Goal: Task Accomplishment & Management: Manage account settings

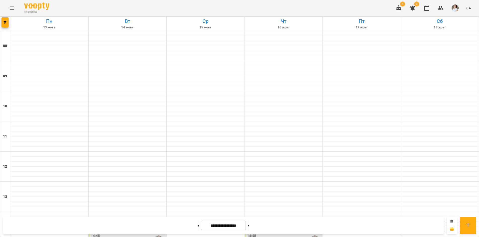
click at [399, 8] on icon "button" at bounding box center [398, 8] width 5 height 6
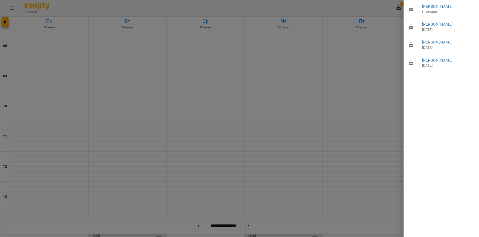
click at [146, 120] on div at bounding box center [239, 118] width 479 height 237
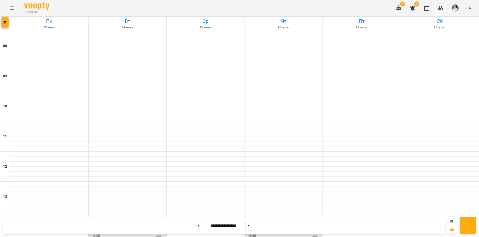
scroll to position [133, 0]
click at [12, 11] on button "Menu" at bounding box center [12, 8] width 12 height 12
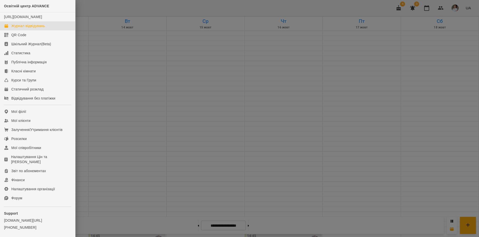
click at [111, 4] on div at bounding box center [239, 118] width 479 height 237
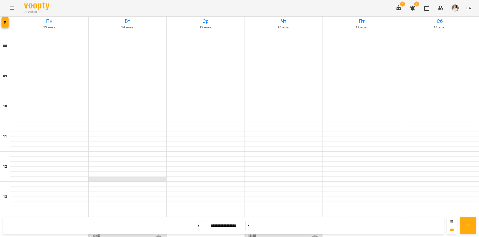
scroll to position [183, 0]
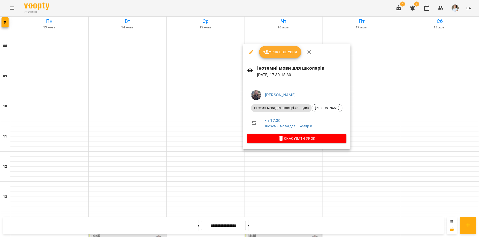
click at [110, 170] on div at bounding box center [239, 118] width 479 height 237
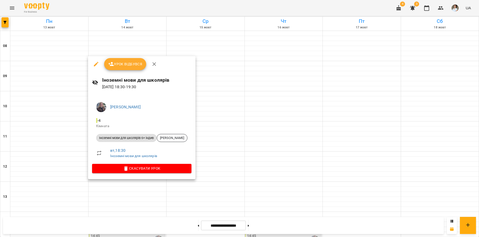
click at [348, 204] on div at bounding box center [239, 118] width 479 height 237
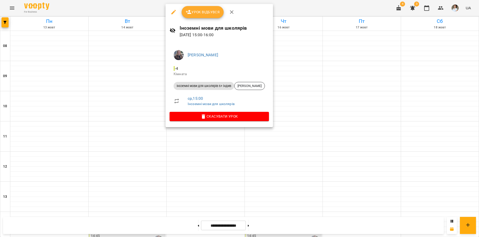
click at [282, 148] on div at bounding box center [239, 118] width 479 height 237
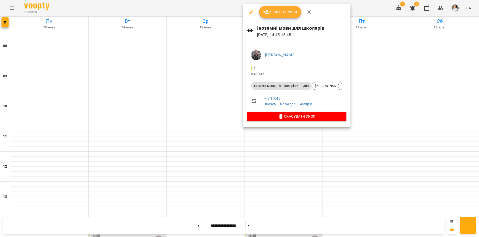
click at [274, 226] on div at bounding box center [239, 118] width 479 height 237
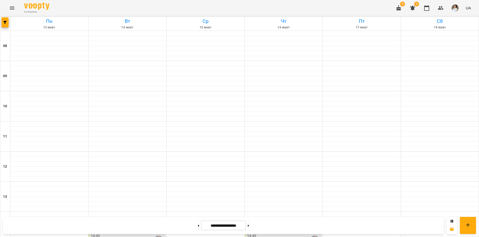
click at [56, 7] on div "For Business 4 3 UA" at bounding box center [239, 8] width 479 height 16
click at [12, 5] on icon "Menu" at bounding box center [12, 8] width 6 height 6
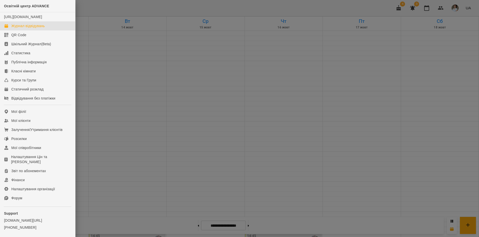
click at [176, 10] on div at bounding box center [239, 118] width 479 height 237
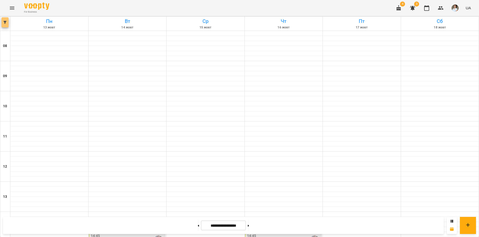
click at [6, 20] on button "button" at bounding box center [5, 22] width 7 height 10
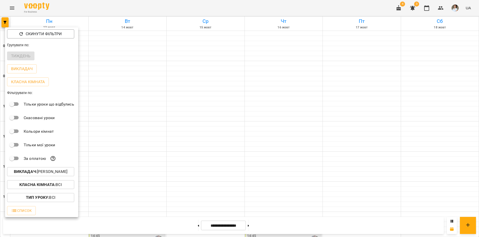
click at [39, 170] on button "Викладач : Заремба Анна Олександрівна" at bounding box center [40, 171] width 67 height 9
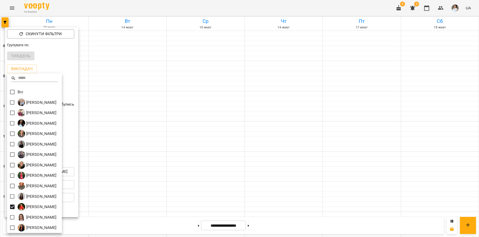
click at [174, 11] on div at bounding box center [239, 118] width 479 height 237
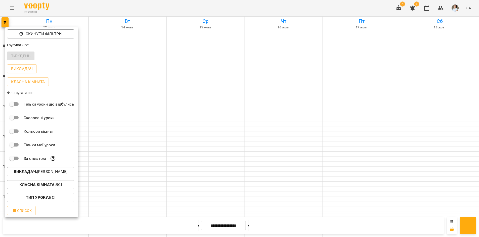
click at [178, 3] on div at bounding box center [239, 118] width 479 height 237
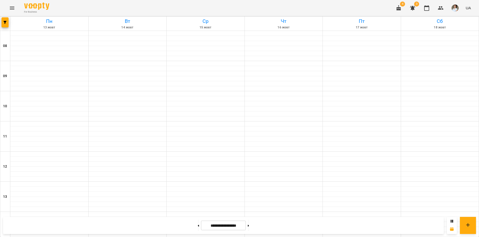
click at [178, 3] on div "Скинути фільтри Групувати по: Тиждень Викладач Класна кімната Фільтрувати по: Т…" at bounding box center [239, 118] width 479 height 237
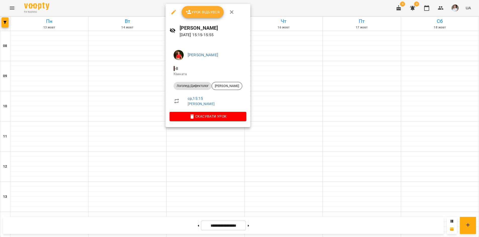
click at [135, 73] on div at bounding box center [239, 118] width 479 height 237
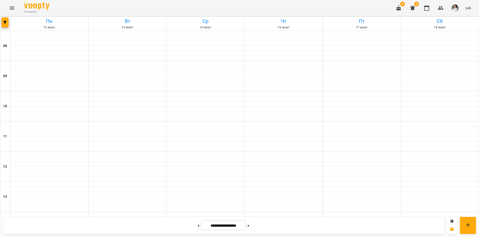
click at [103, 8] on div "For Business 4 3 UA" at bounding box center [239, 8] width 479 height 16
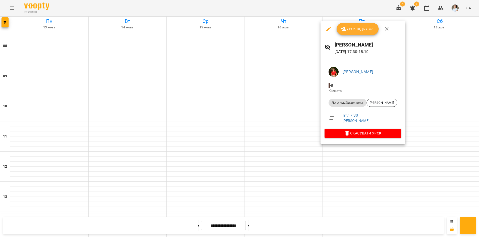
click at [137, 10] on div at bounding box center [239, 118] width 479 height 237
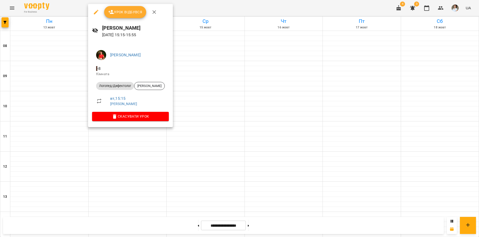
click at [137, 143] on div at bounding box center [239, 118] width 479 height 237
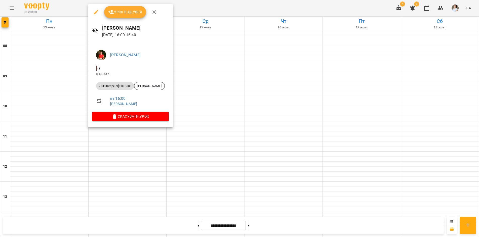
click at [133, 143] on div at bounding box center [239, 118] width 479 height 237
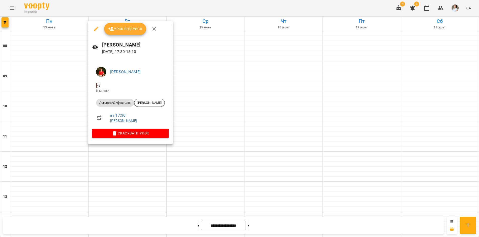
click at [134, 165] on div at bounding box center [239, 118] width 479 height 237
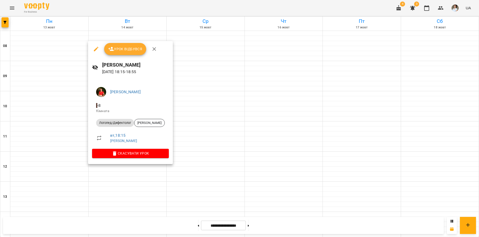
click at [153, 11] on div at bounding box center [239, 118] width 479 height 237
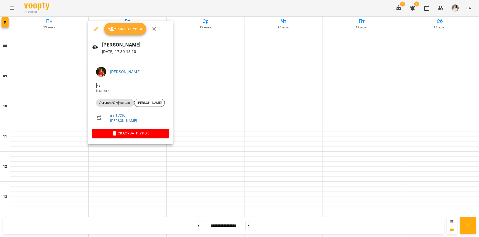
click at [136, 158] on div at bounding box center [239, 118] width 479 height 237
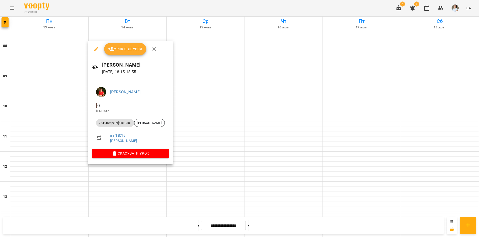
drag, startPoint x: 198, startPoint y: 11, endPoint x: 197, endPoint y: 8, distance: 2.8
click at [197, 9] on div at bounding box center [239, 118] width 479 height 237
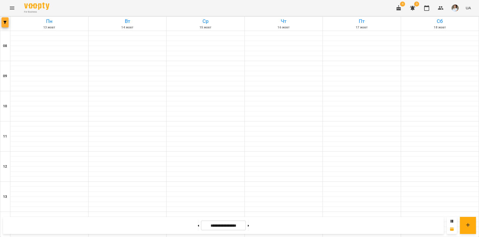
click at [5, 23] on icon "button" at bounding box center [5, 22] width 3 height 3
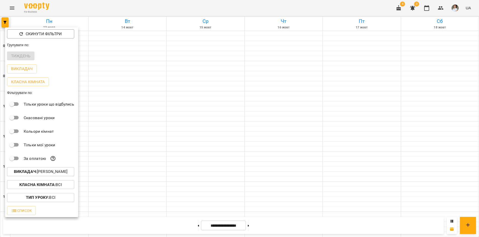
click at [33, 170] on p "Викладач : Литвинюк Аліна Віталіївна" at bounding box center [41, 172] width 54 height 6
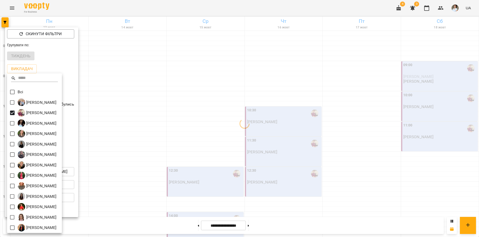
click at [107, 9] on div at bounding box center [239, 118] width 479 height 237
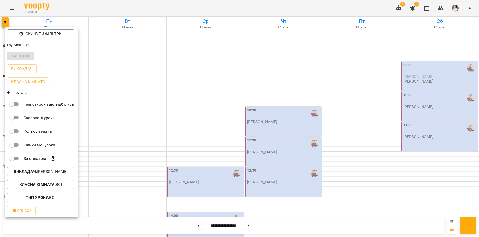
click at [107, 8] on div "Всі Бойко Андрій Вікторович Бойко Дмитро Вікторович Василевська Анастасія Михай…" at bounding box center [239, 118] width 479 height 237
click at [106, 8] on div at bounding box center [239, 118] width 479 height 237
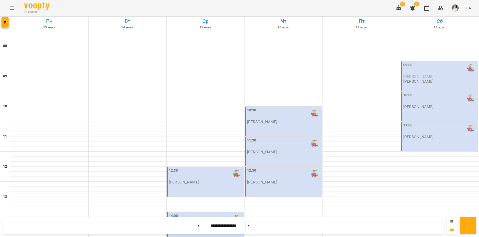
scroll to position [151, 0]
click at [6, 22] on icon "button" at bounding box center [5, 22] width 3 height 3
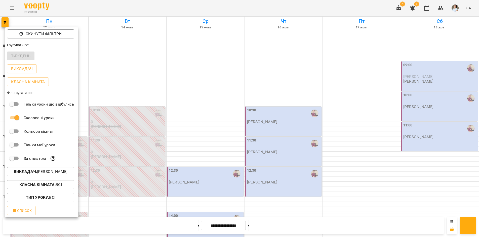
click at [139, 10] on div at bounding box center [239, 118] width 479 height 237
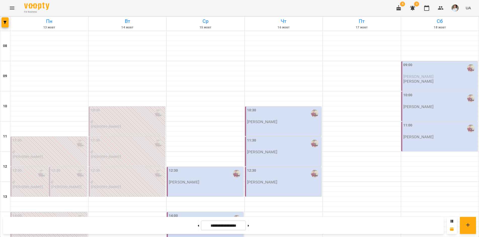
click at [139, 10] on div "Скинути фільтри Групувати по: Тиждень Викладач Класна кімната Фільтрувати по: Т…" at bounding box center [239, 118] width 479 height 237
click at [138, 115] on div "10:30" at bounding box center [128, 114] width 74 height 12
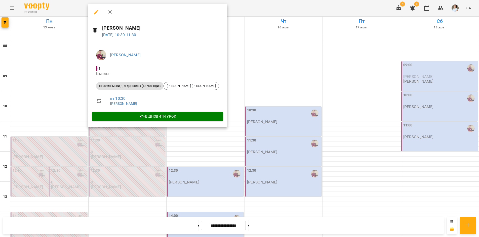
click at [53, 86] on div at bounding box center [239, 118] width 479 height 237
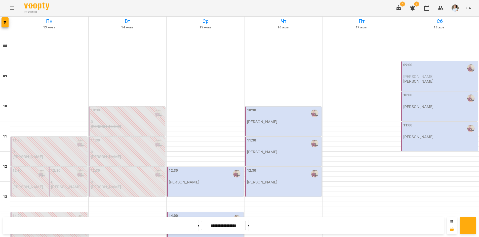
click at [125, 147] on div "11:30" at bounding box center [128, 144] width 74 height 12
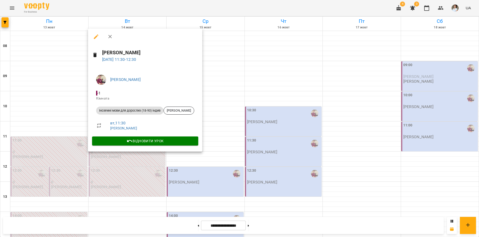
click at [129, 158] on div at bounding box center [239, 118] width 479 height 237
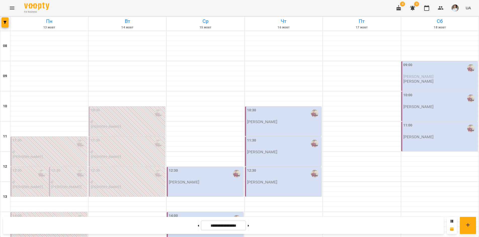
click at [138, 180] on p "0" at bounding box center [128, 182] width 74 height 4
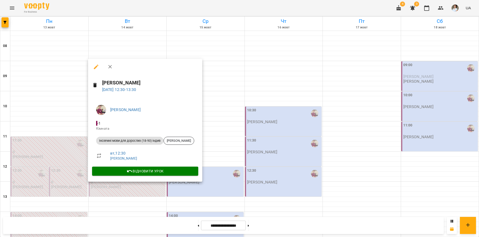
click at [178, 8] on div at bounding box center [239, 118] width 479 height 237
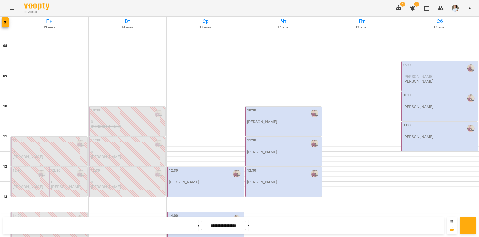
scroll to position [176, 0]
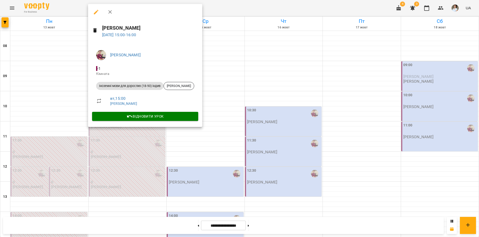
click at [128, 144] on div at bounding box center [239, 118] width 479 height 237
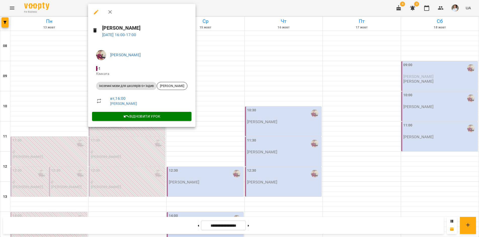
click at [135, 145] on div at bounding box center [239, 118] width 479 height 237
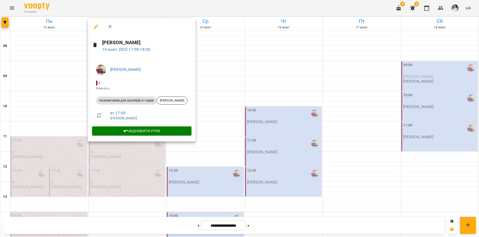
click at [126, 173] on div at bounding box center [239, 118] width 479 height 237
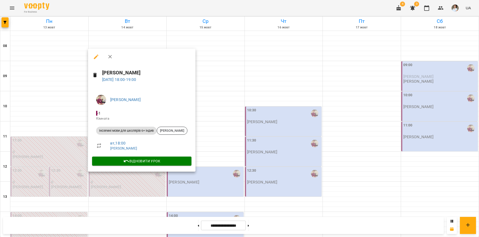
click at [137, 201] on div at bounding box center [239, 118] width 479 height 237
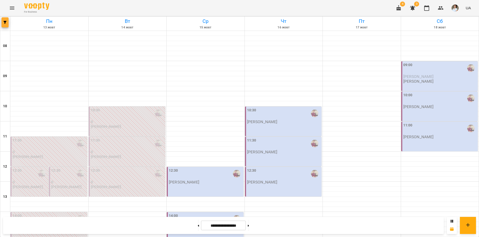
click at [7, 22] on span "button" at bounding box center [5, 22] width 7 height 3
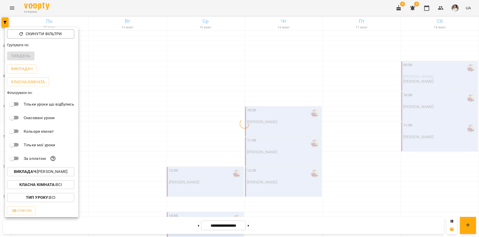
click at [143, 225] on div at bounding box center [239, 118] width 479 height 237
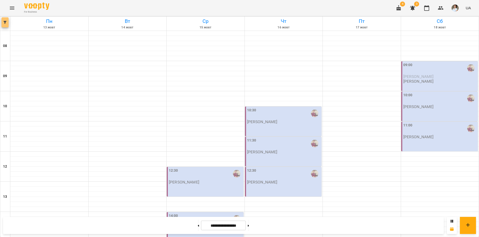
click at [2, 25] on button "button" at bounding box center [5, 22] width 7 height 10
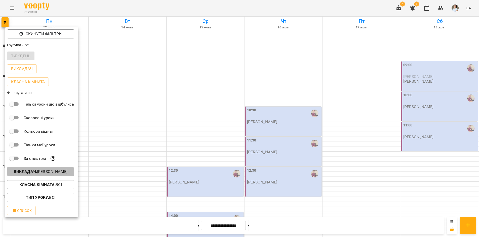
click at [39, 169] on button "Викладач : Бойко Дмитро Вікторович" at bounding box center [40, 171] width 67 height 9
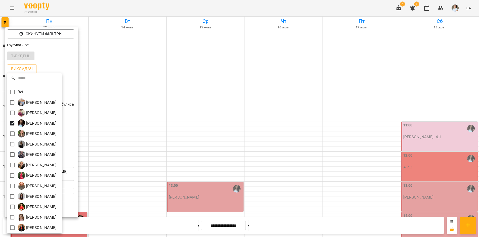
click at [131, 225] on div at bounding box center [239, 118] width 479 height 237
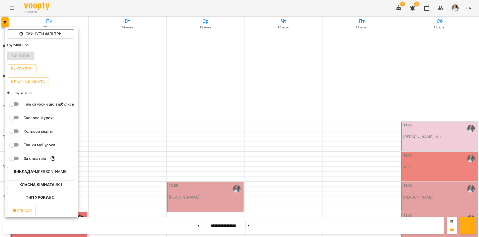
click at [131, 225] on div "Всі Бойко Андрій Вікторович Бойко Дмитро Вікторович Василевська Анастасія Михай…" at bounding box center [239, 118] width 479 height 237
click at [131, 225] on div at bounding box center [239, 118] width 479 height 237
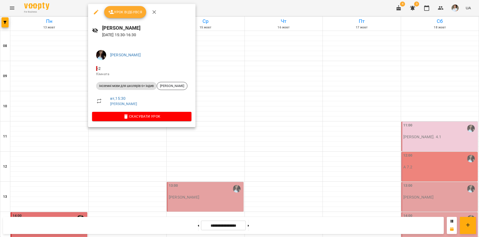
click at [147, 132] on div at bounding box center [239, 118] width 479 height 237
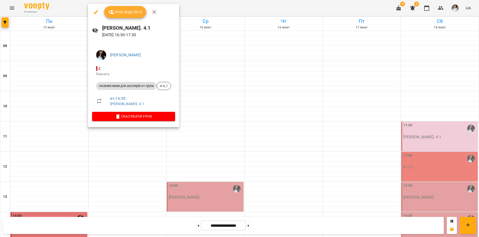
click at [144, 154] on div at bounding box center [239, 118] width 479 height 237
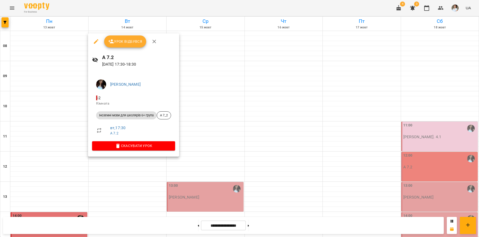
click at [143, 187] on div at bounding box center [239, 118] width 479 height 237
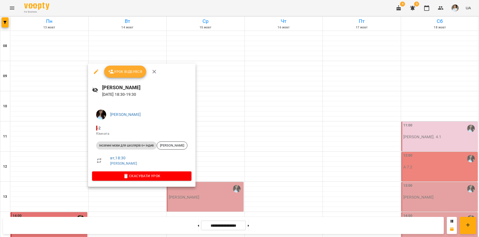
click at [139, 229] on div at bounding box center [239, 118] width 479 height 237
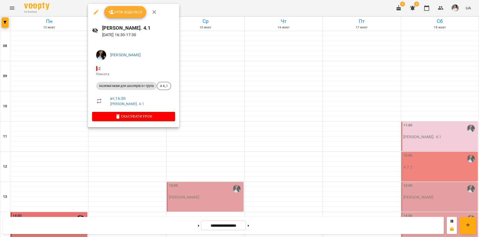
click at [70, 20] on div at bounding box center [239, 118] width 479 height 237
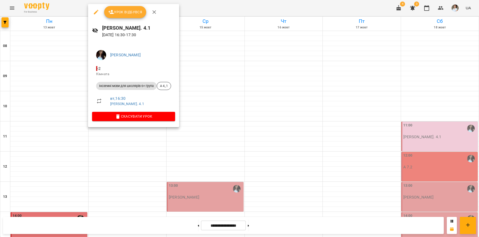
click at [117, 154] on div at bounding box center [239, 118] width 479 height 237
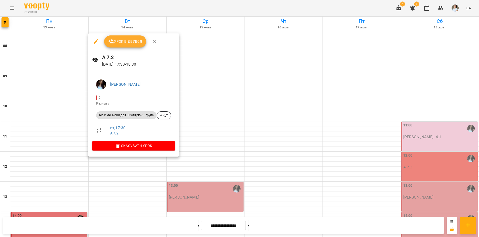
click at [107, 11] on div at bounding box center [239, 118] width 479 height 237
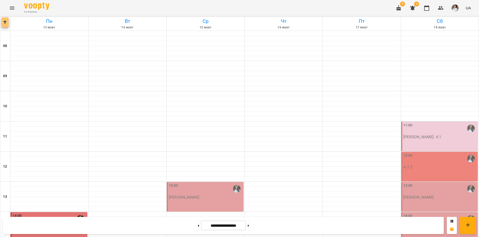
click at [4, 24] on icon "button" at bounding box center [5, 22] width 3 height 3
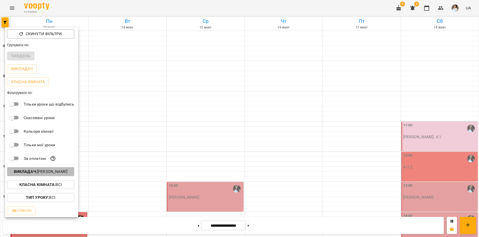
click at [28, 173] on b "Викладач :" at bounding box center [25, 171] width 23 height 5
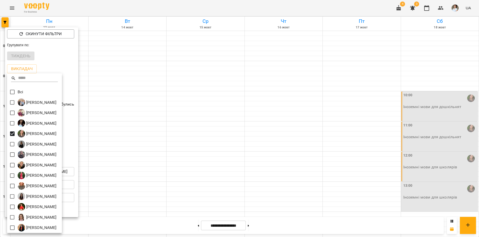
click at [152, 8] on div at bounding box center [239, 118] width 479 height 237
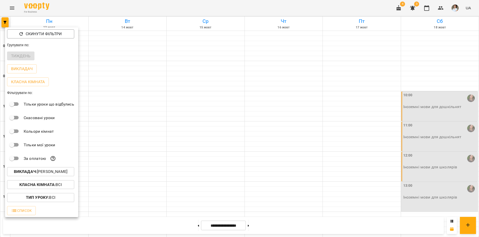
click at [152, 8] on div "Всі Бойко Андрій Вікторович Бойко Дмитро Вікторович Василевська Анастасія Михай…" at bounding box center [239, 118] width 479 height 237
click at [152, 8] on div at bounding box center [239, 118] width 479 height 237
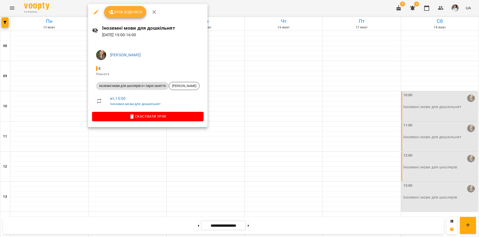
click at [132, 137] on div at bounding box center [239, 118] width 479 height 237
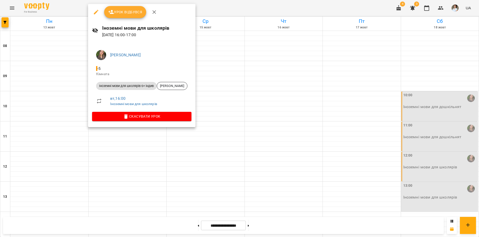
click at [145, 137] on div at bounding box center [239, 118] width 479 height 237
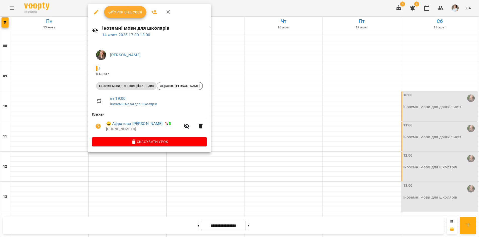
click at [127, 163] on div at bounding box center [239, 118] width 479 height 237
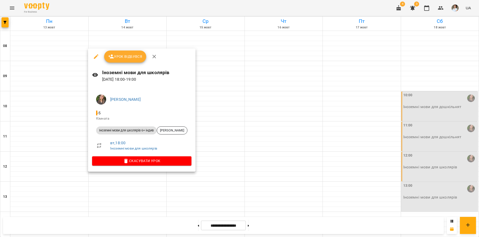
drag, startPoint x: 110, startPoint y: 196, endPoint x: 118, endPoint y: 194, distance: 7.8
click at [111, 196] on div at bounding box center [239, 118] width 479 height 237
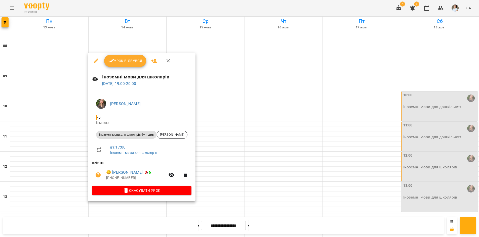
click at [285, 226] on div at bounding box center [239, 118] width 479 height 237
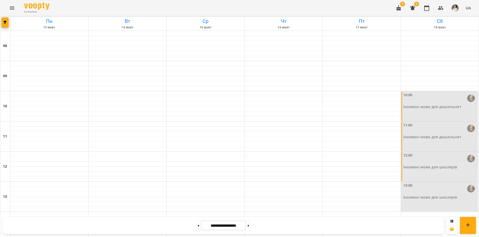
scroll to position [209, 0]
click at [6, 24] on button "button" at bounding box center [5, 22] width 7 height 10
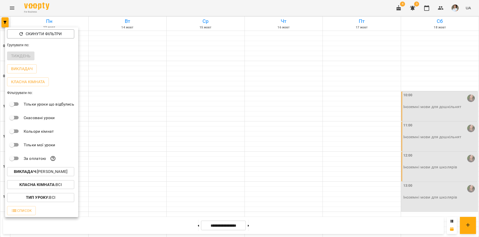
click at [50, 174] on p "Викладач : Гембік Вікторія Миколаївна" at bounding box center [41, 172] width 54 height 6
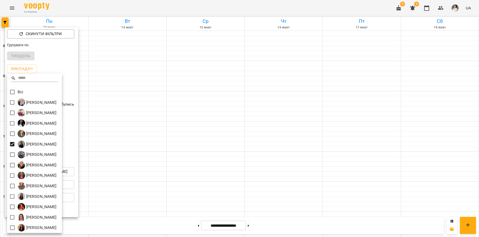
click at [171, 4] on div at bounding box center [239, 118] width 479 height 237
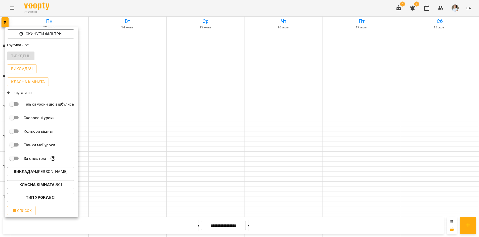
click at [171, 4] on div "Всі Бойко Андрій Вікторович Бойко Дмитро Вікторович Василевська Анастасія Михай…" at bounding box center [239, 118] width 479 height 237
click at [171, 4] on div at bounding box center [239, 118] width 479 height 237
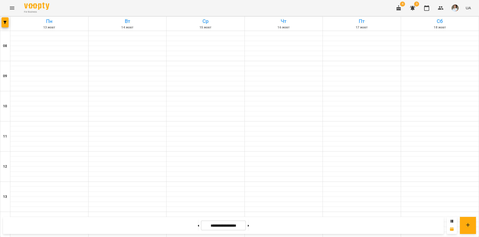
click at [171, 4] on div "For Business 4 3 UA" at bounding box center [239, 8] width 479 height 16
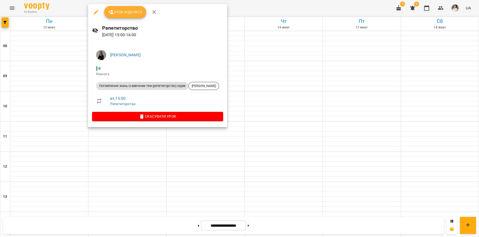
click at [5, 22] on div at bounding box center [239, 118] width 479 height 237
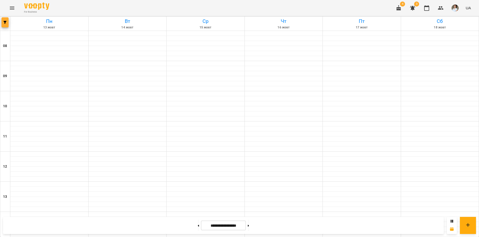
click at [6, 23] on icon "button" at bounding box center [5, 22] width 3 height 3
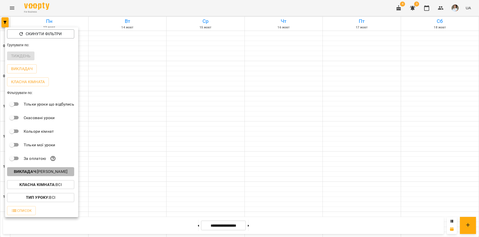
click at [36, 172] on p "Викладач : Дибко Діана Ігорівна" at bounding box center [41, 172] width 54 height 6
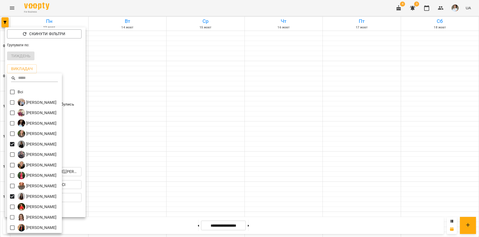
click at [145, 224] on div at bounding box center [239, 118] width 479 height 237
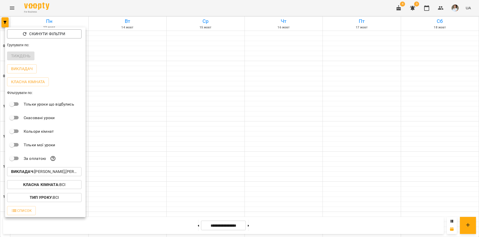
click at [145, 224] on div at bounding box center [239, 118] width 479 height 237
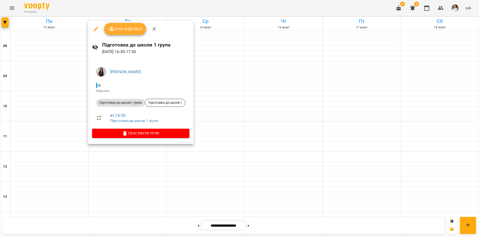
click at [119, 227] on div at bounding box center [239, 118] width 479 height 237
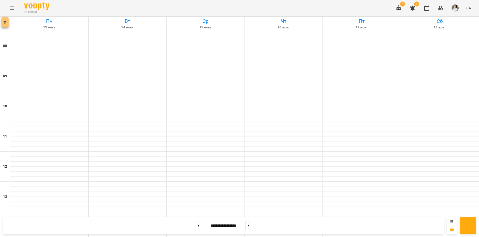
click at [4, 23] on icon "button" at bounding box center [5, 22] width 3 height 3
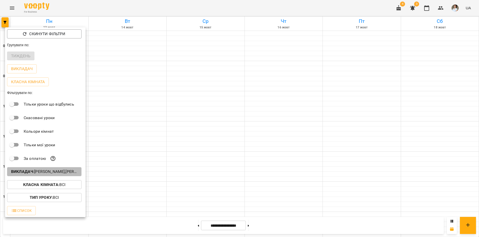
click at [32, 173] on b "Викладач :" at bounding box center [22, 171] width 23 height 5
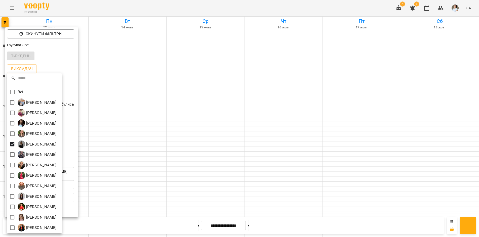
click at [144, 99] on div at bounding box center [239, 118] width 479 height 237
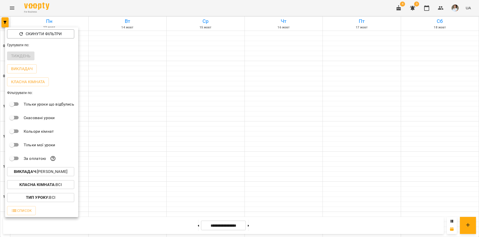
click at [140, 106] on div at bounding box center [239, 118] width 479 height 237
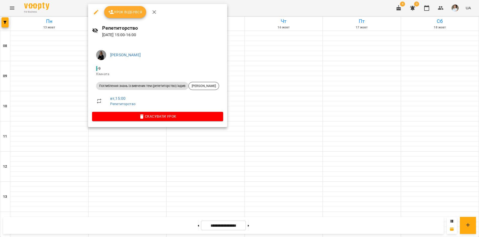
click at [5, 23] on div at bounding box center [239, 118] width 479 height 237
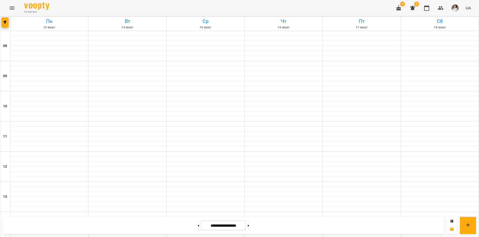
click at [5, 23] on icon "button" at bounding box center [5, 22] width 3 height 3
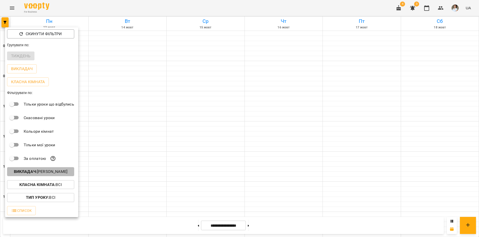
click at [33, 172] on b "Викладач :" at bounding box center [25, 171] width 23 height 5
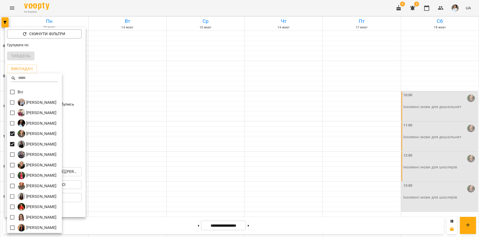
click at [173, 9] on div at bounding box center [239, 118] width 479 height 237
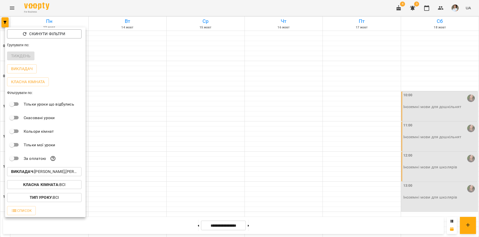
click at [173, 4] on div "Всі Бойко Андрій Вікторович Бойко Дмитро Вікторович Василевська Анастасія Михай…" at bounding box center [239, 118] width 479 height 237
click at [173, 3] on div at bounding box center [239, 118] width 479 height 237
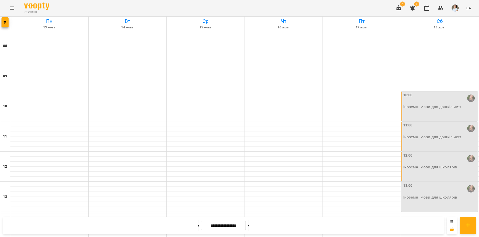
click at [173, 3] on div "Скинути фільтри Групувати по: Тиждень Викладач Класна кімната Фільтрувати по: Т…" at bounding box center [239, 118] width 479 height 237
click at [6, 21] on icon "button" at bounding box center [5, 22] width 3 height 3
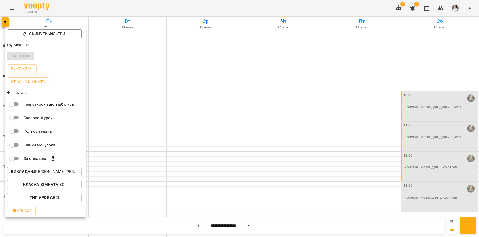
click at [16, 173] on b "Викладач :" at bounding box center [22, 171] width 23 height 5
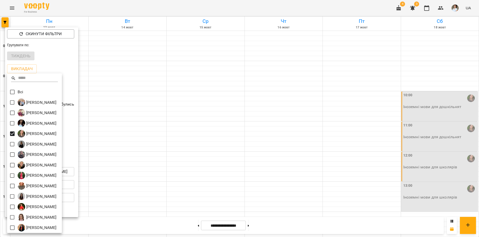
click at [149, 4] on div at bounding box center [239, 118] width 479 height 237
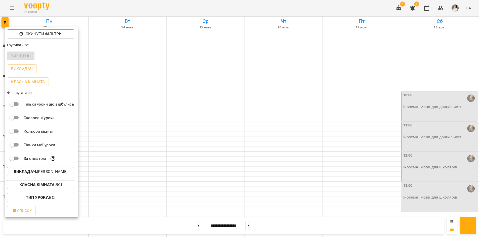
click at [149, 4] on div "Всі Бойко Андрій Вікторович Бойко Дмитро Вікторович Василевська Анастасія Михай…" at bounding box center [239, 118] width 479 height 237
click at [149, 4] on div at bounding box center [239, 118] width 479 height 237
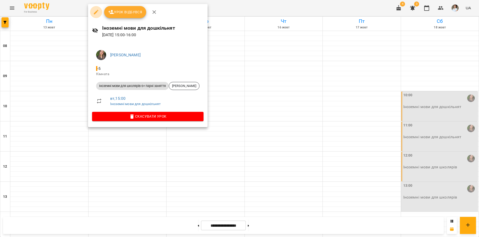
click at [96, 14] on icon "button" at bounding box center [96, 12] width 6 height 6
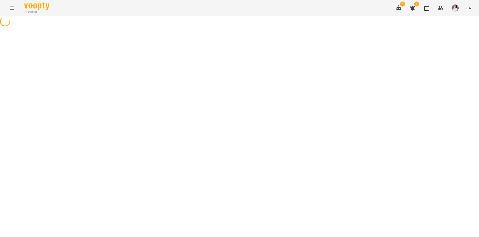
select select "**********"
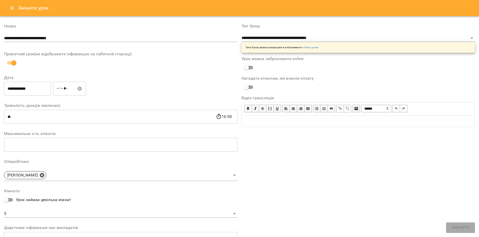
click at [62, 89] on input "*****" at bounding box center [69, 89] width 33 height 14
type input "*****"
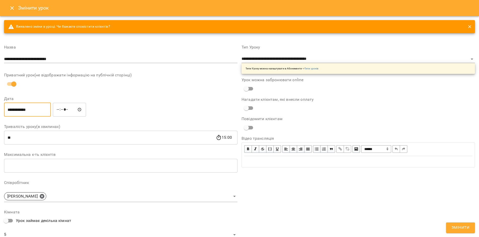
click at [15, 110] on input "**********" at bounding box center [27, 110] width 47 height 14
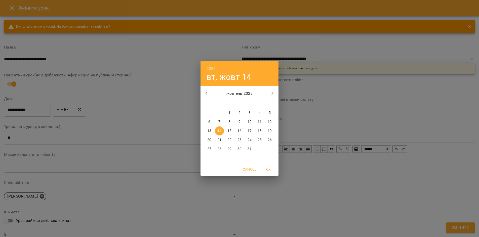
click at [259, 130] on p "18" at bounding box center [259, 130] width 4 height 5
type input "**********"
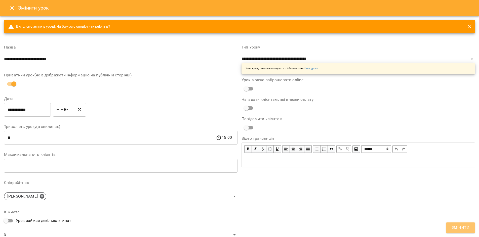
click at [459, 229] on span "Змінити" at bounding box center [460, 227] width 18 height 7
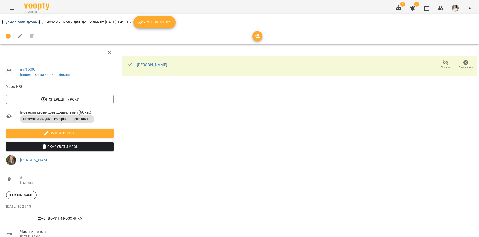
click at [12, 23] on link "Журнал відвідувань" at bounding box center [21, 22] width 38 height 5
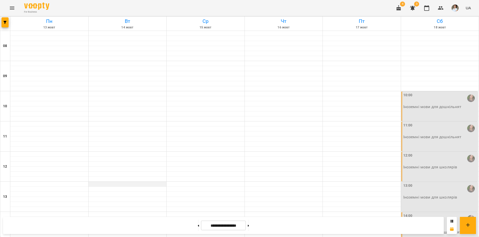
scroll to position [209, 0]
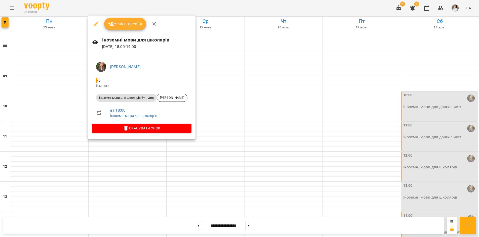
click at [137, 229] on div at bounding box center [239, 118] width 479 height 237
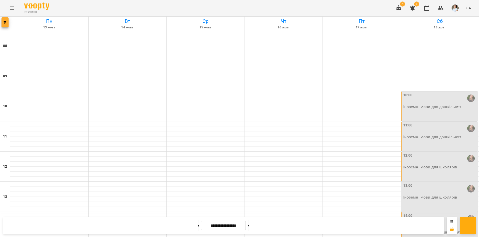
click at [5, 22] on icon "button" at bounding box center [5, 22] width 3 height 3
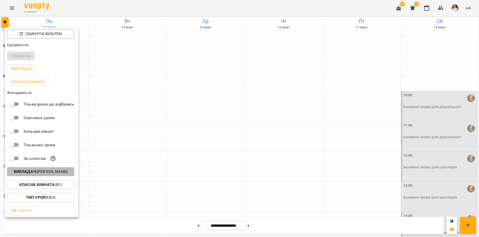
click at [37, 171] on p "Викладач : Гембік Вікторія Миколаївна" at bounding box center [41, 172] width 54 height 6
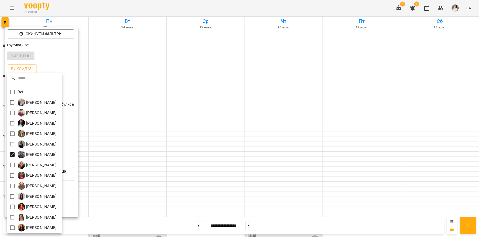
click at [144, 9] on div at bounding box center [239, 118] width 479 height 237
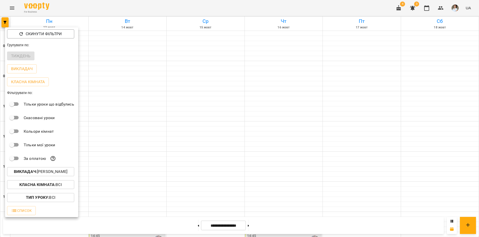
click at [144, 9] on div "Всі Бойко Андрій Вікторович Бойко Дмитро Вікторович Василевська Анастасія Михай…" at bounding box center [239, 118] width 479 height 237
click at [144, 9] on div at bounding box center [239, 118] width 479 height 237
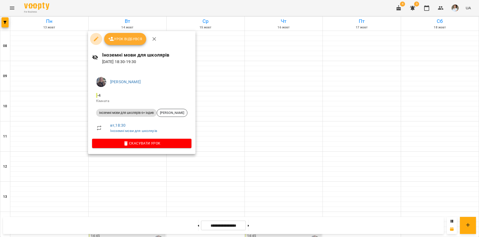
click at [96, 41] on icon "button" at bounding box center [96, 39] width 6 height 6
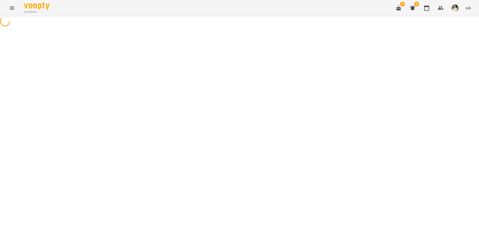
select select "**********"
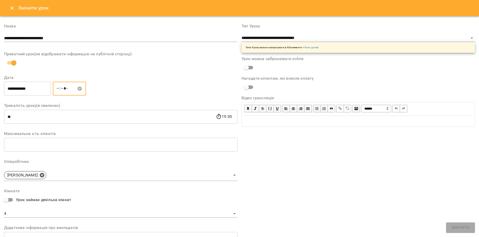
click at [63, 89] on input "*****" at bounding box center [69, 89] width 33 height 14
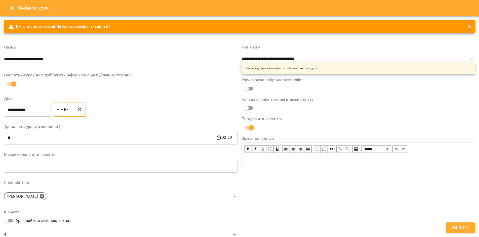
type input "*****"
click at [457, 228] on span "Змінити" at bounding box center [460, 227] width 18 height 7
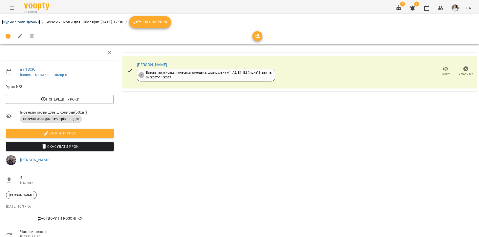
click at [24, 22] on link "Журнал відвідувань" at bounding box center [21, 22] width 38 height 5
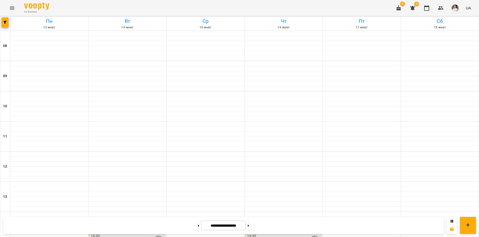
scroll to position [158, 0]
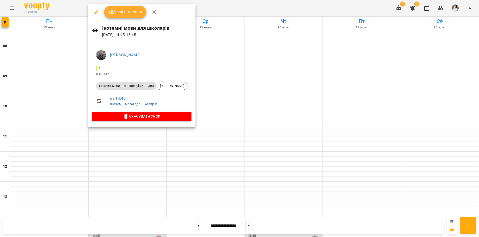
click at [128, 144] on div at bounding box center [239, 118] width 479 height 237
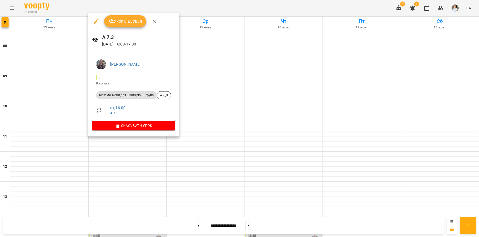
click at [139, 229] on div at bounding box center [239, 118] width 479 height 237
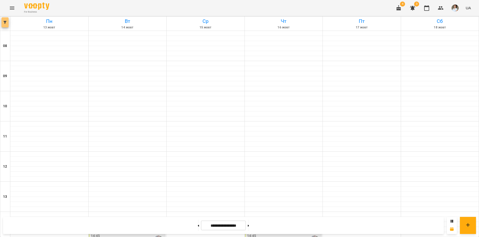
click at [4, 24] on icon "button" at bounding box center [5, 22] width 3 height 3
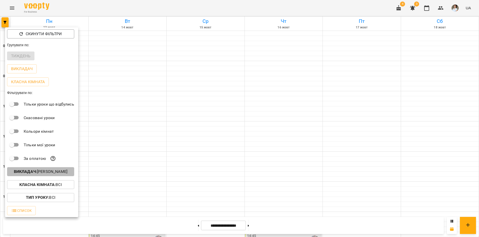
click at [38, 172] on p "Викладач : Заремба Анна Олександрівна" at bounding box center [41, 172] width 54 height 6
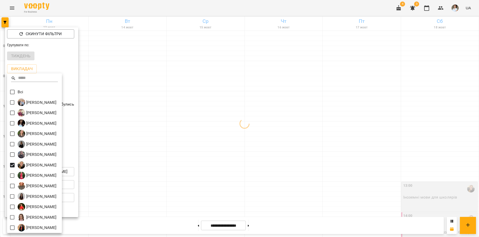
click at [140, 4] on div at bounding box center [239, 118] width 479 height 237
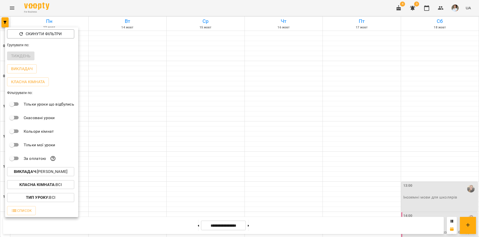
click at [140, 4] on div "Всі Бойко Андрій Вікторович Бойко Дмитро Вікторович Василевська Анастасія Михай…" at bounding box center [239, 118] width 479 height 237
click at [140, 4] on div at bounding box center [239, 118] width 479 height 237
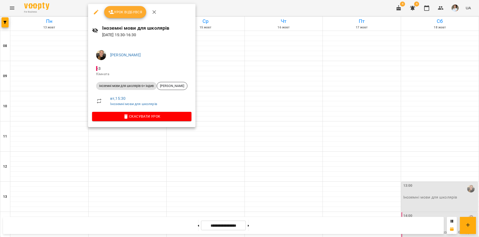
click at [138, 209] on div at bounding box center [239, 118] width 479 height 237
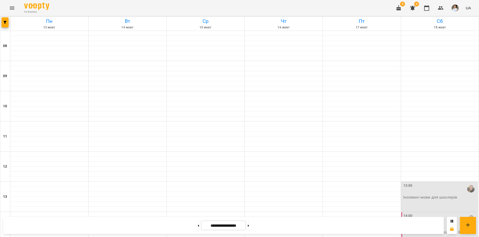
scroll to position [209, 0]
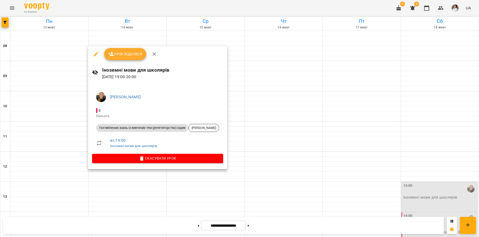
click at [130, 225] on div at bounding box center [239, 118] width 479 height 237
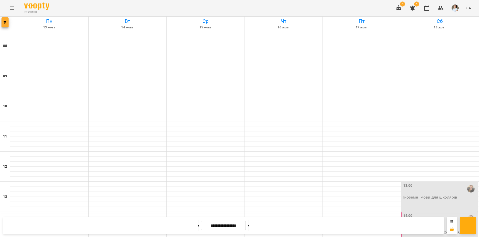
click at [5, 24] on icon "button" at bounding box center [5, 22] width 3 height 3
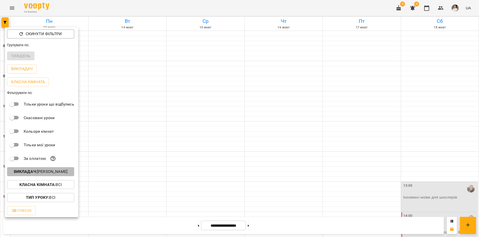
click at [14, 174] on b "Викладач :" at bounding box center [25, 171] width 23 height 5
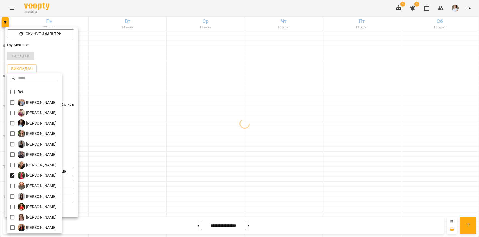
click at [141, 5] on div at bounding box center [239, 118] width 479 height 237
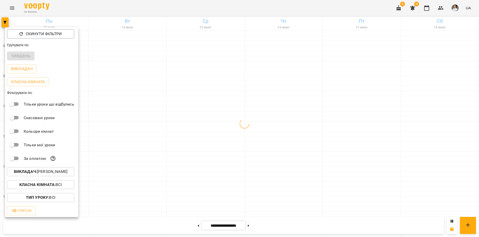
click at [140, 4] on div "Всі Бойко Андрій Вікторович Бойко Дмитро Вікторович Василевська Анастасія Михай…" at bounding box center [239, 118] width 479 height 237
click at [140, 4] on div at bounding box center [239, 118] width 479 height 237
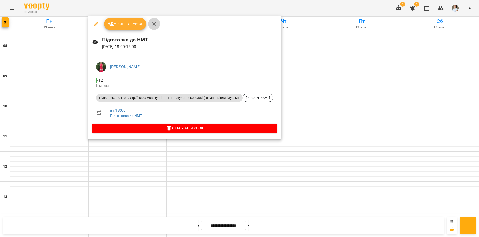
click at [154, 25] on icon "button" at bounding box center [154, 24] width 4 height 4
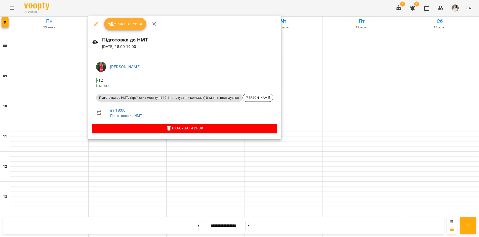
click at [4, 21] on div at bounding box center [239, 118] width 479 height 237
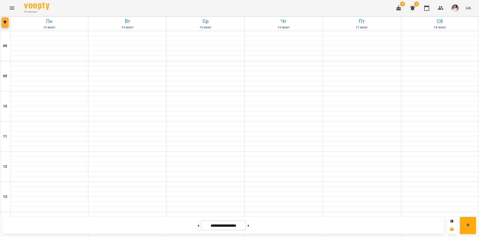
click at [4, 22] on icon "button" at bounding box center [5, 22] width 3 height 3
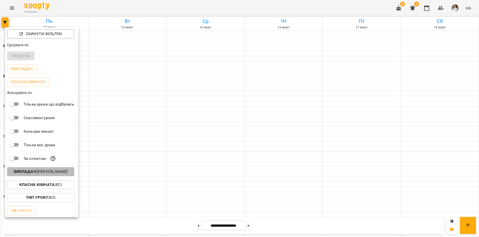
click at [38, 172] on p "Викладач : Кобильник Лілія Миколаївна" at bounding box center [41, 172] width 54 height 6
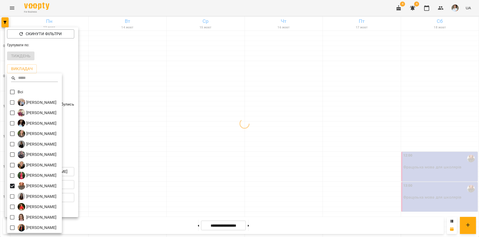
click at [136, 225] on div at bounding box center [239, 118] width 479 height 237
click at [136, 225] on div "Всі Бойко Андрій Вікторович Бойко Дмитро Вікторович Василевська Анастасія Михай…" at bounding box center [239, 118] width 479 height 237
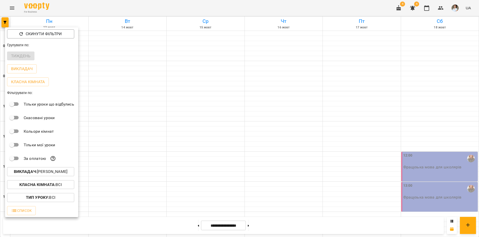
click at [136, 225] on div "Всі Бойко Андрій Вікторович Бойко Дмитро Вікторович Василевська Анастасія Михай…" at bounding box center [239, 118] width 479 height 237
click at [135, 224] on div at bounding box center [239, 118] width 479 height 237
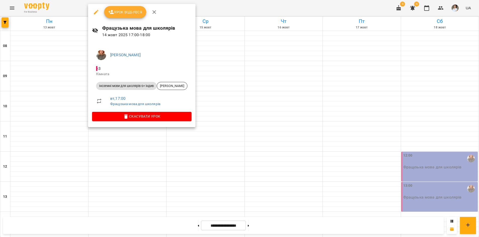
click at [153, 229] on div at bounding box center [239, 118] width 479 height 237
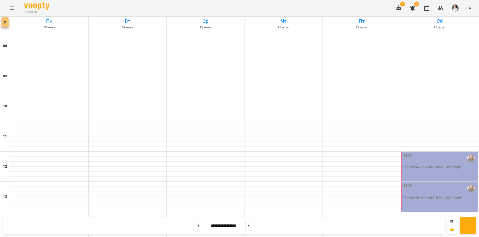
click at [6, 23] on icon "button" at bounding box center [5, 22] width 3 height 3
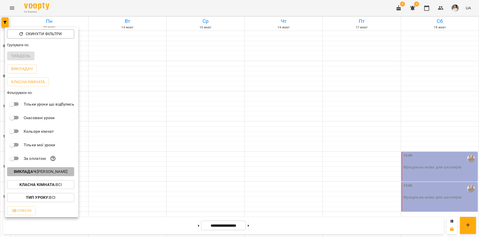
click at [34, 172] on b "Викладач :" at bounding box center [25, 171] width 23 height 5
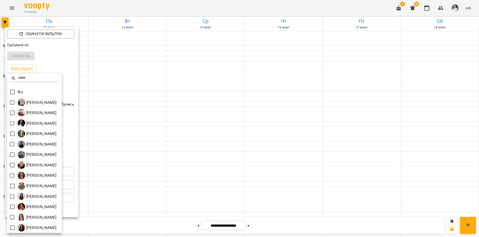
click at [146, 11] on div at bounding box center [239, 118] width 479 height 237
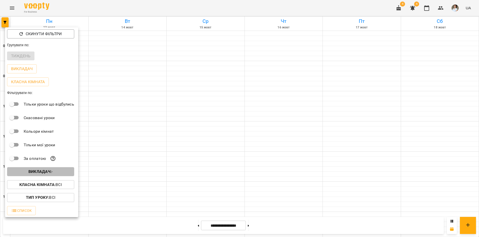
click at [31, 171] on b "Викладач :" at bounding box center [39, 171] width 23 height 5
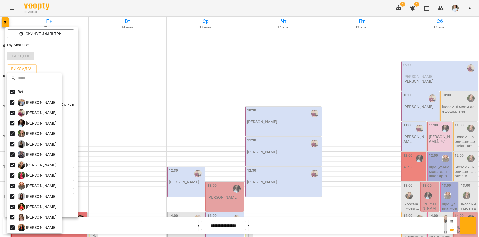
click at [160, 8] on div at bounding box center [239, 118] width 479 height 237
click at [160, 8] on div "Всі Бойко Андрій Вікторович Бойко Дмитро Вікторович Василевська Анастасія Михай…" at bounding box center [239, 118] width 479 height 237
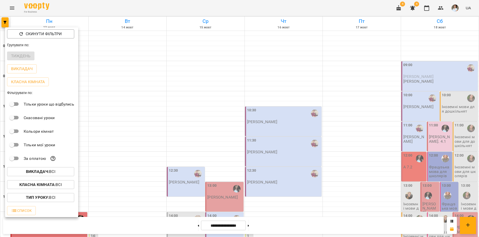
click at [159, 8] on div "Всі Бойко Андрій Вікторович Бойко Дмитро Вікторович Василевська Анастасія Михай…" at bounding box center [239, 118] width 479 height 237
click at [158, 8] on div at bounding box center [239, 118] width 479 height 237
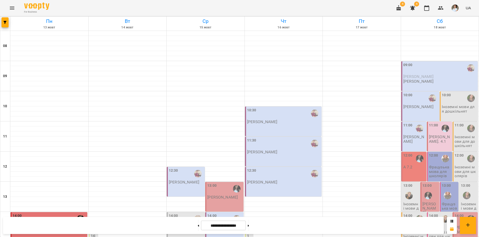
click at [158, 8] on div "Скинути фільтри Групувати по: Тиждень Викладач Класна кімната Фільтрувати по: Т…" at bounding box center [239, 118] width 479 height 237
click at [434, 230] on p "Іноземні мови для школярів 6+ група" at bounding box center [440, 238] width 22 height 17
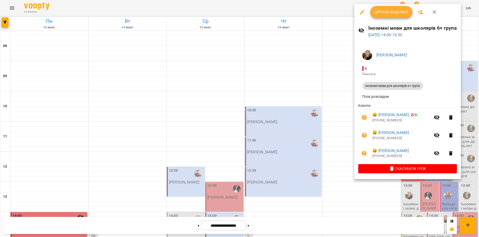
click at [328, 226] on div at bounding box center [239, 118] width 479 height 237
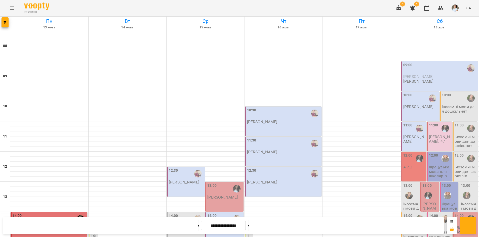
click at [79, 7] on div "For Business 4 4 UA" at bounding box center [239, 8] width 479 height 16
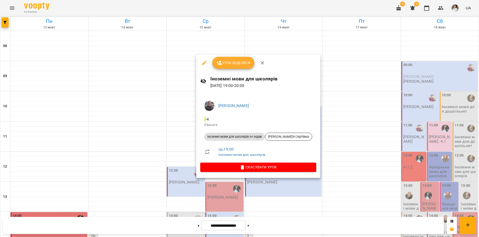
click at [291, 225] on div at bounding box center [239, 118] width 479 height 237
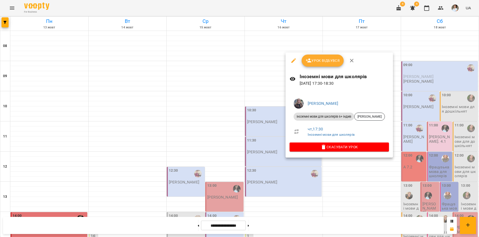
click at [255, 226] on div at bounding box center [239, 118] width 479 height 237
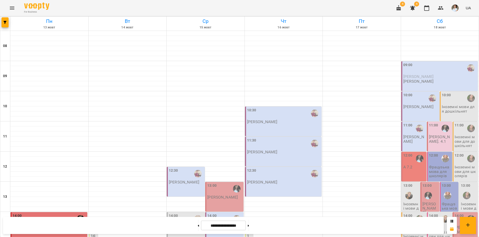
click at [249, 226] on icon at bounding box center [248, 226] width 1 height 2
type input "**********"
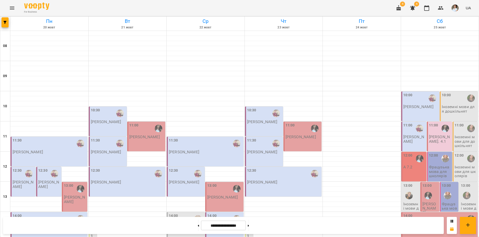
scroll to position [33, 0]
click at [5, 24] on icon "button" at bounding box center [5, 22] width 3 height 3
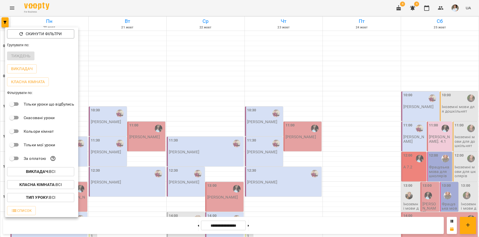
click at [26, 170] on button "Викладач : Всі" at bounding box center [40, 171] width 67 height 9
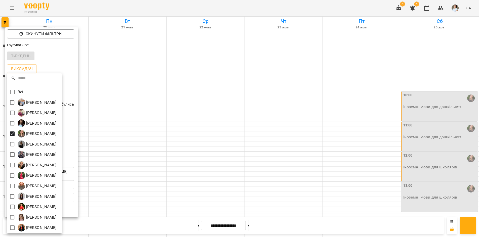
click at [120, 6] on div at bounding box center [239, 118] width 479 height 237
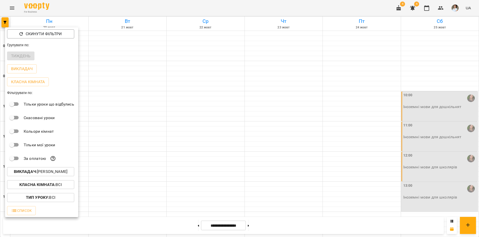
click at [120, 6] on div "Всі Бойко Андрій Вікторович Бойко Дмитро Вікторович Василевська Анастасія Михай…" at bounding box center [239, 118] width 479 height 237
click at [120, 6] on div at bounding box center [239, 118] width 479 height 237
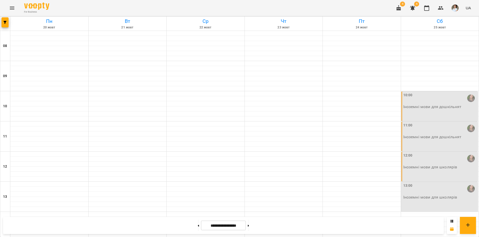
click at [461, 92] on div "10:00 Іноземні мови для дошкільнят" at bounding box center [440, 100] width 74 height 17
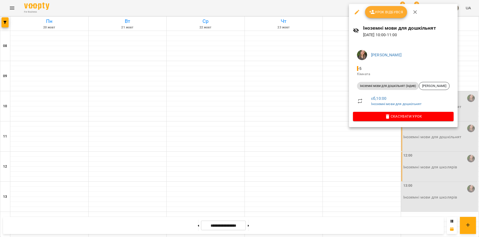
click at [449, 138] on div at bounding box center [239, 118] width 479 height 237
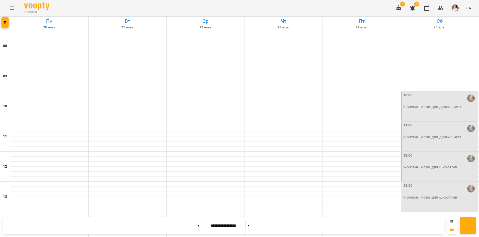
click at [450, 122] on div "11:00 Іноземні мови для дошкільнят" at bounding box center [439, 137] width 77 height 30
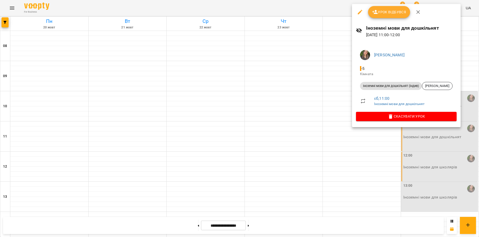
click at [451, 140] on div at bounding box center [239, 118] width 479 height 237
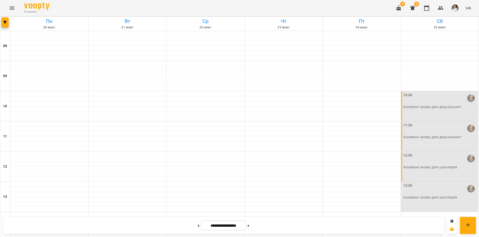
click at [453, 165] on p "Іноземні мови для школярів" at bounding box center [430, 167] width 54 height 4
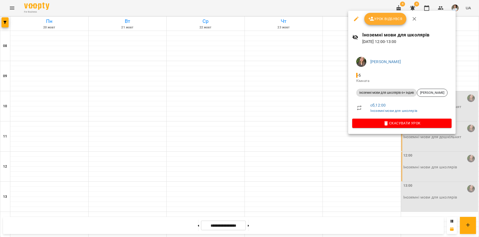
click at [432, 141] on div at bounding box center [239, 118] width 479 height 237
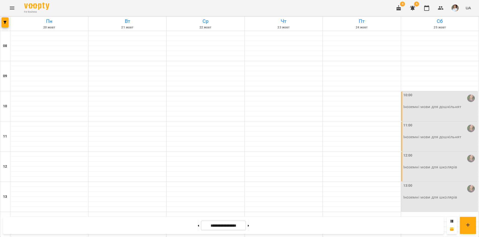
click at [432, 152] on div "12:00 Іноземні мови для школярів" at bounding box center [439, 167] width 77 height 30
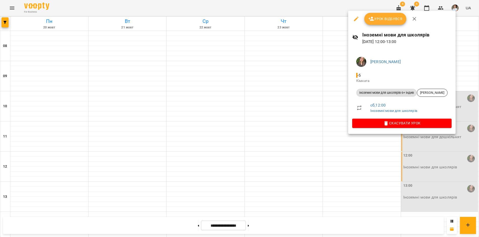
click at [432, 141] on div at bounding box center [239, 118] width 479 height 237
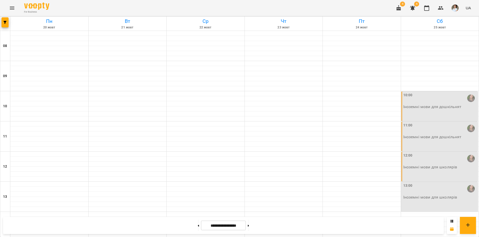
click at [437, 195] on p "Іноземні мови для школярів" at bounding box center [430, 197] width 54 height 4
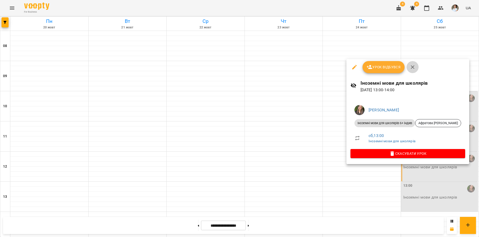
click at [411, 66] on icon "button" at bounding box center [412, 67] width 6 height 6
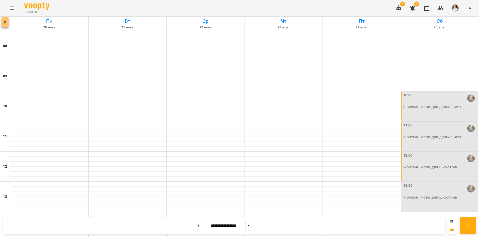
click at [5, 23] on icon "button" at bounding box center [5, 22] width 3 height 3
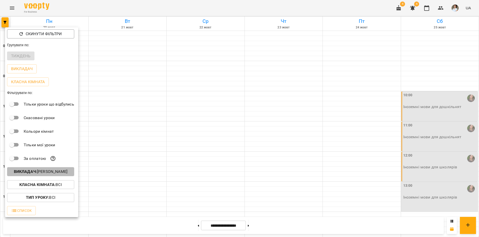
click at [30, 170] on button "Викладач : Гембік Вікторія Миколаївна" at bounding box center [40, 171] width 67 height 9
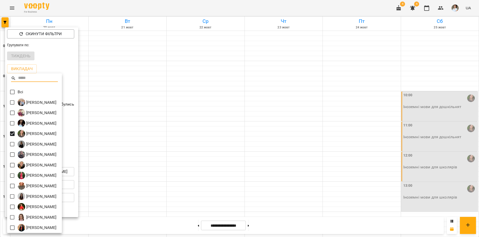
drag, startPoint x: 144, startPoint y: 5, endPoint x: 156, endPoint y: 2, distance: 12.6
click at [149, 4] on div at bounding box center [239, 118] width 479 height 237
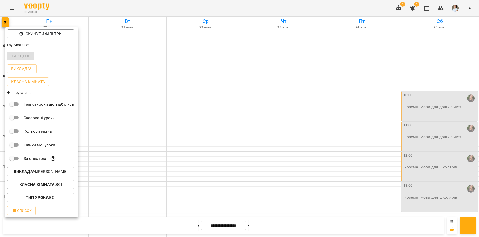
click at [159, 4] on div at bounding box center [239, 118] width 479 height 237
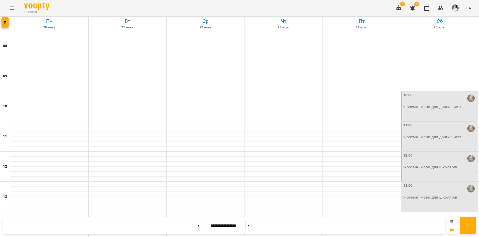
scroll to position [158, 0]
click at [4, 21] on icon "button" at bounding box center [5, 22] width 3 height 3
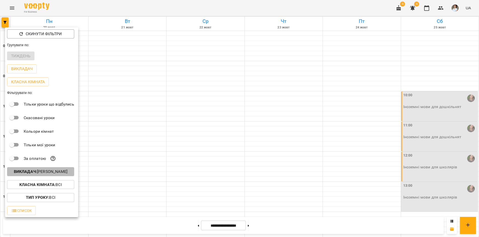
click at [30, 172] on b "Викладач :" at bounding box center [25, 171] width 23 height 5
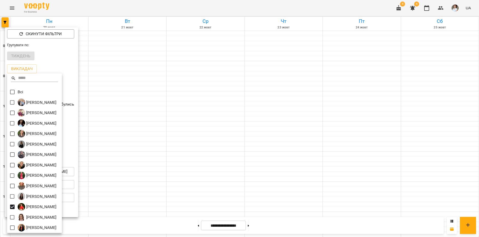
click at [248, 10] on div at bounding box center [239, 118] width 479 height 237
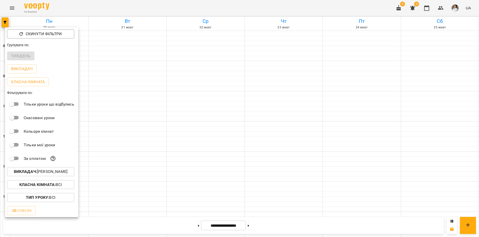
click at [247, 10] on div "Всі Бойко Андрій Вікторович Бойко Дмитро Вікторович Василевська Анастасія Михай…" at bounding box center [239, 118] width 479 height 237
click at [148, 11] on div at bounding box center [239, 118] width 479 height 237
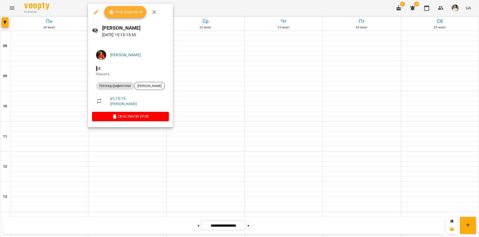
click at [97, 13] on icon "button" at bounding box center [96, 12] width 6 height 6
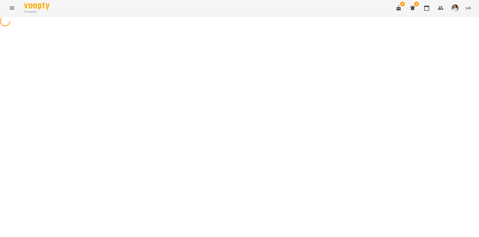
select select "**********"
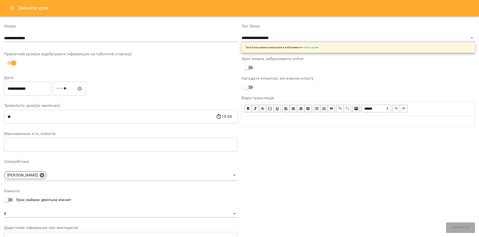
click at [19, 89] on input "**********" at bounding box center [27, 89] width 47 height 14
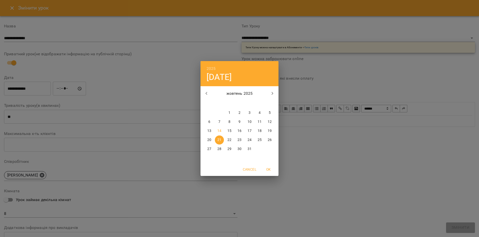
click at [251, 139] on p "24" at bounding box center [249, 139] width 4 height 5
type input "**********"
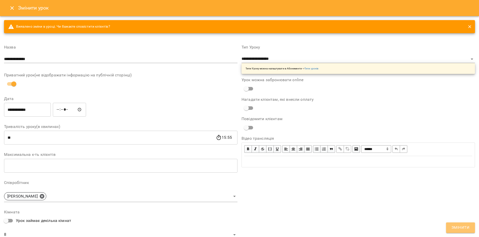
click at [464, 226] on span "Змінити" at bounding box center [460, 227] width 18 height 7
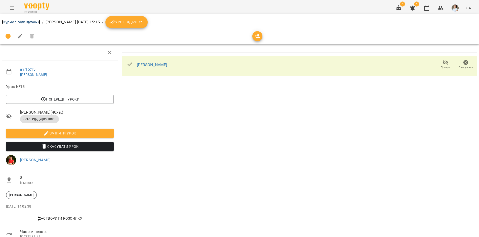
click at [6, 21] on link "Журнал відвідувань" at bounding box center [21, 22] width 38 height 5
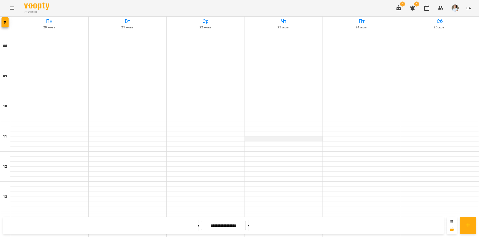
scroll to position [151, 0]
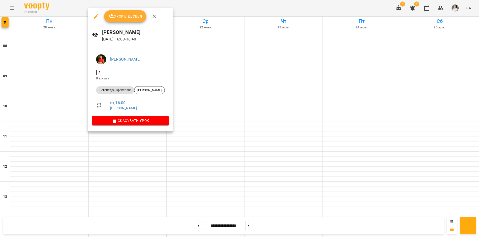
click at [135, 154] on div at bounding box center [239, 118] width 479 height 237
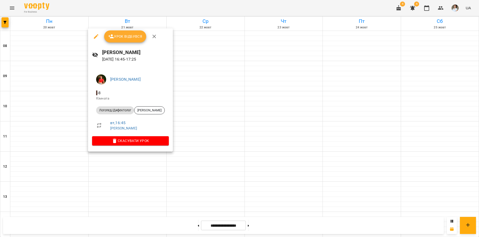
click at [136, 6] on div at bounding box center [239, 118] width 479 height 237
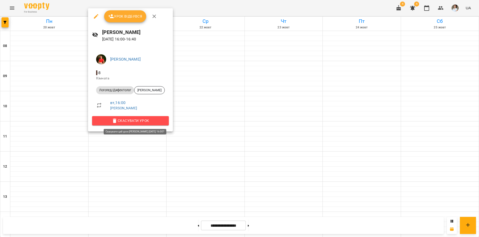
click at [132, 121] on span "Скасувати Урок" at bounding box center [130, 121] width 69 height 6
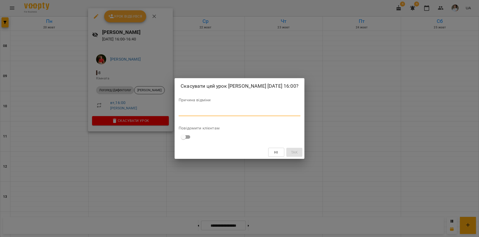
click at [178, 114] on textarea at bounding box center [239, 112] width 122 height 5
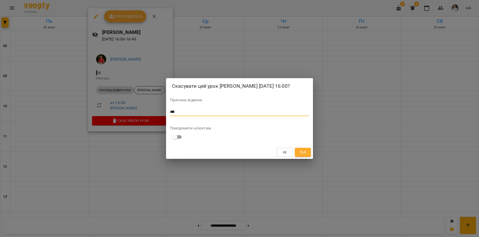
type textarea "***"
click at [302, 153] on span "Так" at bounding box center [302, 152] width 7 height 6
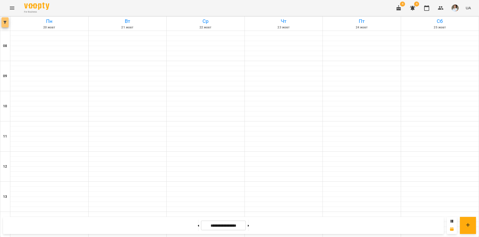
click at [5, 22] on icon "button" at bounding box center [5, 22] width 3 height 3
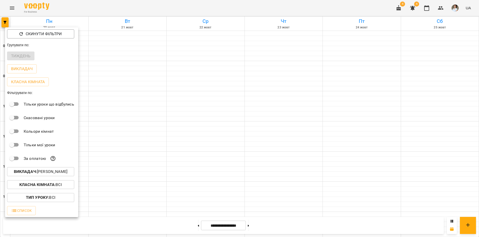
click at [30, 173] on b "Викладач :" at bounding box center [25, 171] width 23 height 5
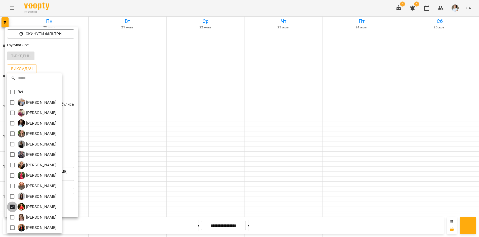
click at [10, 199] on div "Всі Бойко Андрій Вікторович Бойко Дмитро Вікторович Василевська Анастасія Михай…" at bounding box center [34, 153] width 55 height 160
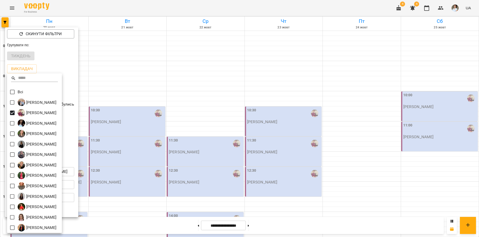
click at [175, 9] on div at bounding box center [239, 118] width 479 height 237
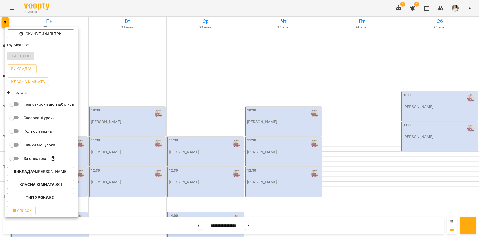
click at [175, 9] on div at bounding box center [239, 118] width 479 height 237
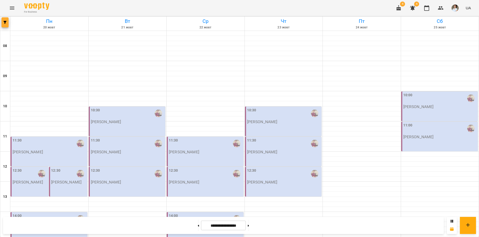
click at [6, 24] on button "button" at bounding box center [5, 22] width 7 height 10
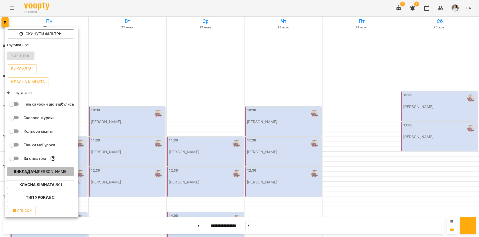
click at [34, 173] on b "Викладач :" at bounding box center [25, 171] width 23 height 5
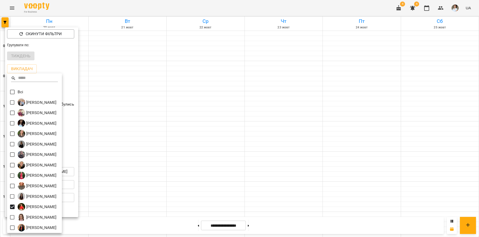
click at [131, 13] on div at bounding box center [239, 118] width 479 height 237
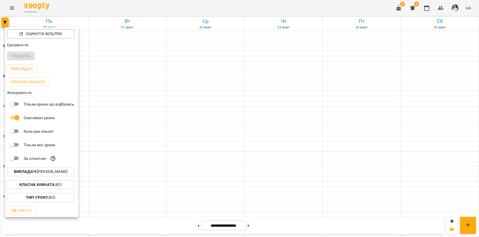
click at [117, 131] on div at bounding box center [239, 118] width 479 height 237
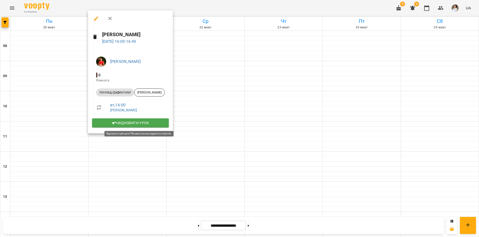
click at [131, 121] on span "Відновити урок" at bounding box center [130, 123] width 69 height 6
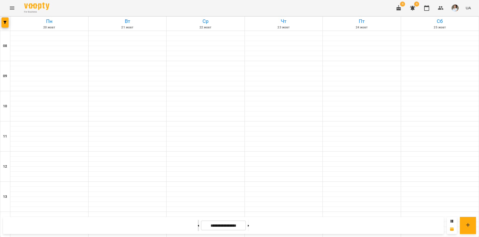
click at [198, 226] on button at bounding box center [198, 225] width 1 height 11
click at [249, 226] on button at bounding box center [248, 225] width 1 height 11
type input "**********"
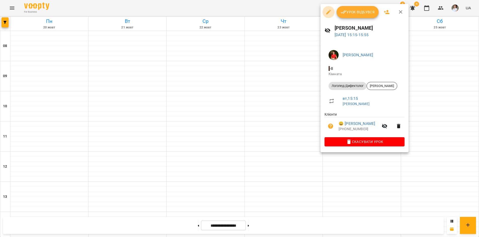
click at [327, 11] on icon "button" at bounding box center [328, 12] width 6 height 6
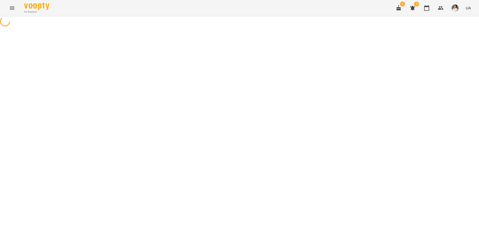
select select "**********"
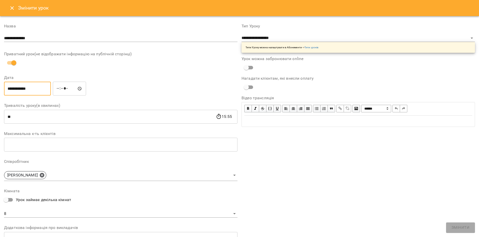
click at [22, 88] on input "**********" at bounding box center [27, 89] width 47 height 14
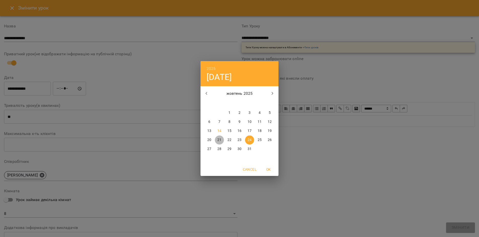
click at [218, 140] on p "21" at bounding box center [219, 139] width 4 height 5
type input "**********"
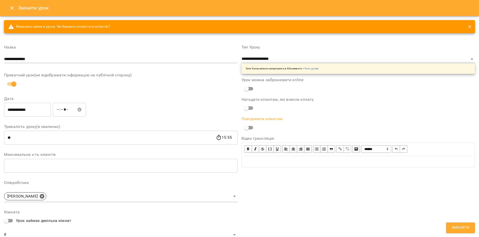
click at [456, 227] on span "Змінити" at bounding box center [460, 227] width 18 height 7
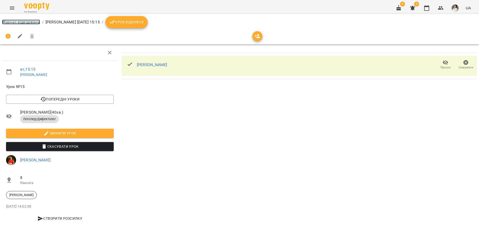
click at [24, 22] on link "Журнал відвідувань" at bounding box center [21, 22] width 38 height 5
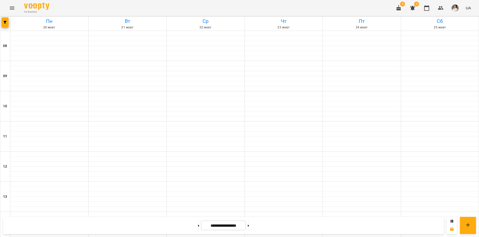
scroll to position [201, 0]
click at [198, 226] on button at bounding box center [198, 225] width 1 height 11
type input "**********"
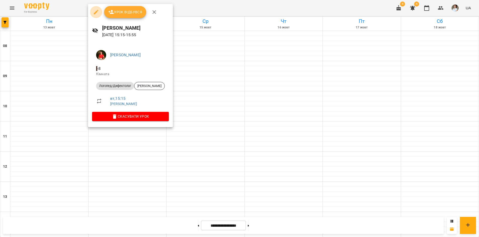
click at [95, 13] on icon "button" at bounding box center [96, 12] width 5 height 5
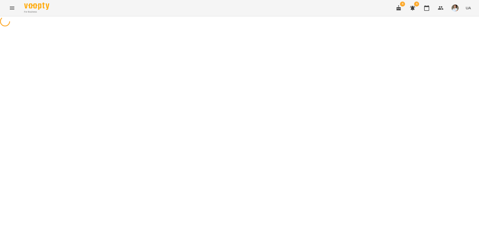
select select "**********"
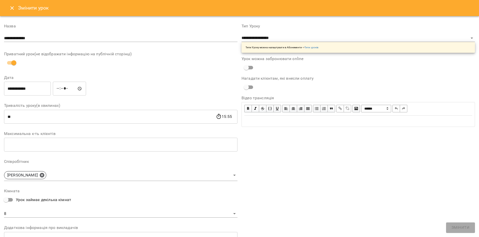
click at [21, 88] on input "**********" at bounding box center [27, 89] width 47 height 14
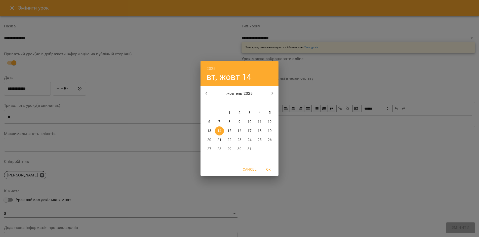
click at [248, 130] on p "17" at bounding box center [249, 130] width 4 height 5
type input "**********"
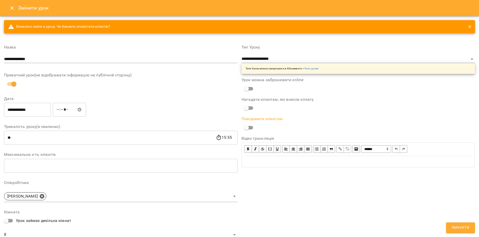
click at [457, 227] on span "Змінити" at bounding box center [460, 227] width 18 height 7
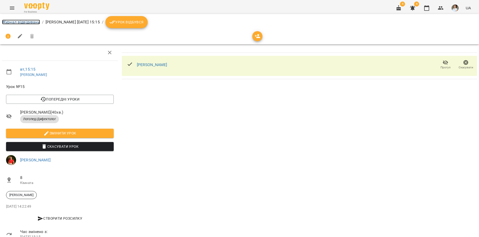
click at [24, 21] on link "Журнал відвідувань" at bounding box center [21, 22] width 38 height 5
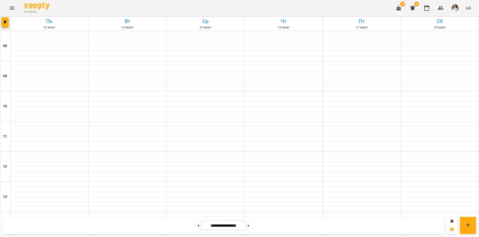
scroll to position [209, 0]
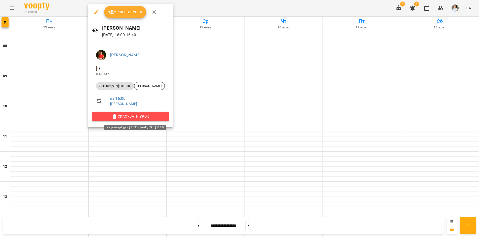
click at [134, 116] on span "Скасувати Урок" at bounding box center [130, 116] width 69 height 6
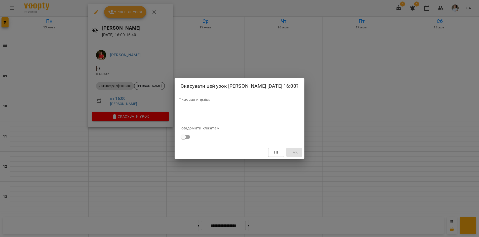
click at [179, 115] on div "*" at bounding box center [239, 112] width 122 height 8
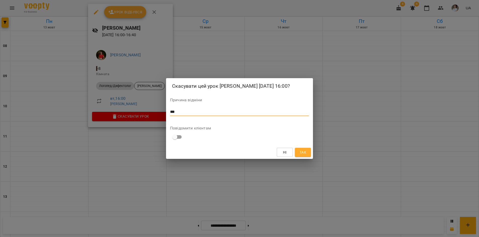
type textarea "***"
click at [306, 153] on span "Так" at bounding box center [302, 152] width 7 height 6
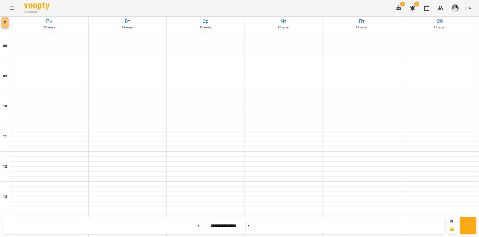
click at [6, 21] on icon "button" at bounding box center [5, 22] width 3 height 3
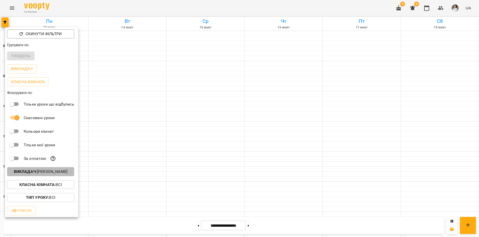
click at [39, 171] on p "Викладач : Литвинюк Аліна Віталіївна" at bounding box center [41, 172] width 54 height 6
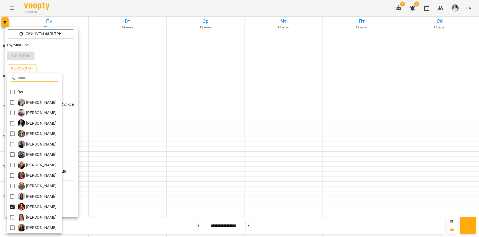
click at [10, 202] on div "Всі Бойко Андрій Вікторович Бойко Дмитро Вікторович Василевська Анастасія Михай…" at bounding box center [34, 153] width 55 height 160
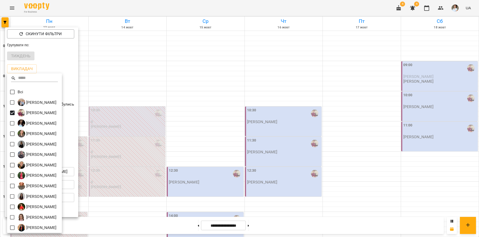
click at [143, 14] on div at bounding box center [239, 118] width 479 height 237
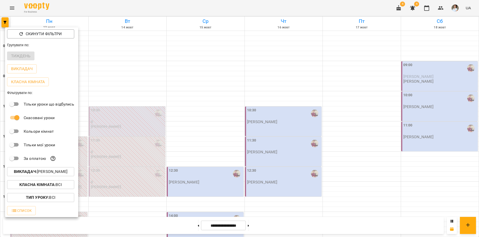
click at [150, 10] on div at bounding box center [239, 118] width 479 height 237
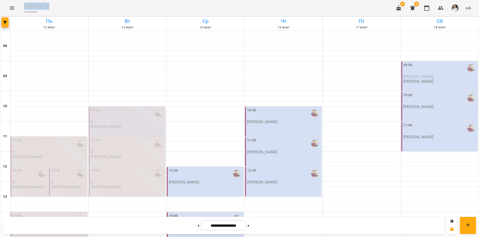
click at [150, 10] on div "For Business 4 4 UA" at bounding box center [239, 8] width 479 height 16
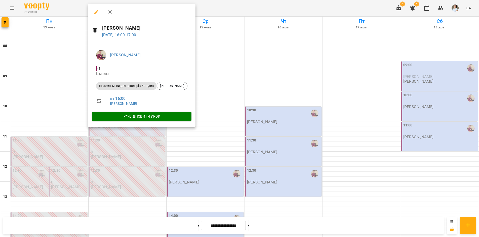
click at [138, 148] on div at bounding box center [239, 118] width 479 height 237
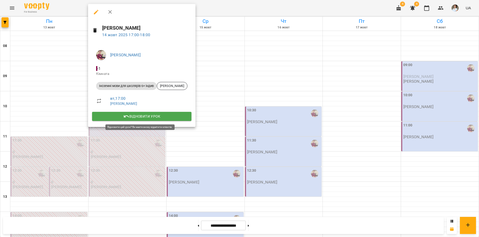
click at [146, 116] on span "Відновити урок" at bounding box center [141, 116] width 91 height 6
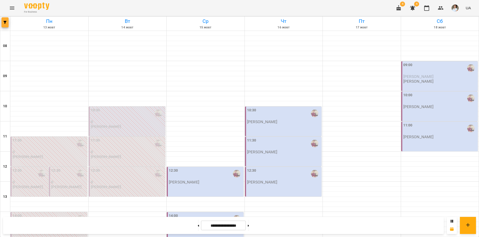
click at [4, 22] on icon "button" at bounding box center [5, 22] width 3 height 3
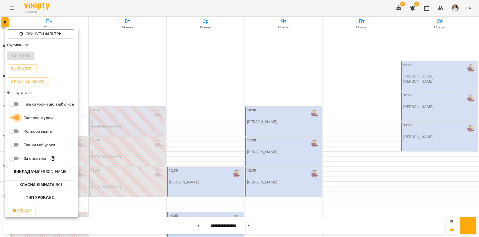
click at [6, 118] on div "Скасовані уроки" at bounding box center [41, 118] width 73 height 14
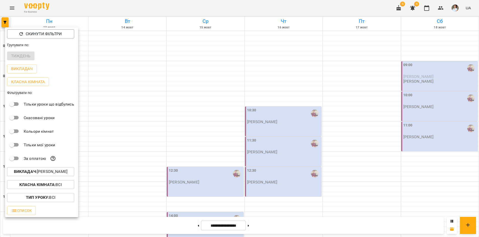
click at [140, 226] on div at bounding box center [239, 118] width 479 height 237
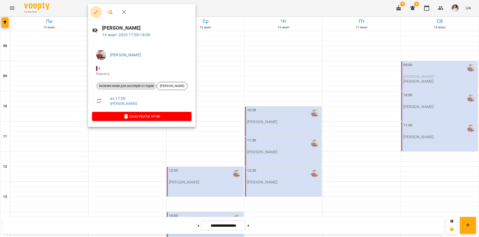
click at [95, 12] on icon "button" at bounding box center [96, 12] width 6 height 6
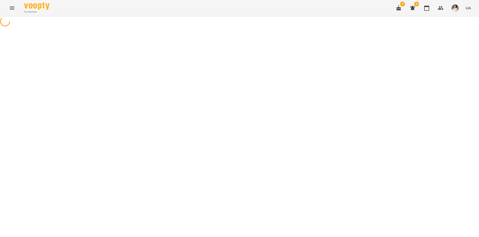
select select "**********"
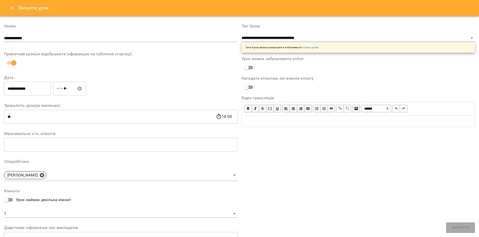
click at [14, 6] on icon "Close" at bounding box center [12, 8] width 6 height 6
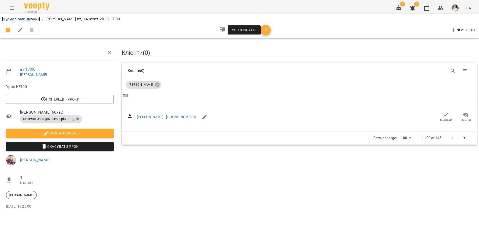
click at [14, 21] on link "Журнал відвідувань" at bounding box center [21, 19] width 38 height 5
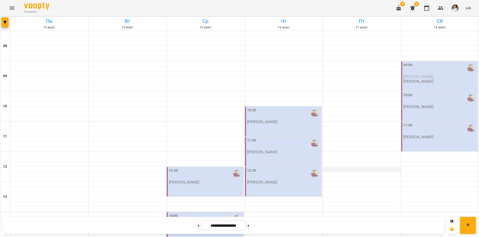
scroll to position [176, 0]
click at [3, 25] on button "button" at bounding box center [5, 22] width 7 height 10
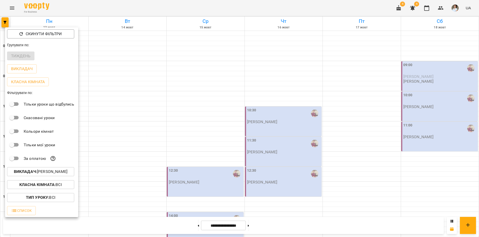
click at [20, 172] on b "Викладач :" at bounding box center [25, 171] width 23 height 5
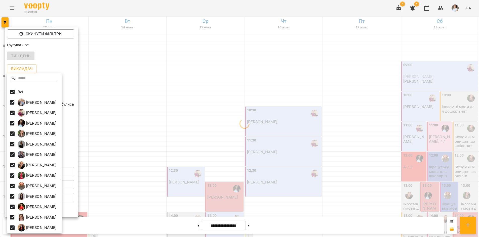
click at [121, 8] on div at bounding box center [239, 118] width 479 height 237
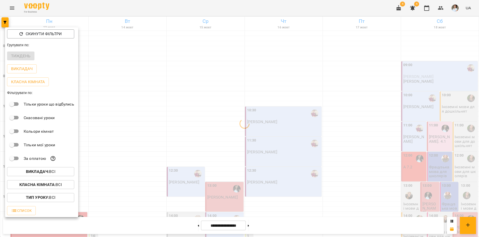
click at [121, 8] on div "Всі Бойко Андрій Вікторович Бойко Дмитро Вікторович Василевська Анастасія Михай…" at bounding box center [239, 118] width 479 height 237
click at [121, 8] on div at bounding box center [239, 118] width 479 height 237
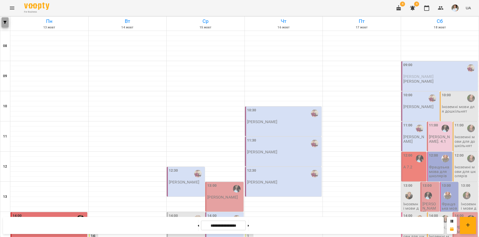
click at [5, 25] on button "button" at bounding box center [5, 22] width 7 height 10
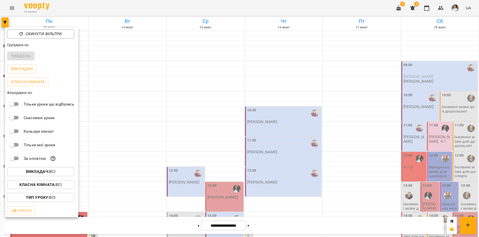
click at [40, 174] on b "Викладач :" at bounding box center [37, 171] width 23 height 5
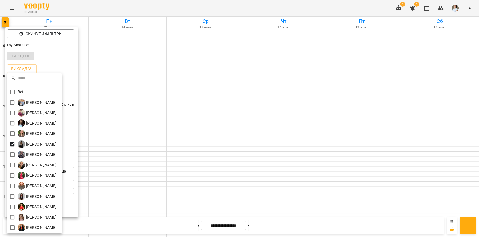
click at [243, 9] on div at bounding box center [239, 118] width 479 height 237
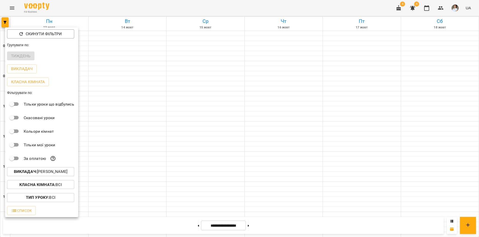
click at [243, 9] on div "Всі Бойко Андрій Вікторович Бойко Дмитро Вікторович Василевська Анастасія Михай…" at bounding box center [239, 118] width 479 height 237
click at [243, 9] on div at bounding box center [239, 118] width 479 height 237
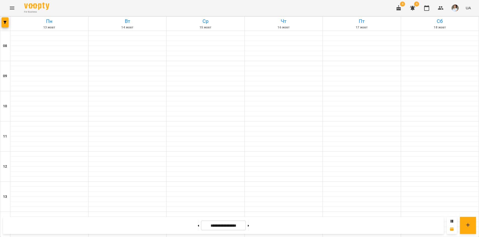
scroll to position [209, 0]
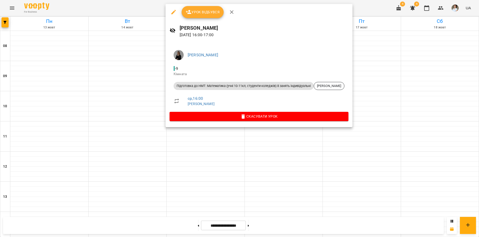
click at [212, 136] on div at bounding box center [239, 118] width 479 height 237
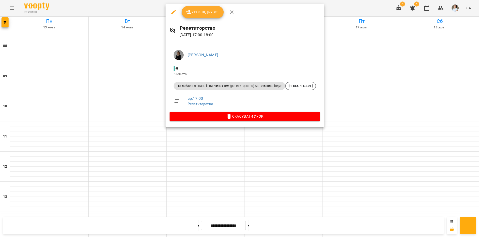
click at [214, 145] on div at bounding box center [239, 118] width 479 height 237
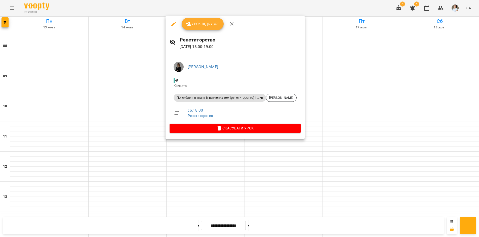
click at [214, 169] on div at bounding box center [239, 118] width 479 height 237
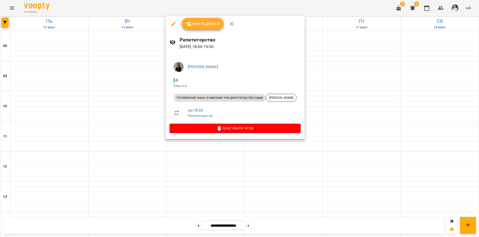
click at [219, 168] on div at bounding box center [239, 118] width 479 height 237
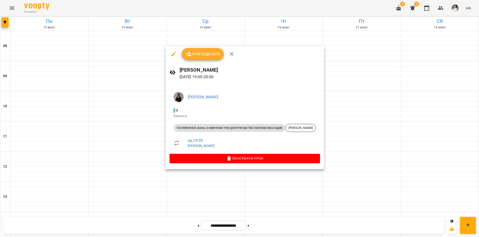
click at [280, 229] on div at bounding box center [239, 118] width 479 height 237
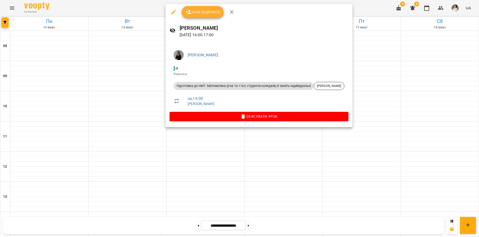
click at [208, 139] on div at bounding box center [239, 118] width 479 height 237
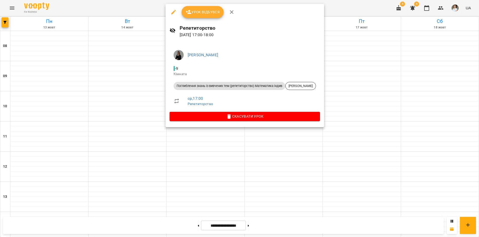
click at [127, 5] on div at bounding box center [239, 118] width 479 height 237
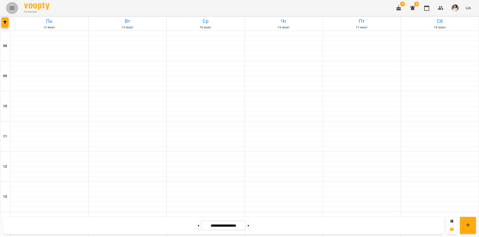
click at [13, 7] on icon "Menu" at bounding box center [12, 8] width 6 height 6
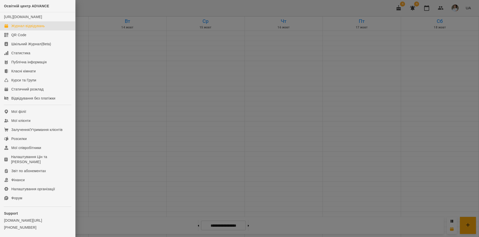
click at [100, 8] on div at bounding box center [239, 118] width 479 height 237
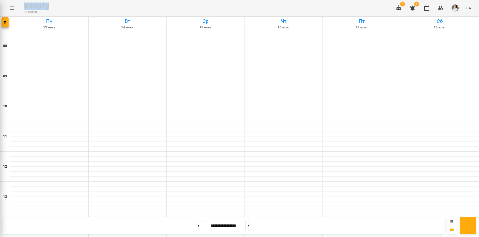
click at [99, 8] on div "For Business 4 4 UA" at bounding box center [239, 8] width 479 height 16
click at [6, 21] on icon "button" at bounding box center [5, 22] width 3 height 3
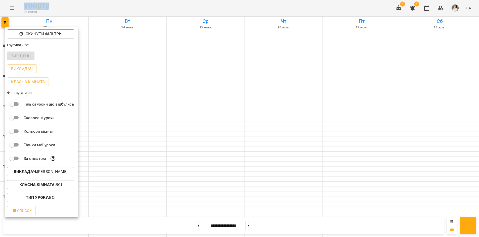
click at [31, 176] on button "Викладач : Дибко Діана Ігорівна" at bounding box center [40, 171] width 67 height 9
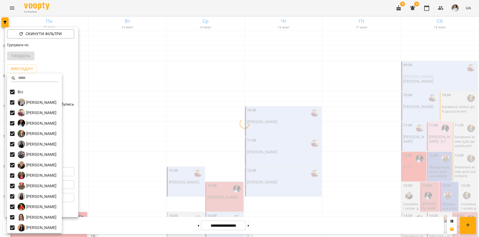
click at [160, 12] on div at bounding box center [239, 118] width 479 height 237
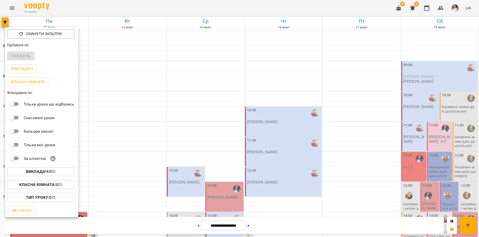
click at [161, 9] on div at bounding box center [239, 118] width 479 height 237
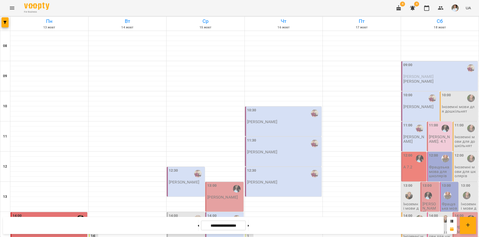
scroll to position [158, 0]
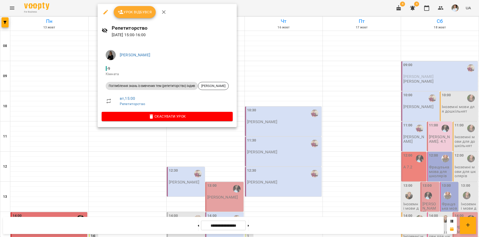
click at [158, 222] on div at bounding box center [239, 118] width 479 height 237
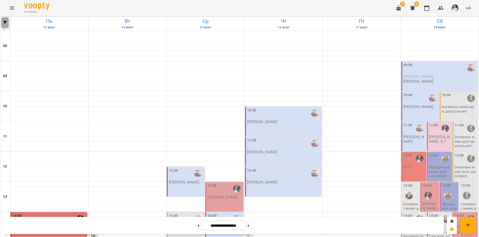
click at [5, 22] on icon "button" at bounding box center [5, 22] width 3 height 3
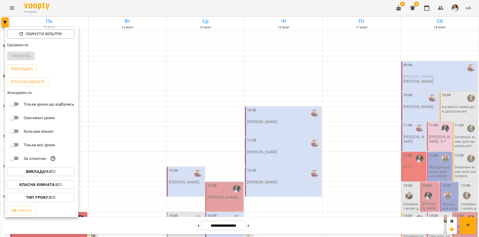
click at [27, 174] on b "Викладач :" at bounding box center [37, 171] width 23 height 5
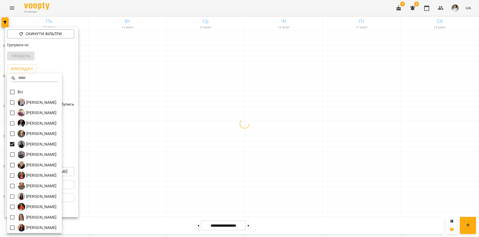
click at [251, 4] on div at bounding box center [239, 118] width 479 height 237
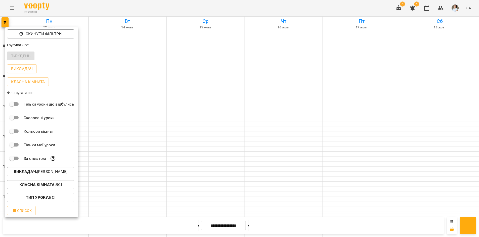
click at [251, 3] on div at bounding box center [239, 118] width 479 height 237
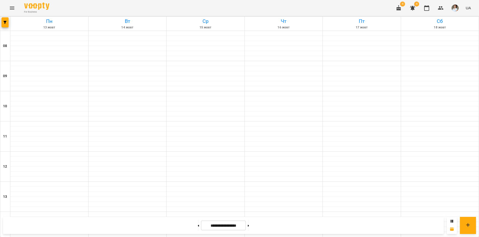
click at [251, 3] on div "Скинути фільтри Групувати по: Тиждень Викладач Класна кімната Фільтрувати по: Т…" at bounding box center [239, 118] width 479 height 237
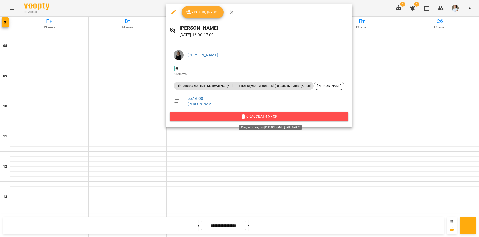
click at [260, 117] on span "Скасувати Урок" at bounding box center [258, 116] width 171 height 6
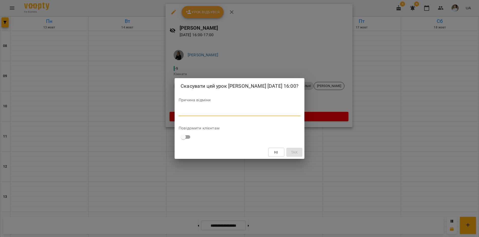
click at [183, 111] on textarea at bounding box center [239, 112] width 122 height 5
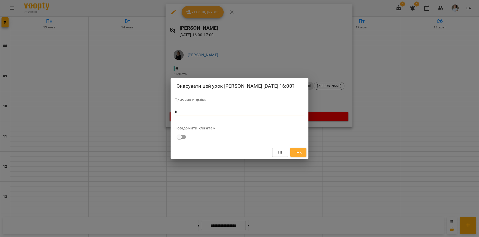
type textarea "*"
click at [297, 154] on span "Так" at bounding box center [298, 152] width 7 height 6
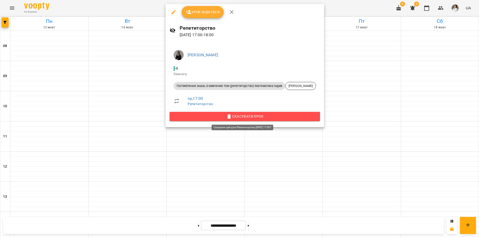
click at [258, 116] on span "Скасувати Урок" at bounding box center [244, 116] width 142 height 6
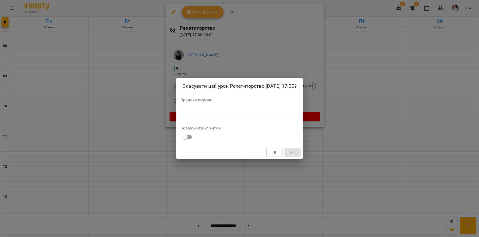
click at [205, 109] on div "*" at bounding box center [239, 112] width 118 height 8
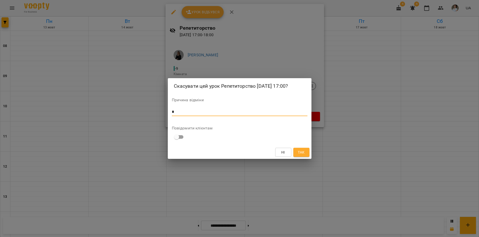
type textarea "*"
click at [304, 151] on span "Так" at bounding box center [301, 152] width 7 height 6
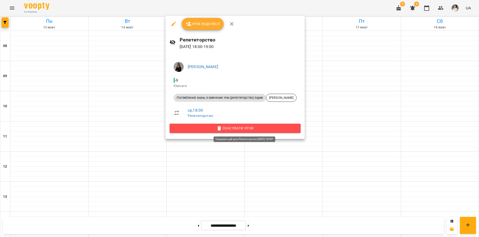
click at [223, 127] on span "Скасувати Урок" at bounding box center [234, 128] width 123 height 6
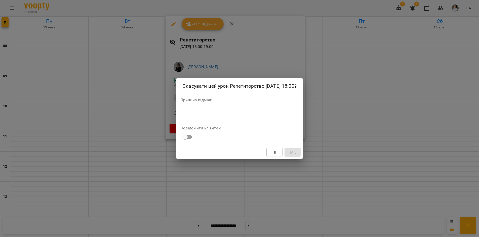
click at [184, 114] on textarea at bounding box center [239, 112] width 118 height 5
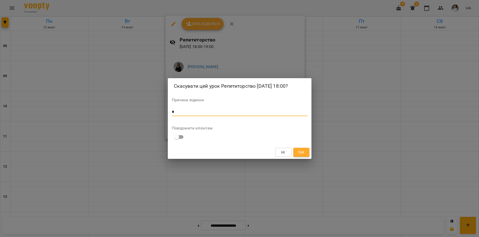
type textarea "*"
click at [302, 154] on span "Так" at bounding box center [301, 152] width 7 height 6
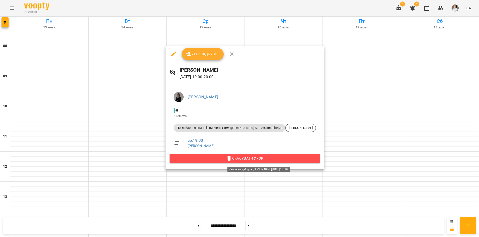
click at [233, 157] on span "Скасувати Урок" at bounding box center [244, 158] width 142 height 6
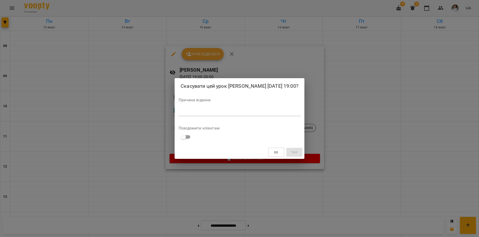
click at [189, 111] on textarea at bounding box center [239, 112] width 122 height 5
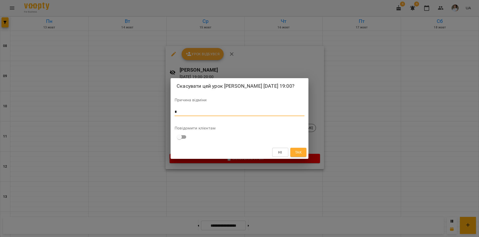
type textarea "*"
click at [298, 154] on span "Так" at bounding box center [298, 152] width 7 height 6
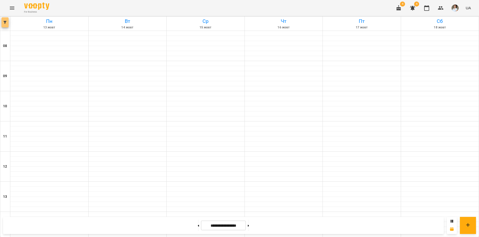
click at [8, 23] on span "button" at bounding box center [5, 22] width 7 height 3
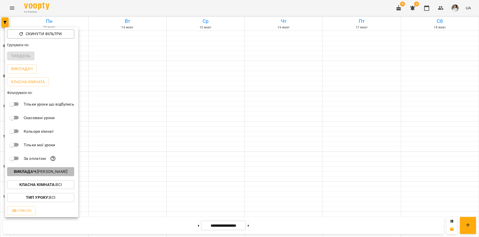
click at [39, 169] on button "Викладач : Дибко Діана Ігорівна" at bounding box center [40, 171] width 67 height 9
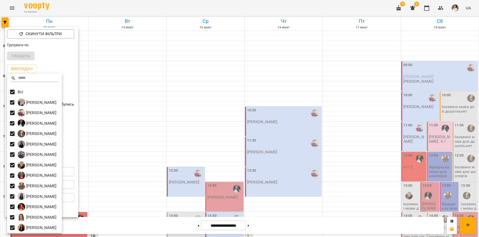
click at [189, 10] on div at bounding box center [239, 118] width 479 height 237
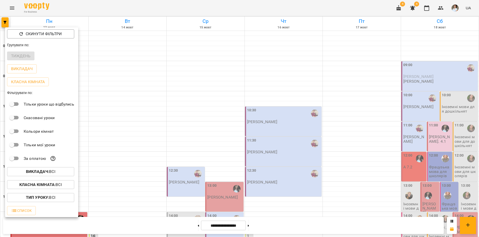
click at [189, 8] on div at bounding box center [239, 118] width 479 height 237
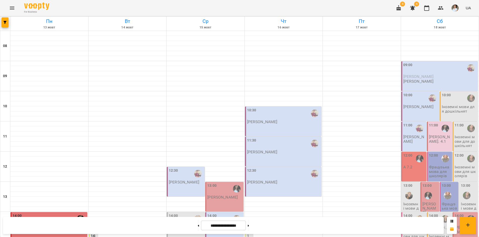
click at [189, 8] on div "For Business 4 4 UA" at bounding box center [239, 8] width 479 height 16
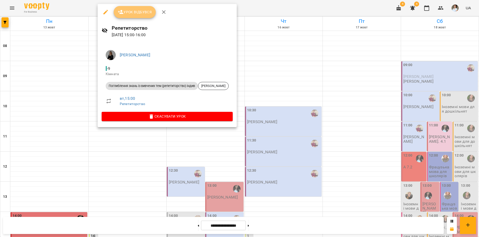
click at [129, 13] on span "Урок відбувся" at bounding box center [135, 12] width 34 height 6
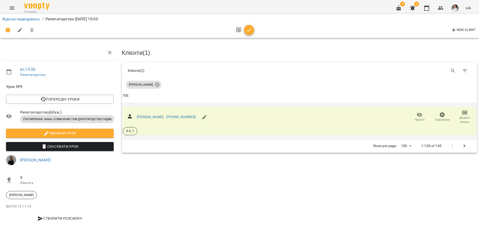
click at [464, 113] on icon "button" at bounding box center [464, 113] width 6 height 6
click at [464, 113] on li "Додати сплату разового" at bounding box center [447, 111] width 55 height 9
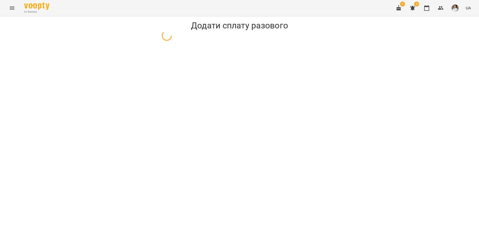
select select "**********"
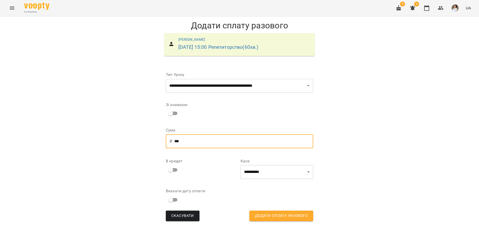
click at [177, 143] on input "***" at bounding box center [243, 141] width 139 height 14
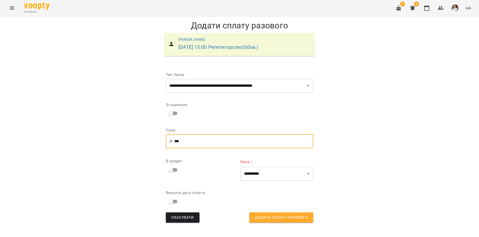
type input "***"
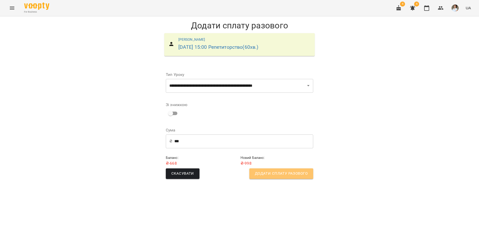
click at [305, 175] on span "Додати сплату разового" at bounding box center [281, 173] width 53 height 7
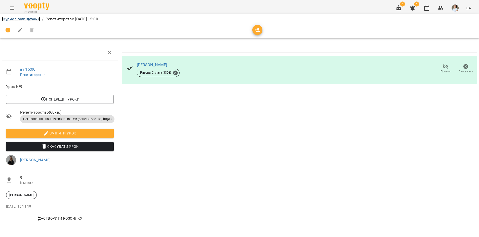
click at [29, 19] on link "Журнал відвідувань" at bounding box center [21, 19] width 38 height 5
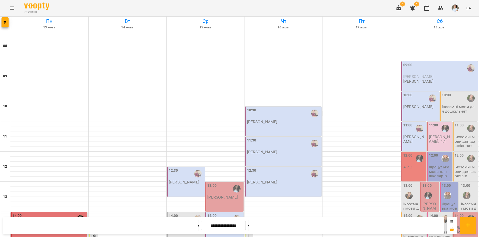
scroll to position [201, 0]
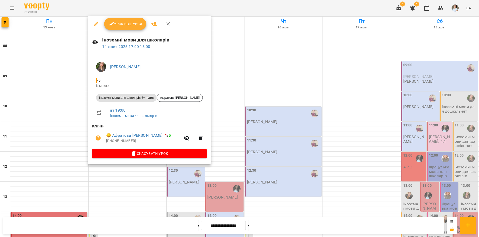
click at [148, 191] on div at bounding box center [239, 118] width 479 height 237
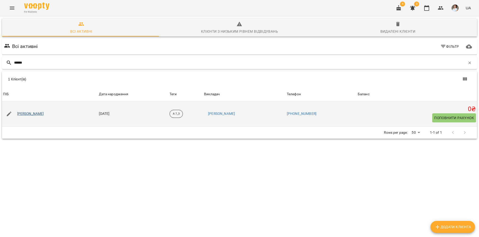
type input "******"
click at [41, 114] on link "Горчак Давид Андрійович" at bounding box center [30, 113] width 27 height 5
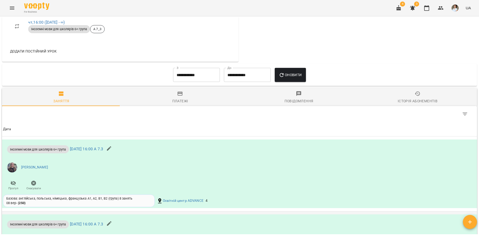
scroll to position [167, 0]
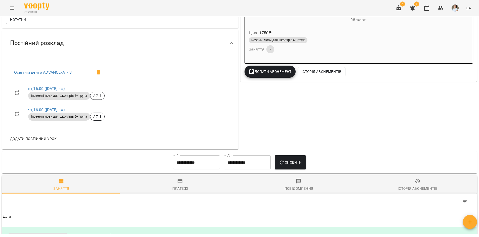
click at [148, 54] on div "Постійний розклад" at bounding box center [120, 43] width 236 height 26
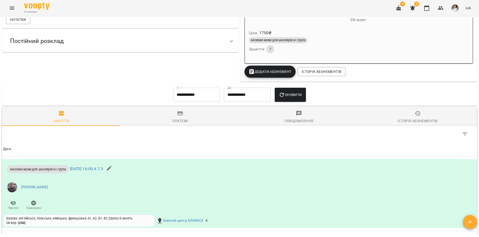
scroll to position [0, 0]
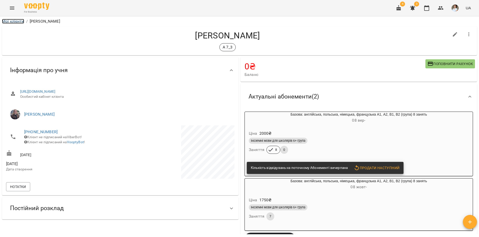
click at [19, 23] on link "Мої клієнти" at bounding box center [13, 21] width 22 height 5
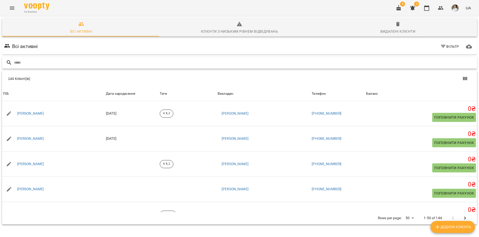
click at [24, 63] on input "text" at bounding box center [244, 63] width 460 height 8
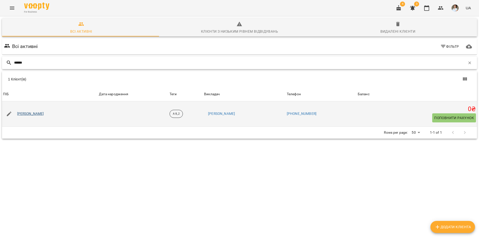
type input "******"
click at [43, 112] on link "[PERSON_NAME]" at bounding box center [30, 113] width 27 height 5
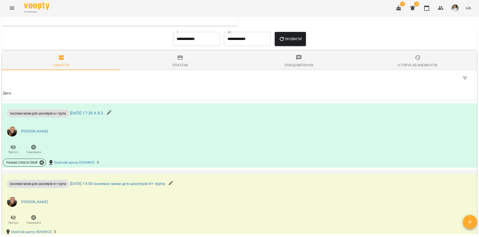
scroll to position [304, 0]
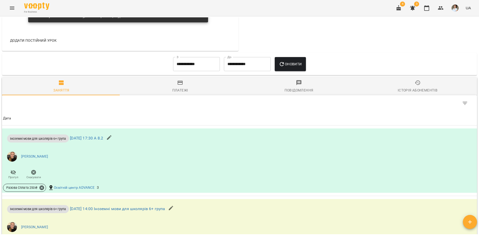
click at [206, 66] on input "**********" at bounding box center [196, 64] width 47 height 14
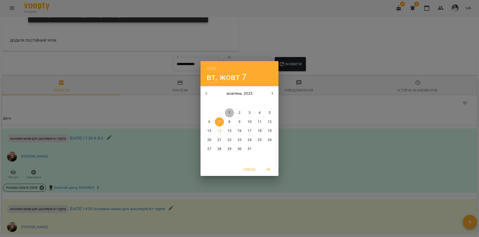
click at [228, 112] on p "1" at bounding box center [229, 112] width 2 height 5
type input "**********"
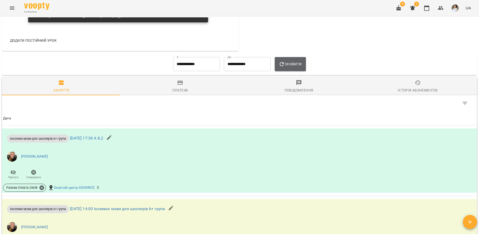
click at [286, 71] on button "Оновити" at bounding box center [289, 64] width 31 height 14
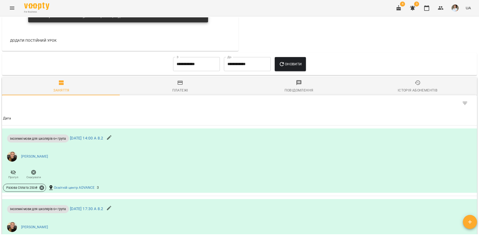
click at [116, 45] on div "Додати постійний урок" at bounding box center [111, 40] width 210 height 13
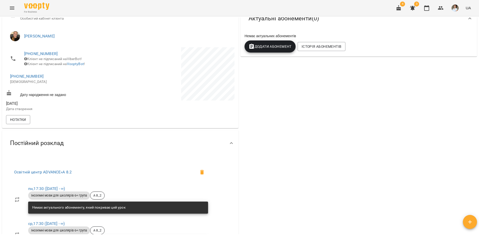
scroll to position [0, 0]
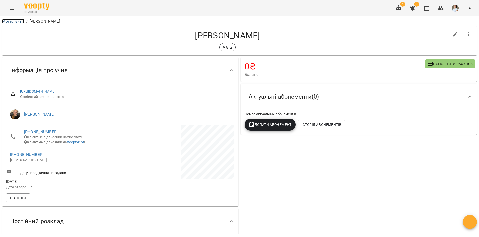
click at [19, 21] on link "Мої клієнти" at bounding box center [13, 21] width 22 height 5
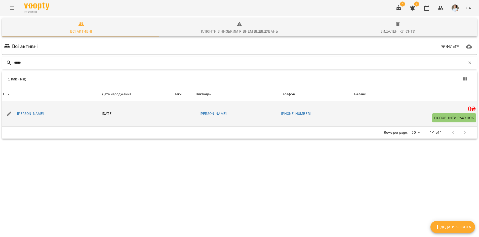
type input "*****"
drag, startPoint x: 344, startPoint y: 114, endPoint x: 316, endPoint y: 113, distance: 27.4
click at [316, 113] on td "+380966087650" at bounding box center [316, 113] width 73 height 25
copy link "+380966087650"
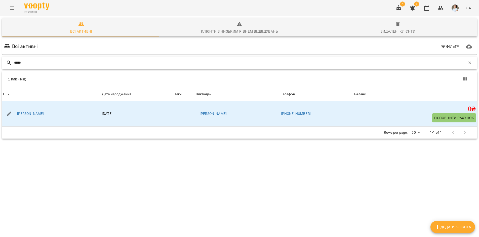
click at [49, 63] on input "*****" at bounding box center [239, 63] width 451 height 8
click at [467, 63] on icon "button" at bounding box center [469, 63] width 5 height 5
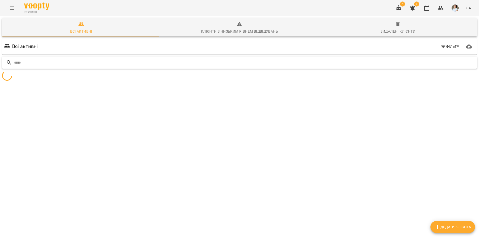
click at [69, 61] on input "text" at bounding box center [244, 63] width 460 height 8
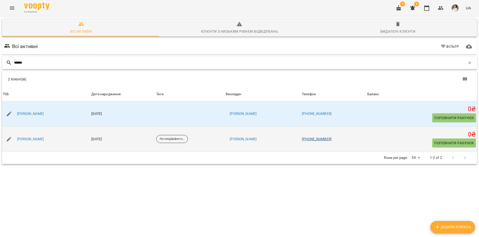
type input "******"
click at [331, 139] on link "+380962874976" at bounding box center [317, 139] width 30 height 4
click at [351, 139] on div at bounding box center [239, 118] width 479 height 237
click at [44, 140] on link "[PERSON_NAME]" at bounding box center [30, 139] width 27 height 5
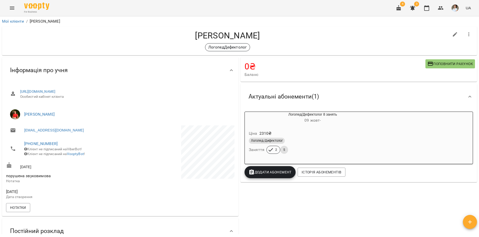
drag, startPoint x: 38, startPoint y: 23, endPoint x: 32, endPoint y: 23, distance: 6.0
click at [38, 22] on p "[PERSON_NAME]" at bounding box center [45, 21] width 30 height 6
click at [14, 18] on div "Мої клієнти / Керничний Олексій Романович" at bounding box center [239, 21] width 477 height 8
click at [15, 21] on link "Мої клієнти" at bounding box center [13, 21] width 22 height 5
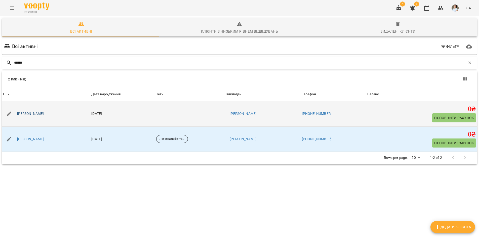
type input "******"
click at [44, 114] on link "Керничний Костянтин Богданович" at bounding box center [30, 113] width 27 height 5
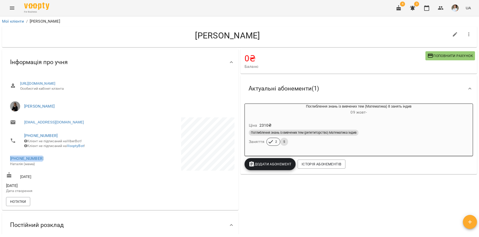
drag, startPoint x: 42, startPoint y: 162, endPoint x: 9, endPoint y: 163, distance: 33.5
click at [9, 163] on li "+380962874976 Наталія (мама)" at bounding box center [62, 161] width 113 height 18
copy link "+380962874976"
click at [81, 37] on h4 "Керничний Костянтин Богданович" at bounding box center [227, 35] width 443 height 10
click at [19, 22] on link "Мої клієнти" at bounding box center [13, 21] width 22 height 5
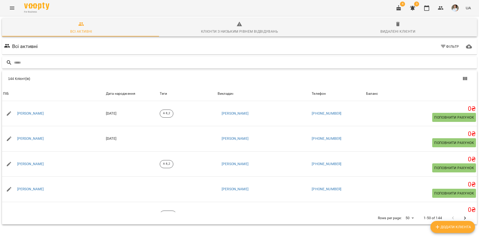
click at [25, 65] on input "text" at bounding box center [244, 63] width 460 height 8
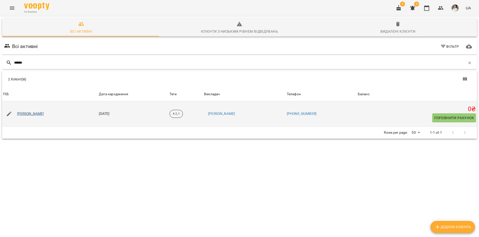
type input "******"
click at [39, 115] on link "Солтис Олександр Сергійович" at bounding box center [30, 113] width 27 height 5
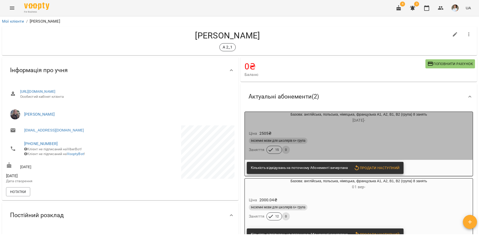
click at [432, 140] on div "Іноземні мови для школярів 6+ група" at bounding box center [359, 141] width 220 height 6
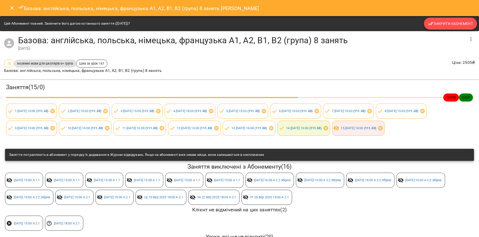
click at [454, 23] on span "Закрити Абонемент" at bounding box center [450, 24] width 45 height 6
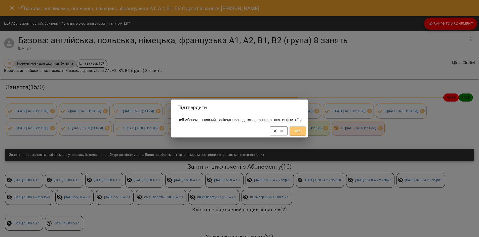
click at [301, 134] on span "Так" at bounding box center [297, 131] width 8 height 6
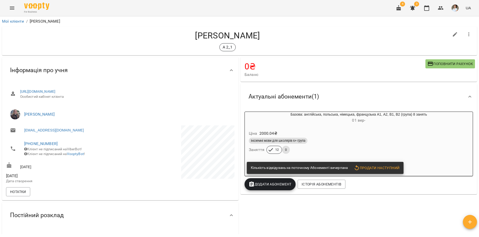
click at [468, 35] on icon "button" at bounding box center [468, 34] width 1 height 4
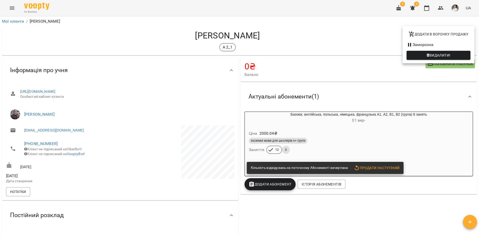
click at [285, 208] on div at bounding box center [239, 118] width 479 height 237
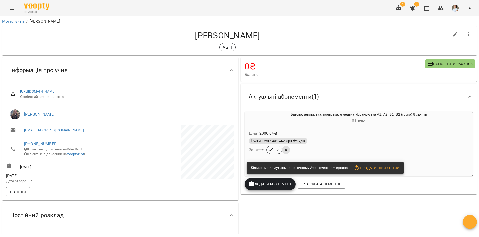
click at [465, 35] on icon "button" at bounding box center [468, 34] width 6 height 6
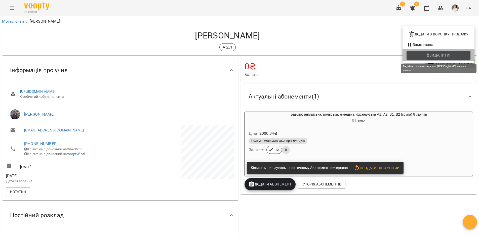
click at [435, 57] on span "Видалити!" at bounding box center [439, 55] width 21 height 6
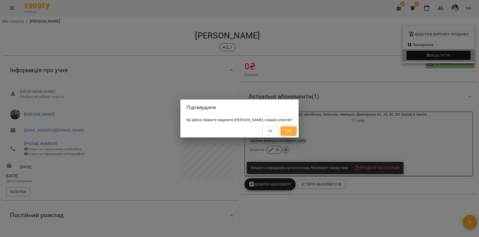
click at [298, 128] on div "Ні Так" at bounding box center [239, 130] width 118 height 13
click at [291, 134] on span "Так" at bounding box center [288, 131] width 7 height 6
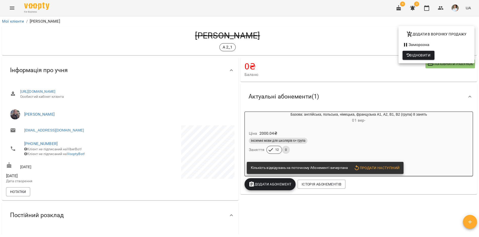
click at [11, 23] on div at bounding box center [239, 118] width 479 height 237
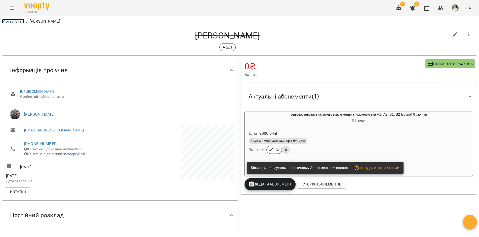
click at [16, 21] on link "Мої клієнти" at bounding box center [13, 21] width 22 height 5
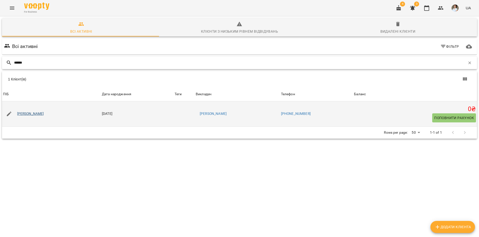
type input "******"
click at [37, 113] on link "[PERSON_NAME]" at bounding box center [30, 113] width 27 height 5
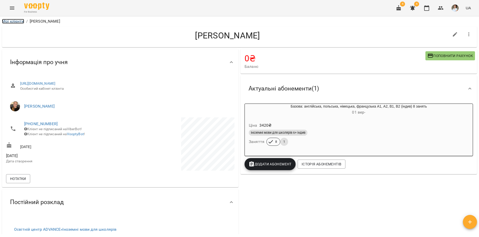
click at [12, 21] on link "Мої клієнти" at bounding box center [13, 21] width 22 height 5
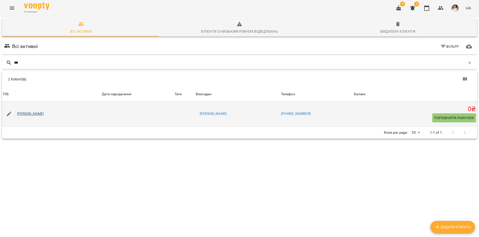
type input "***"
click at [34, 113] on link "[PERSON_NAME]" at bounding box center [30, 113] width 27 height 5
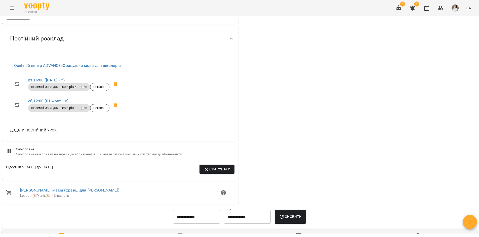
scroll to position [201, 0]
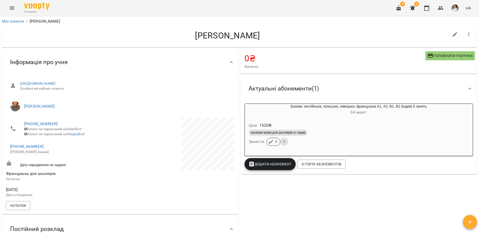
scroll to position [201, 0]
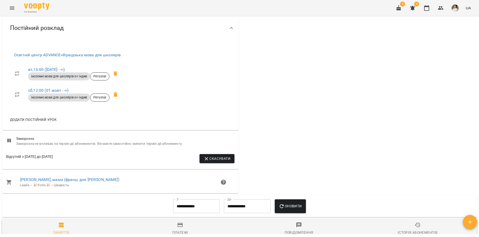
click at [11, 6] on icon "Menu" at bounding box center [12, 8] width 6 height 6
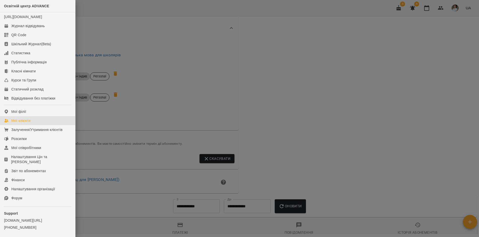
click at [16, 123] on div "Мої клієнти" at bounding box center [20, 120] width 19 height 5
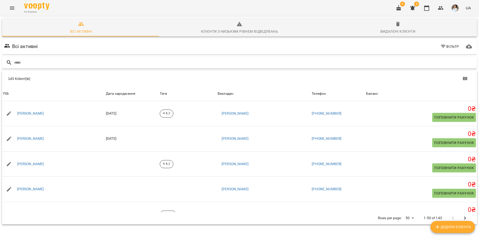
click at [19, 60] on input "text" at bounding box center [244, 63] width 460 height 8
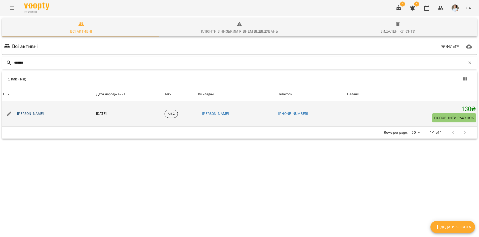
type input "*******"
click at [36, 113] on link "[PERSON_NAME]" at bounding box center [30, 113] width 27 height 5
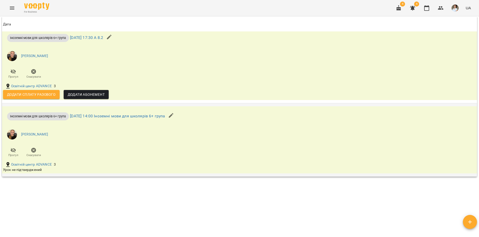
scroll to position [385, 0]
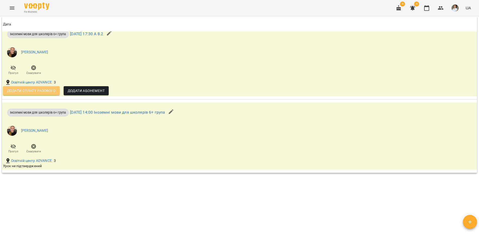
click at [25, 89] on span "Додати сплату разового" at bounding box center [31, 91] width 49 height 6
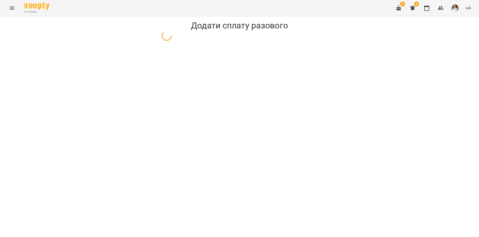
select select "**********"
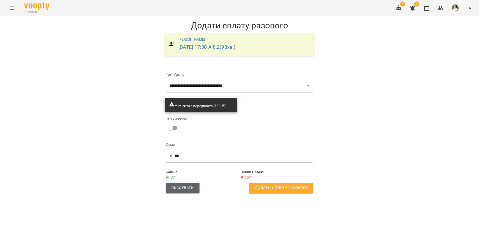
click at [176, 187] on span "Скасувати" at bounding box center [182, 188] width 23 height 7
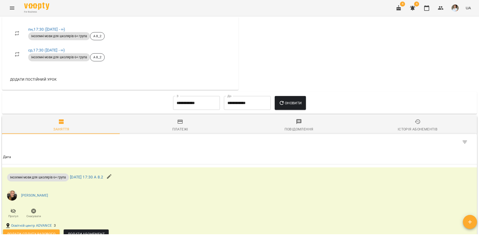
scroll to position [276, 0]
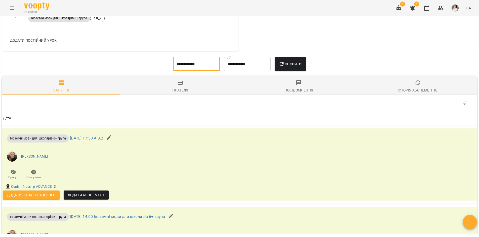
click at [199, 68] on input "**********" at bounding box center [196, 64] width 47 height 14
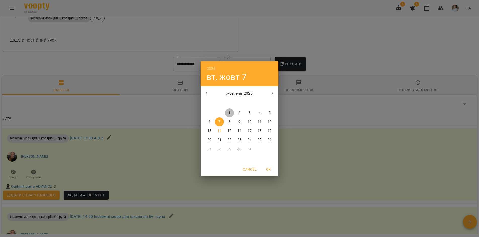
drag, startPoint x: 230, startPoint y: 112, endPoint x: 231, endPoint y: 105, distance: 7.0
click at [229, 111] on span "1" at bounding box center [229, 112] width 9 height 5
type input "**********"
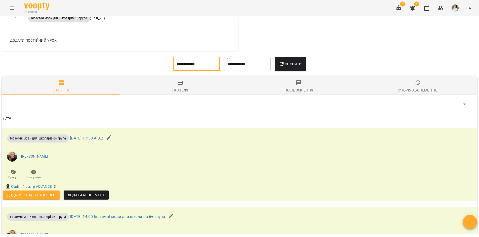
click at [284, 66] on icon "button" at bounding box center [281, 64] width 4 height 4
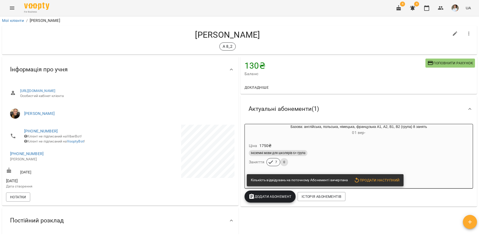
scroll to position [0, 0]
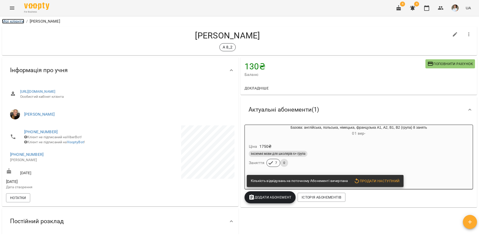
click at [17, 23] on link "Мої клієнти" at bounding box center [13, 21] width 22 height 5
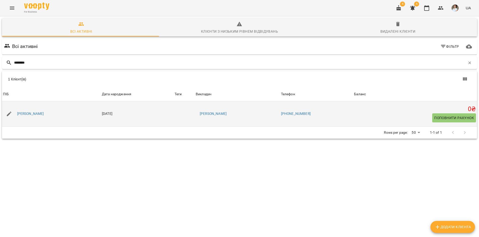
type input "********"
click at [34, 109] on div "[PERSON_NAME]" at bounding box center [51, 114] width 99 height 14
click at [39, 114] on link "[PERSON_NAME]" at bounding box center [30, 113] width 27 height 5
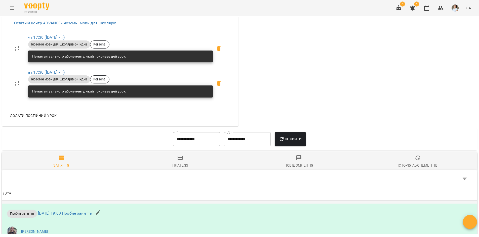
scroll to position [206, 0]
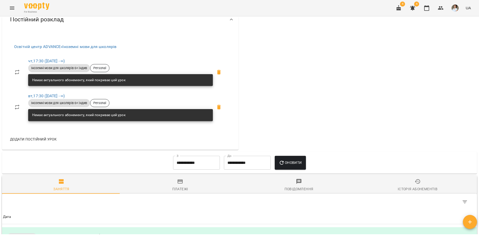
click at [164, 32] on div "Постійний розклад" at bounding box center [120, 20] width 236 height 26
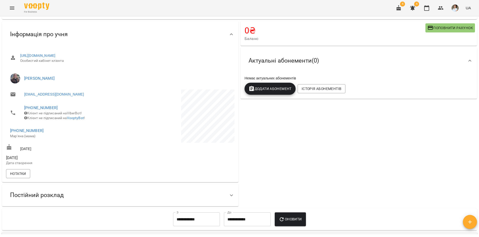
scroll to position [0, 0]
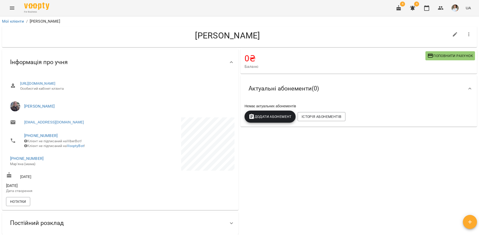
drag, startPoint x: 36, startPoint y: 35, endPoint x: 41, endPoint y: 29, distance: 7.7
click at [36, 35] on h4 "[PERSON_NAME]" at bounding box center [227, 35] width 443 height 10
click at [18, 21] on link "Мої клієнти" at bounding box center [13, 21] width 22 height 5
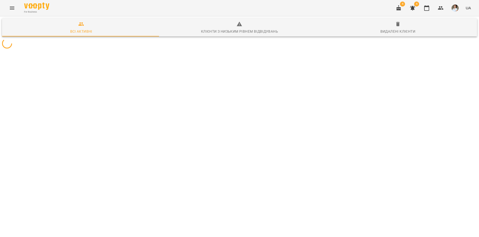
click at [11, 10] on icon "Menu" at bounding box center [12, 8] width 6 height 6
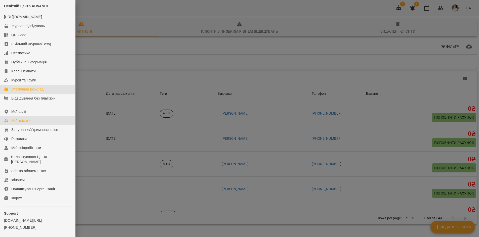
click at [24, 92] on div "Статичний розклад" at bounding box center [27, 89] width 32 height 5
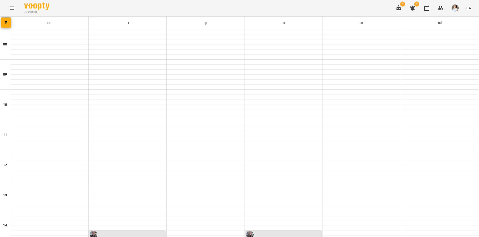
click at [269, 9] on div "For Business 4 4 UA" at bounding box center [239, 8] width 479 height 16
click at [12, 6] on icon "Menu" at bounding box center [12, 8] width 6 height 6
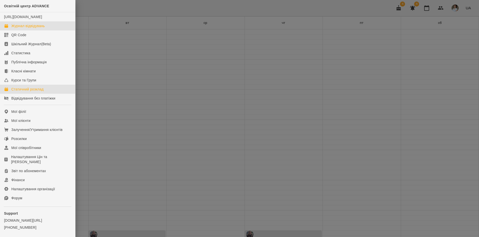
click at [29, 28] on div "Журнал відвідувань" at bounding box center [27, 25] width 33 height 5
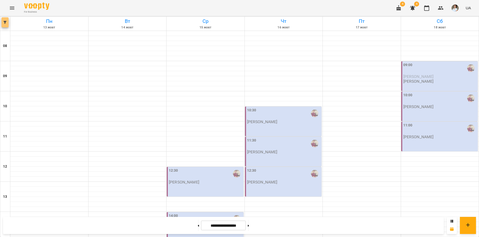
click at [6, 21] on button "button" at bounding box center [5, 22] width 7 height 10
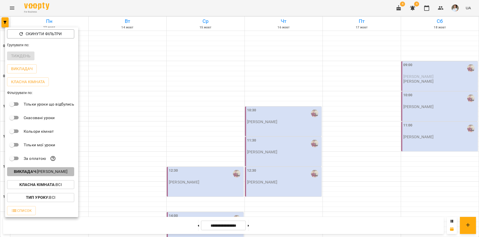
click at [17, 171] on b "Викладач :" at bounding box center [25, 171] width 23 height 5
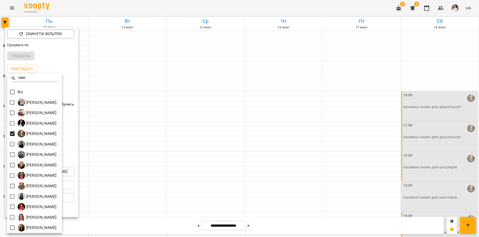
click at [195, 5] on div at bounding box center [239, 118] width 479 height 237
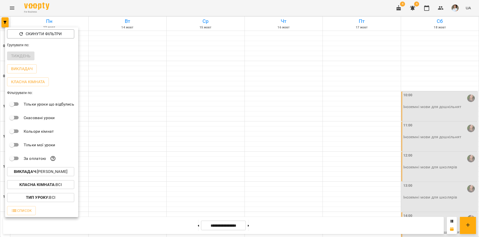
click at [195, 5] on div "Всі Бойко Андрій Вікторович Бойко Дмитро Вікторович Василевська Анастасія Михай…" at bounding box center [239, 118] width 479 height 237
click at [195, 5] on div at bounding box center [239, 118] width 479 height 237
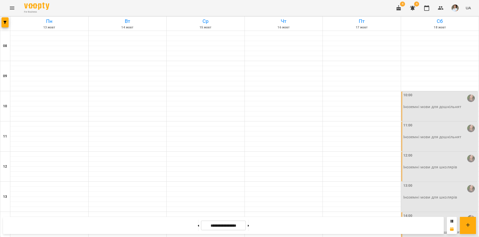
click at [195, 5] on div "Скинути фільтри Групувати по: Тиждень Викладач Класна кімната Фільтрувати по: Т…" at bounding box center [239, 118] width 479 height 237
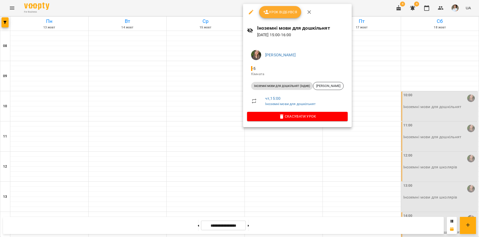
click at [379, 11] on div at bounding box center [239, 118] width 479 height 237
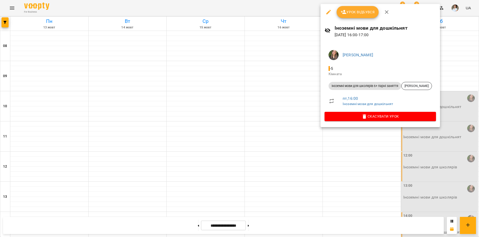
click at [379, 159] on div at bounding box center [239, 118] width 479 height 237
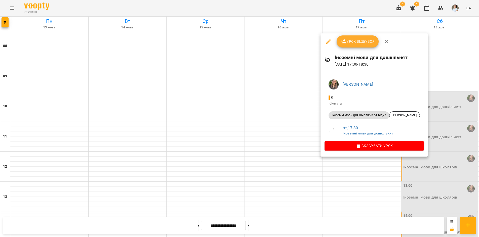
click at [331, 228] on div at bounding box center [239, 118] width 479 height 237
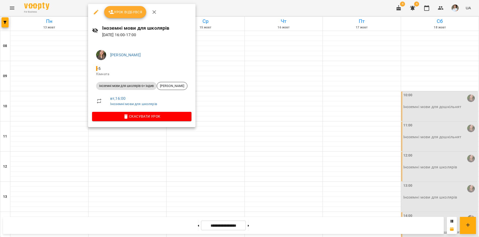
click at [286, 226] on div at bounding box center [239, 118] width 479 height 237
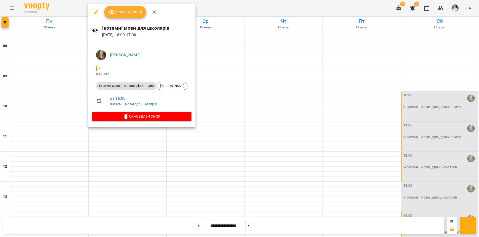
click at [289, 229] on div at bounding box center [239, 118] width 479 height 237
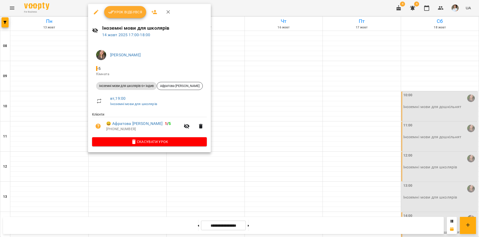
click at [292, 224] on div at bounding box center [239, 118] width 479 height 237
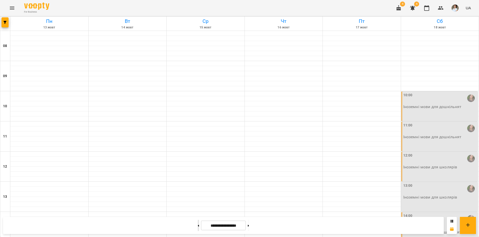
click at [198, 227] on button at bounding box center [198, 225] width 1 height 11
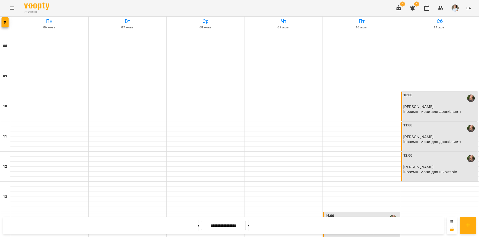
scroll to position [108, 0]
click at [249, 226] on icon at bounding box center [248, 226] width 1 height 2
type input "**********"
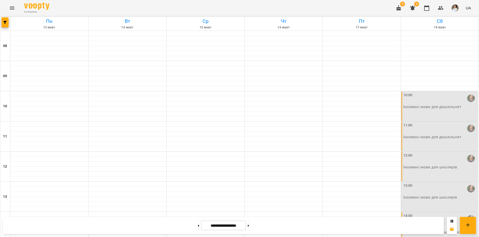
scroll to position [209, 0]
click at [106, 6] on div "For Business 4 4 UA" at bounding box center [239, 8] width 479 height 16
click at [3, 23] on span "button" at bounding box center [5, 22] width 7 height 3
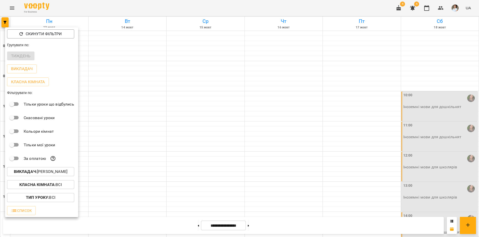
drag, startPoint x: 100, startPoint y: 4, endPoint x: 93, endPoint y: 9, distance: 8.9
click at [100, 4] on div at bounding box center [239, 118] width 479 height 237
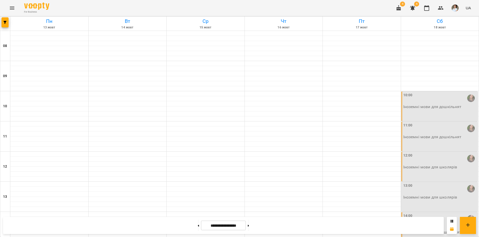
click at [13, 11] on button "Menu" at bounding box center [12, 8] width 12 height 12
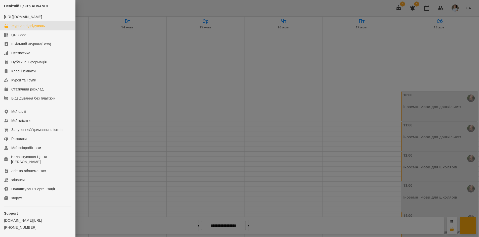
click at [102, 2] on div at bounding box center [239, 118] width 479 height 237
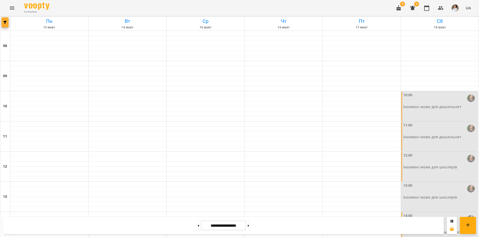
click at [5, 22] on icon "button" at bounding box center [5, 22] width 3 height 3
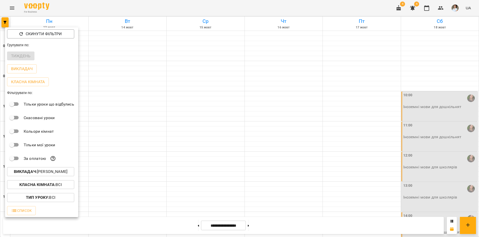
click at [32, 173] on b "Викладач :" at bounding box center [25, 171] width 23 height 5
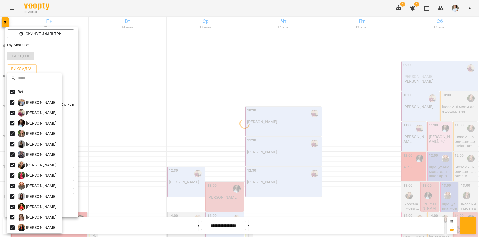
click at [134, 6] on div at bounding box center [239, 118] width 479 height 237
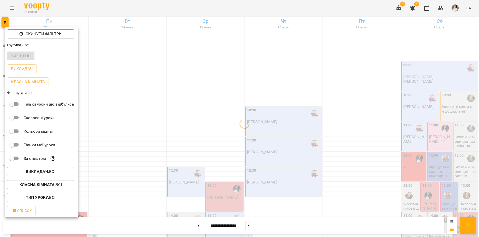
click at [134, 6] on div "Всі Бойко Андрій Вікторович Бойко Дмитро Вікторович Василевська Анастасія Михай…" at bounding box center [239, 118] width 479 height 237
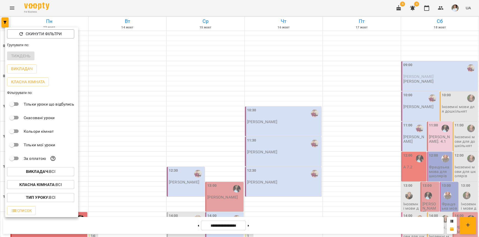
click at [134, 6] on div at bounding box center [239, 118] width 479 height 237
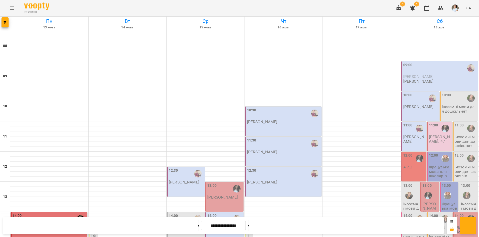
click at [134, 6] on div "For Business 4 4 UA" at bounding box center [239, 8] width 479 height 16
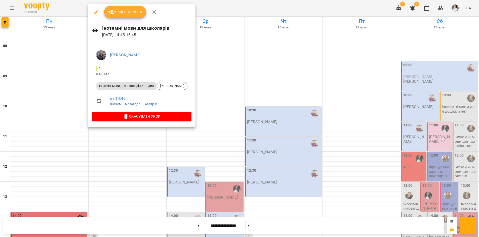
click at [122, 15] on span "Урок відбувся" at bounding box center [125, 12] width 34 height 6
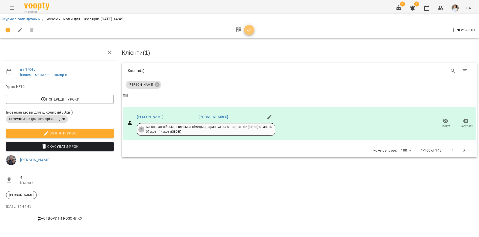
click at [249, 31] on icon "button" at bounding box center [249, 30] width 6 height 6
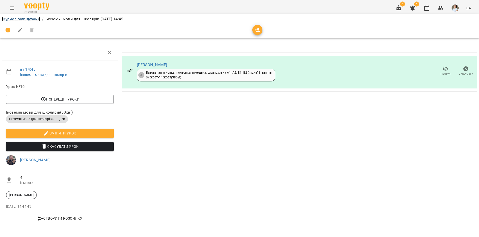
click at [33, 19] on link "Журнал відвідувань" at bounding box center [21, 19] width 38 height 5
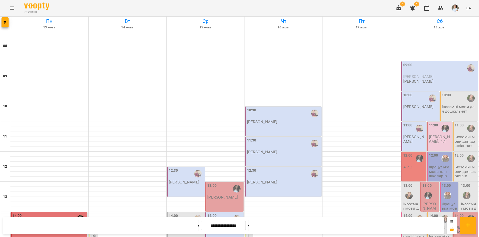
scroll to position [176, 0]
click at [10, 9] on icon "Menu" at bounding box center [12, 8] width 5 height 3
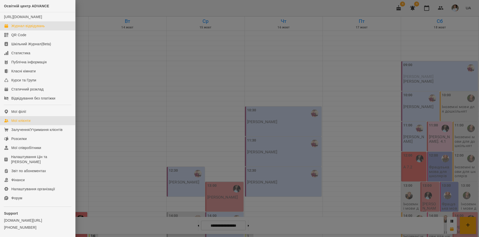
click at [22, 123] on div "Мої клієнти" at bounding box center [20, 120] width 19 height 5
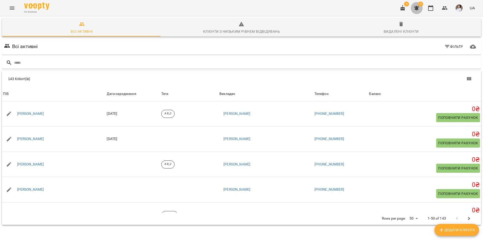
click at [419, 6] on icon "button" at bounding box center [416, 8] width 6 height 6
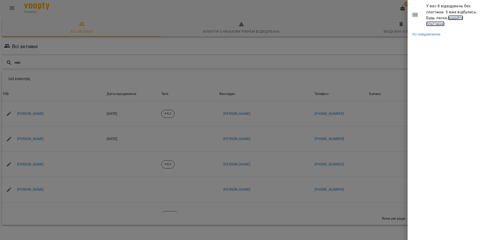
click at [436, 23] on link "додайте платіжки!" at bounding box center [444, 20] width 37 height 11
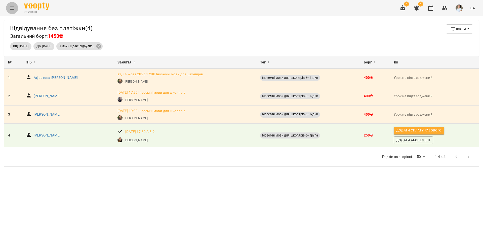
click at [9, 7] on button "Menu" at bounding box center [12, 8] width 12 height 12
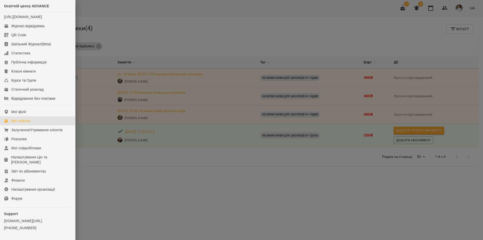
click at [23, 123] on div "Мої клієнти" at bounding box center [20, 120] width 19 height 5
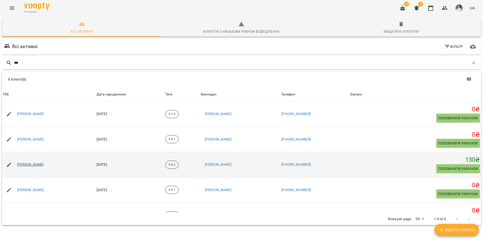
type input "***"
click at [35, 163] on link "[PERSON_NAME]" at bounding box center [30, 164] width 27 height 5
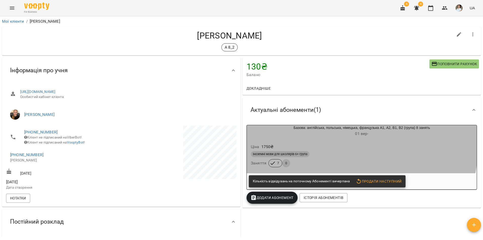
click at [322, 144] on div "Ціна 1750 ₴" at bounding box center [362, 146] width 224 height 9
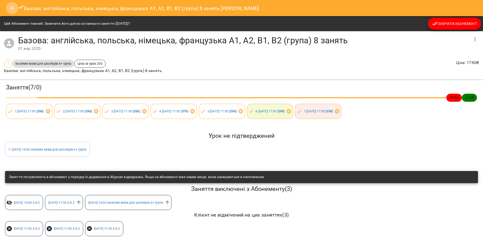
click at [10, 8] on icon "Close" at bounding box center [12, 8] width 6 height 6
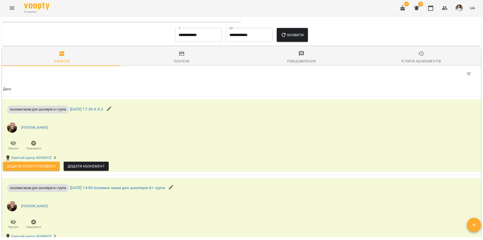
scroll to position [251, 0]
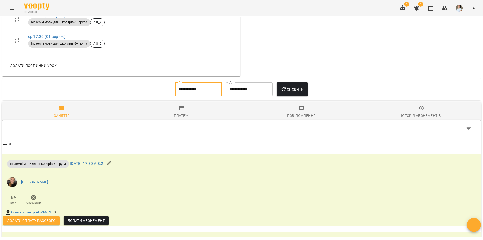
click at [199, 94] on input "**********" at bounding box center [198, 89] width 47 height 14
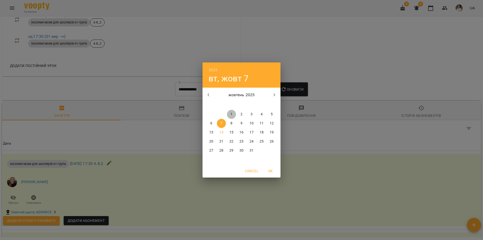
click at [228, 114] on span "1" at bounding box center [231, 114] width 9 height 5
type input "**********"
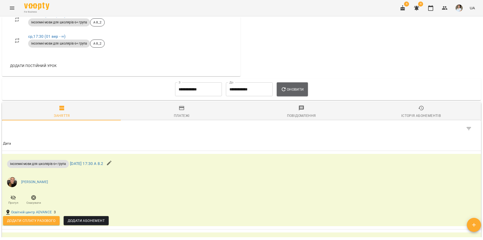
click at [289, 92] on span "Оновити" at bounding box center [291, 89] width 23 height 6
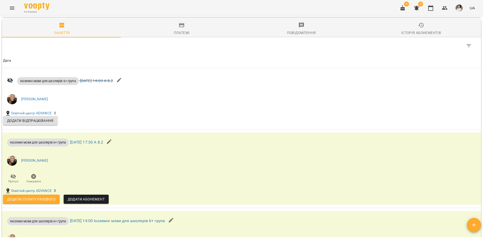
scroll to position [243, 0]
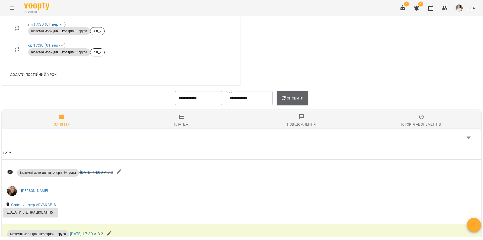
click at [292, 105] on button "Оновити" at bounding box center [291, 98] width 31 height 14
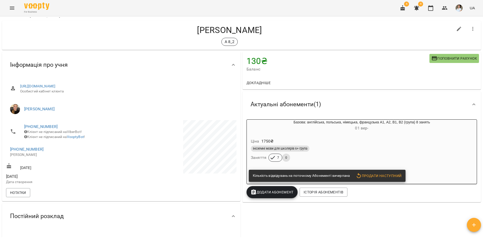
scroll to position [0, 0]
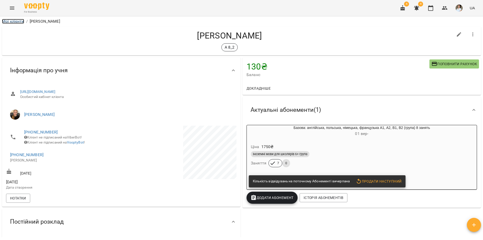
click at [13, 22] on link "Мої клієнти" at bounding box center [13, 21] width 22 height 5
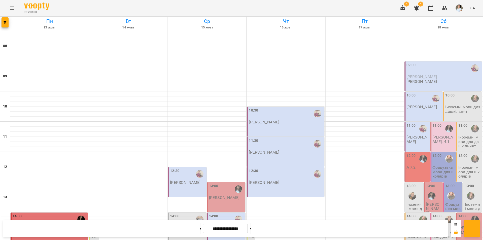
scroll to position [206, 0]
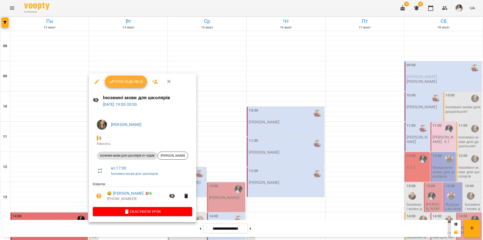
click at [68, 169] on div at bounding box center [241, 120] width 483 height 240
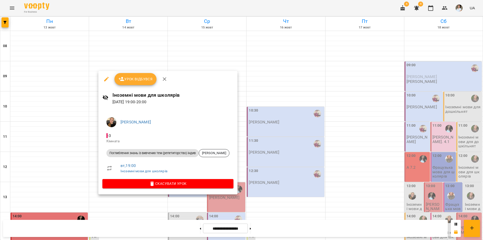
click at [71, 170] on div at bounding box center [241, 120] width 483 height 240
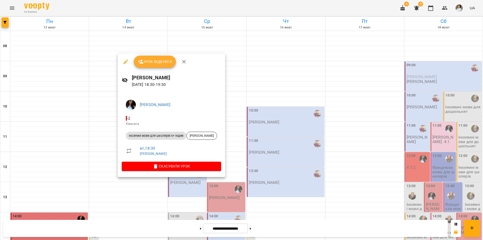
click at [71, 166] on div at bounding box center [241, 120] width 483 height 240
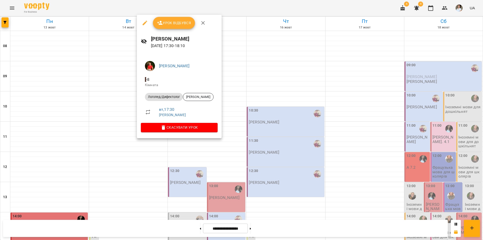
click at [152, 179] on div at bounding box center [241, 120] width 483 height 240
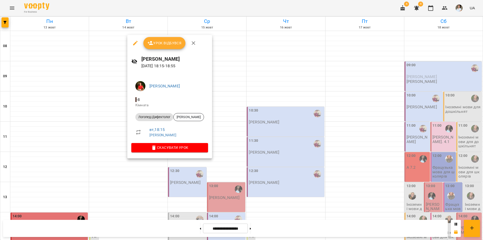
click at [147, 173] on div at bounding box center [241, 120] width 483 height 240
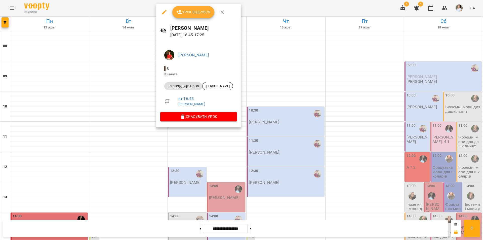
click at [161, 152] on div at bounding box center [241, 120] width 483 height 240
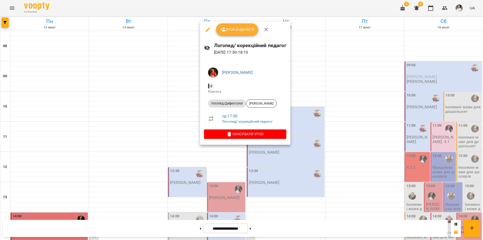
click at [185, 202] on div at bounding box center [241, 120] width 483 height 240
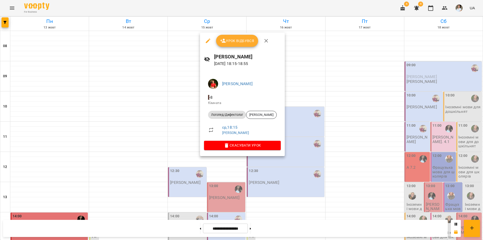
click at [194, 197] on div at bounding box center [241, 120] width 483 height 240
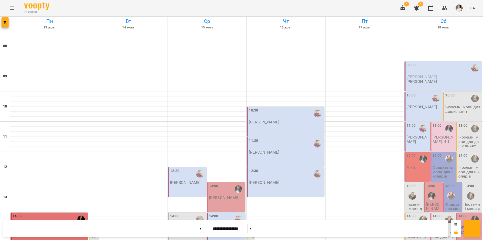
scroll to position [156, 0]
click at [98, 13] on div "For Business 4 4 UA" at bounding box center [241, 8] width 483 height 16
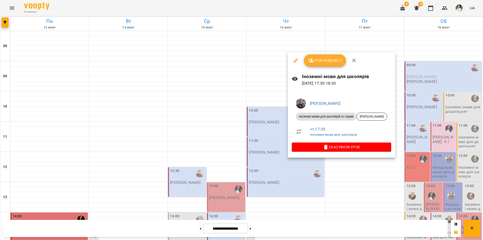
click at [304, 176] on div at bounding box center [241, 120] width 483 height 240
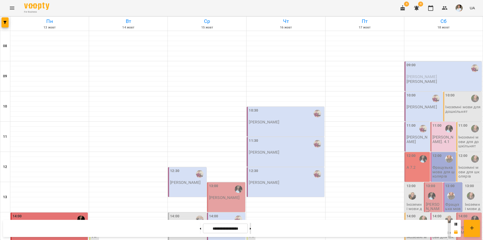
drag, startPoint x: 256, startPoint y: 230, endPoint x: 260, endPoint y: 227, distance: 5.0
click at [251, 229] on button at bounding box center [250, 227] width 1 height 11
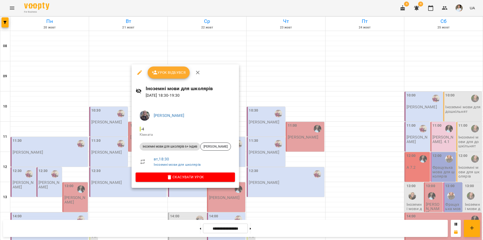
click at [143, 199] on div at bounding box center [241, 120] width 483 height 240
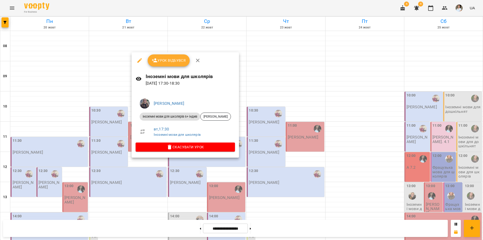
click at [150, 185] on div at bounding box center [241, 120] width 483 height 240
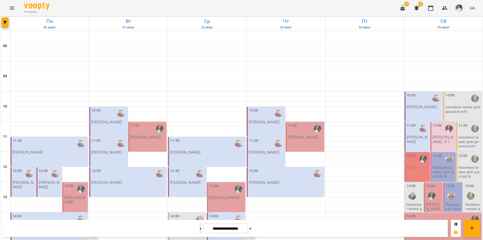
click at [200, 229] on icon at bounding box center [200, 228] width 1 height 2
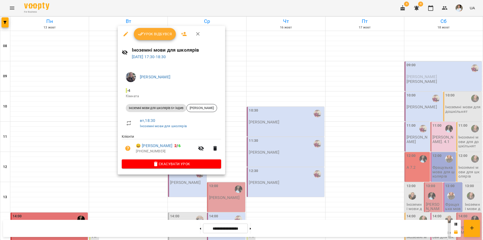
click at [155, 203] on div at bounding box center [241, 120] width 483 height 240
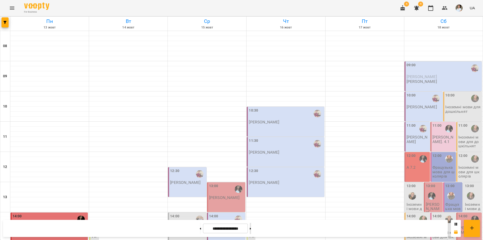
click at [251, 228] on icon at bounding box center [250, 228] width 1 height 2
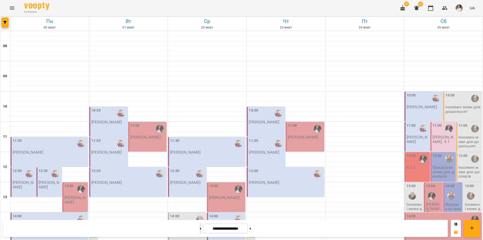
click at [200, 228] on button at bounding box center [200, 227] width 1 height 11
type input "**********"
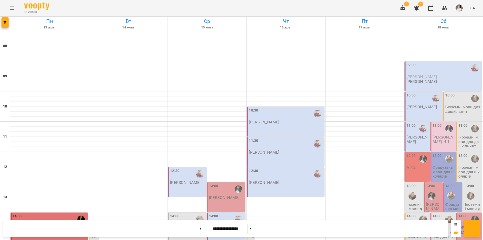
scroll to position [156, 0]
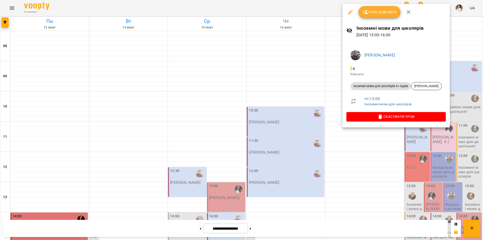
click at [432, 184] on div at bounding box center [241, 120] width 483 height 240
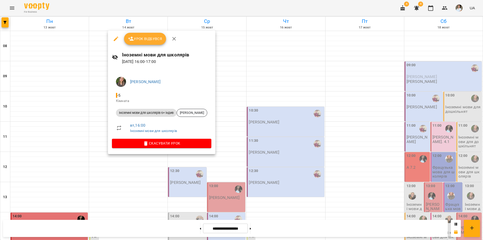
click at [279, 75] on div at bounding box center [241, 120] width 483 height 240
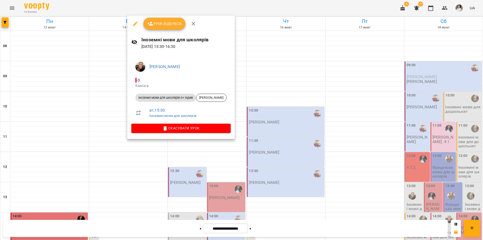
click at [276, 78] on div at bounding box center [241, 120] width 483 height 240
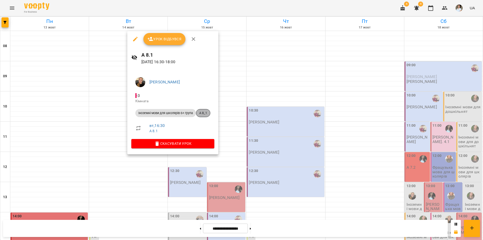
click at [208, 113] on span "А 8_1" at bounding box center [203, 113] width 14 height 5
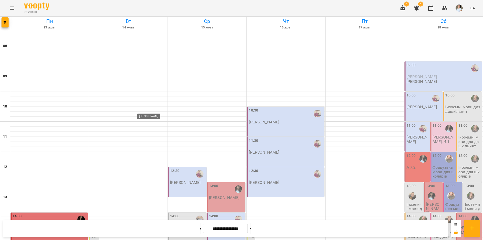
scroll to position [181, 0]
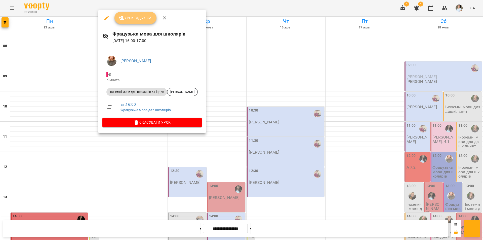
click at [143, 18] on span "Урок відбувся" at bounding box center [135, 18] width 34 height 6
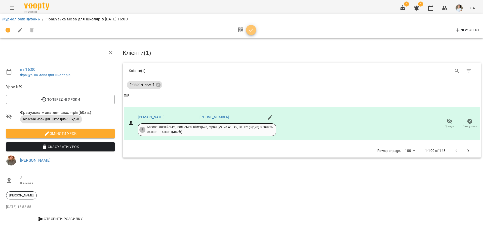
click at [251, 28] on icon "button" at bounding box center [251, 30] width 6 height 6
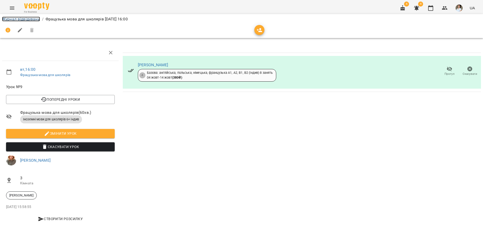
click at [23, 18] on link "Журнал відвідувань" at bounding box center [21, 19] width 38 height 5
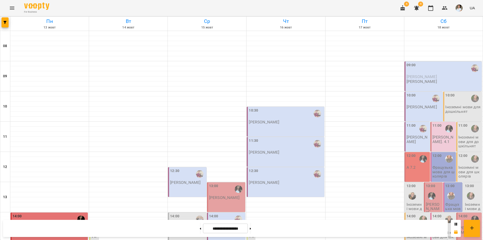
scroll to position [176, 0]
click at [5, 236] on div "**********" at bounding box center [241, 227] width 483 height 23
click at [0, 216] on div "Пн 13 жовт Вт 14 жовт Ср 15 жовт Чт 16 жовт Пт 17 жовт Сб 18 жовт 08 09 10 11 1…" at bounding box center [241, 230] width 483 height 429
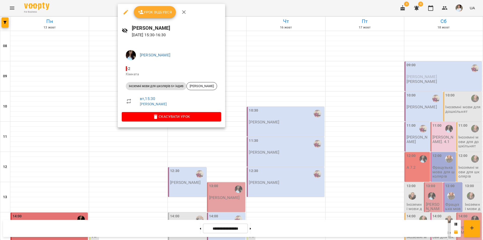
click at [296, 54] on div at bounding box center [241, 120] width 483 height 240
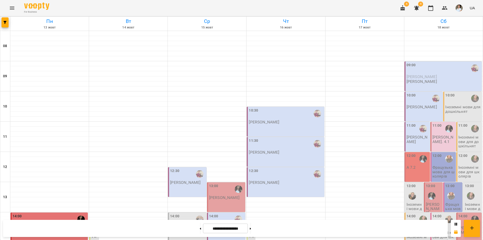
scroll to position [201, 0]
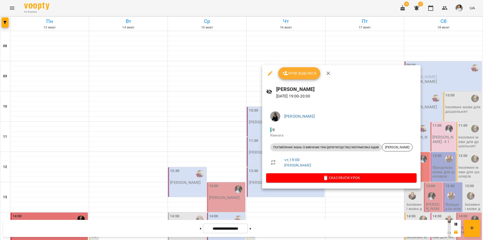
click at [291, 196] on div at bounding box center [241, 120] width 483 height 240
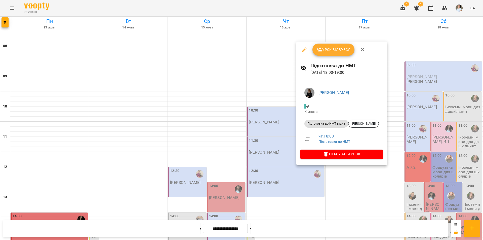
click at [308, 181] on div at bounding box center [241, 120] width 483 height 240
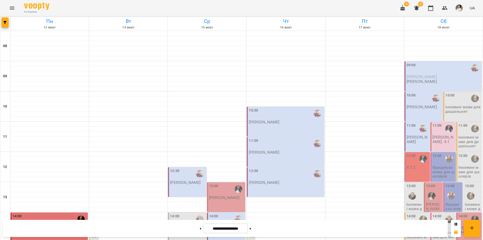
scroll to position [156, 0]
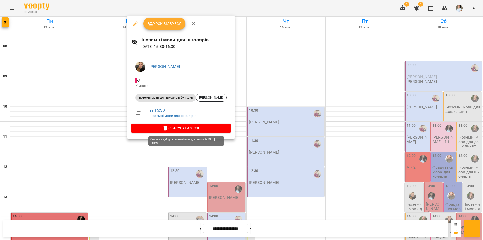
click at [194, 128] on span "Скасувати Урок" at bounding box center [180, 128] width 91 height 6
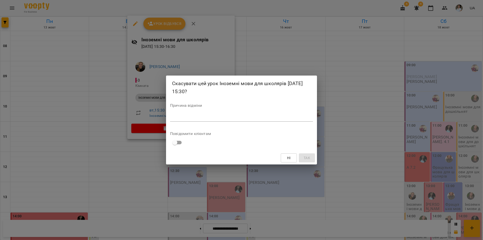
click at [191, 109] on div "Причина відміни *" at bounding box center [241, 113] width 143 height 20
click at [196, 114] on div "*" at bounding box center [241, 117] width 143 height 8
click at [306, 155] on span "Так" at bounding box center [306, 158] width 7 height 6
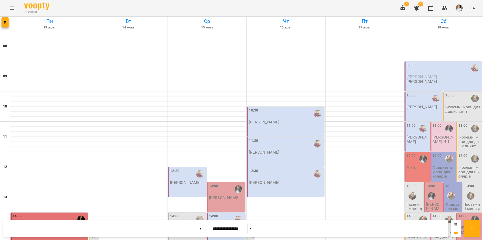
scroll to position [181, 0]
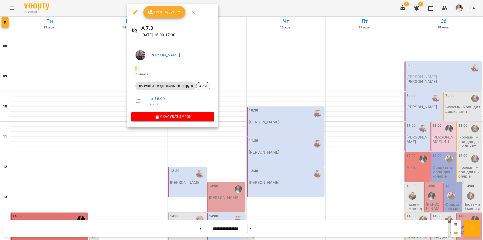
click at [207, 87] on span "А 7_3" at bounding box center [203, 86] width 14 height 5
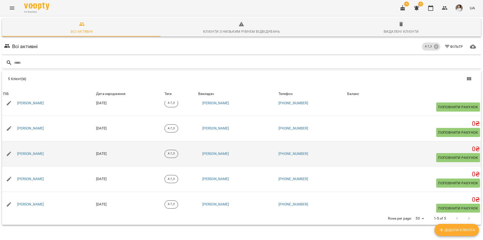
scroll to position [15, 0]
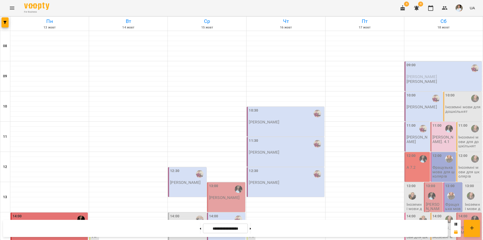
scroll to position [176, 0]
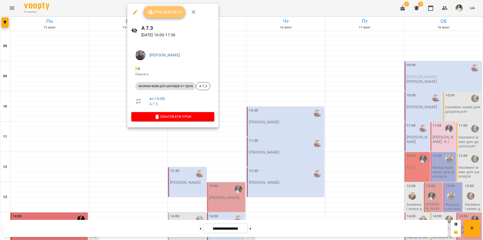
click at [167, 15] on span "Урок відбувся" at bounding box center [164, 12] width 34 height 6
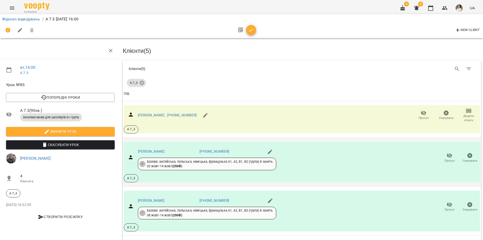
scroll to position [50, 0]
click at [465, 114] on span "Додати сплату" at bounding box center [468, 118] width 17 height 9
click at [448, 70] on li "Додати сплату разового" at bounding box center [452, 68] width 55 height 9
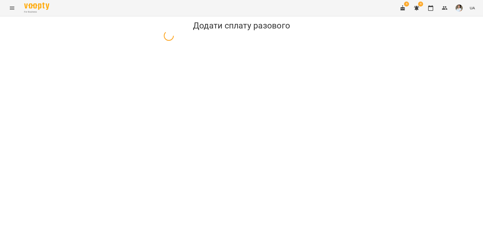
select select "**********"
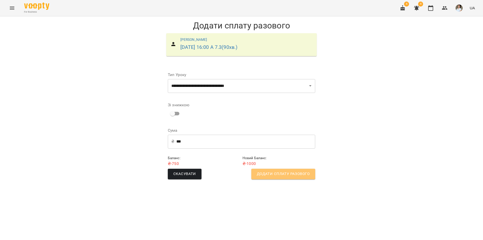
click at [282, 170] on span "Додати сплату разового" at bounding box center [283, 173] width 53 height 7
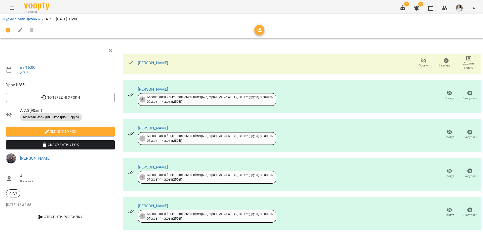
scroll to position [3, 0]
click at [447, 209] on icon "button" at bounding box center [449, 210] width 6 height 6
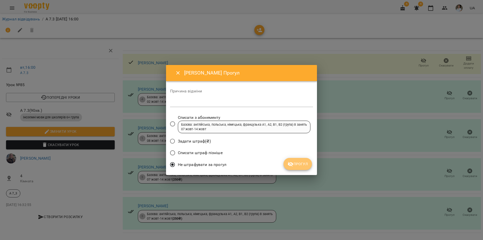
click at [298, 166] on span "Прогул" at bounding box center [297, 164] width 20 height 6
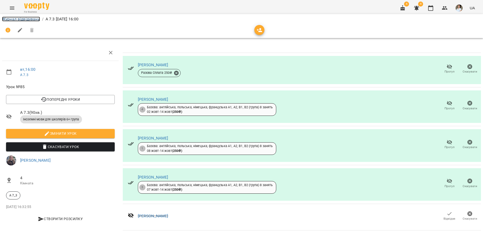
click at [32, 19] on link "Журнал відвідувань" at bounding box center [21, 19] width 38 height 5
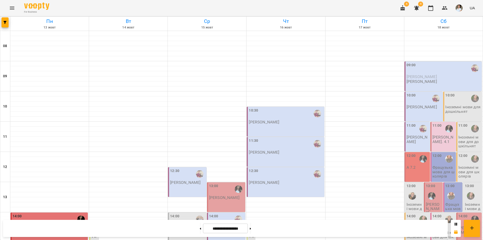
scroll to position [201, 0]
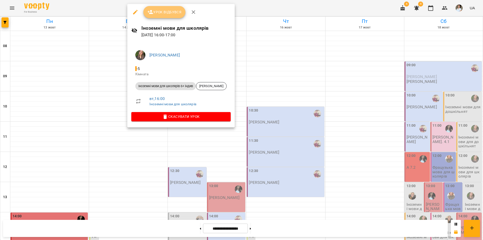
click at [169, 14] on span "Урок відбувся" at bounding box center [164, 12] width 34 height 6
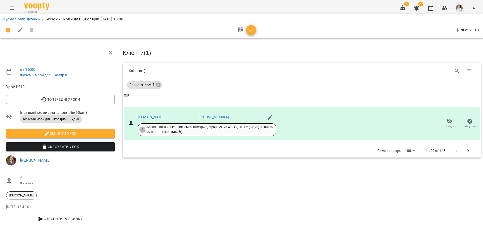
click at [252, 31] on icon "button" at bounding box center [251, 30] width 6 height 6
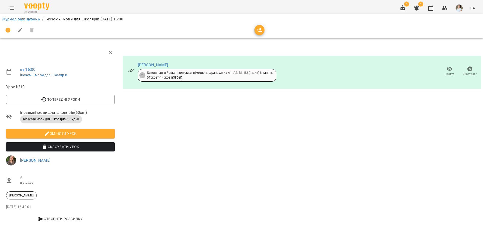
click at [30, 15] on div "Журнал відвідувань / Іноземні мови для школярів вт, 14 жовт 2025 16:00" at bounding box center [241, 19] width 481 height 8
click at [30, 21] on link "Журнал відвідувань" at bounding box center [21, 19] width 38 height 5
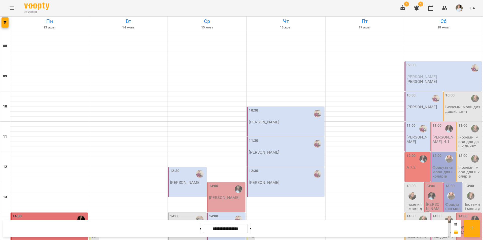
scroll to position [206, 0]
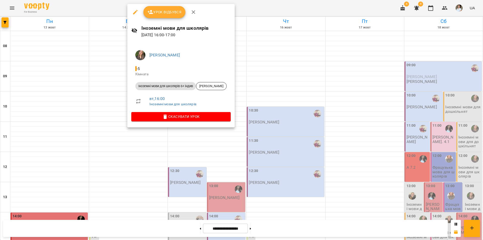
click at [158, 13] on span "Урок відбувся" at bounding box center [164, 12] width 34 height 6
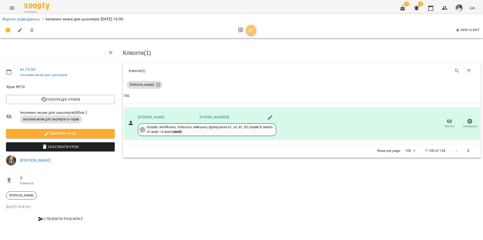
click at [250, 31] on icon "button" at bounding box center [251, 29] width 4 height 3
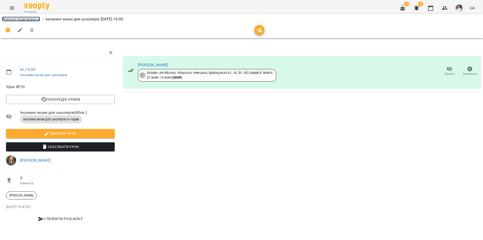
click at [32, 19] on link "Журнал відвідувань" at bounding box center [21, 19] width 38 height 5
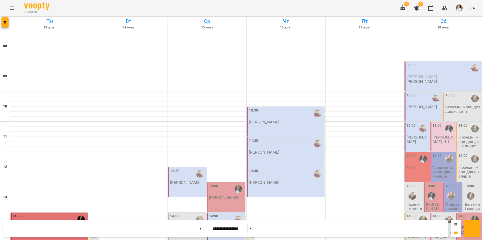
scroll to position [206, 0]
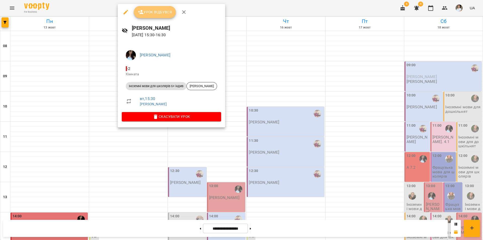
click at [159, 11] on span "Урок відбувся" at bounding box center [155, 12] width 34 height 6
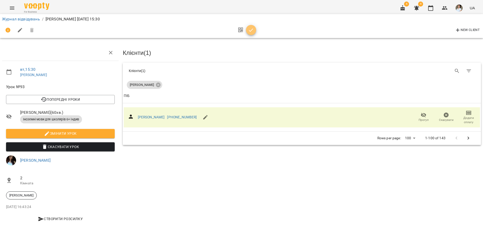
click at [250, 29] on icon "button" at bounding box center [251, 30] width 6 height 6
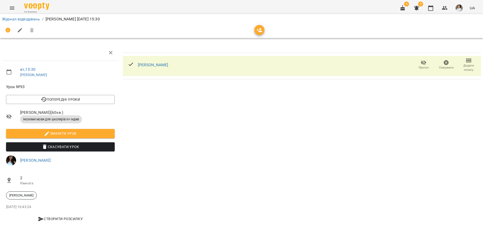
click at [161, 61] on div "[PERSON_NAME]" at bounding box center [153, 65] width 30 height 8
click at [158, 62] on div "[PERSON_NAME]" at bounding box center [153, 65] width 30 height 6
click at [158, 64] on link "[PERSON_NAME]" at bounding box center [153, 64] width 30 height 5
click at [472, 62] on span "Додати сплату" at bounding box center [468, 64] width 17 height 14
click at [467, 62] on li "Додати сплату разового" at bounding box center [452, 64] width 55 height 9
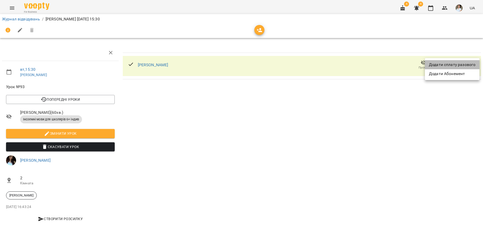
select select "**********"
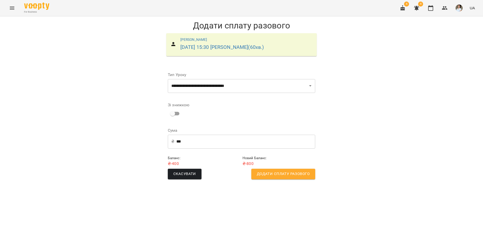
click at [270, 174] on span "Додати сплату разового" at bounding box center [283, 173] width 53 height 7
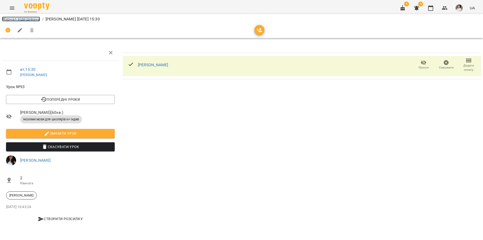
click at [16, 20] on link "Журнал відвідувань" at bounding box center [21, 19] width 38 height 5
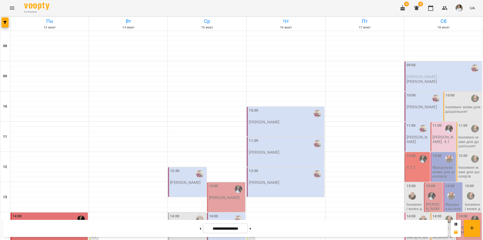
scroll to position [201, 0]
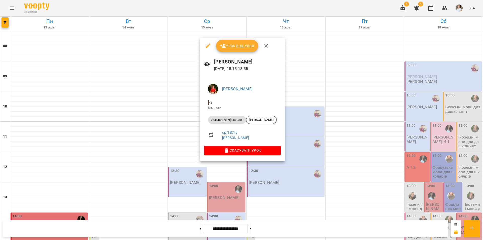
click at [283, 202] on div at bounding box center [241, 120] width 483 height 240
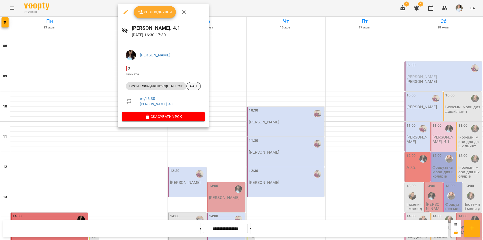
click at [195, 88] on span "А 4_1" at bounding box center [193, 86] width 14 height 5
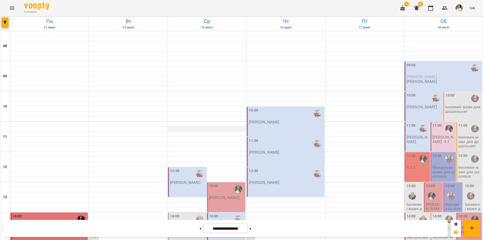
scroll to position [206, 0]
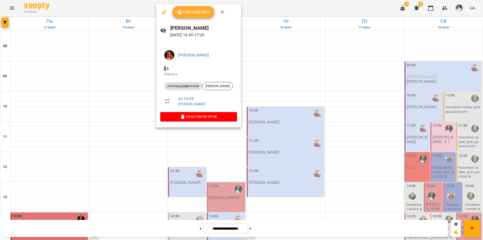
click at [194, 17] on button "Урок відбувся" at bounding box center [193, 12] width 42 height 12
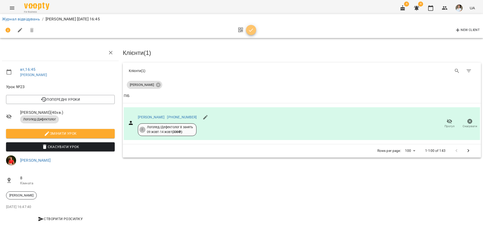
click at [252, 28] on icon "button" at bounding box center [251, 30] width 6 height 6
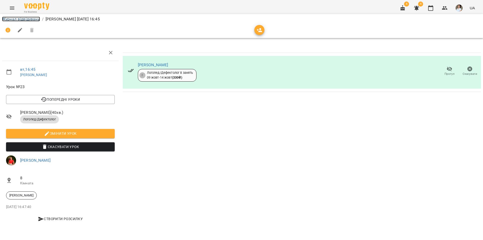
click at [20, 17] on link "Журнал відвідувань" at bounding box center [21, 19] width 38 height 5
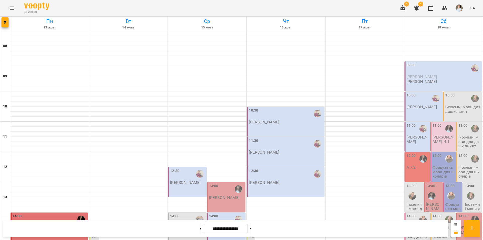
scroll to position [201, 0]
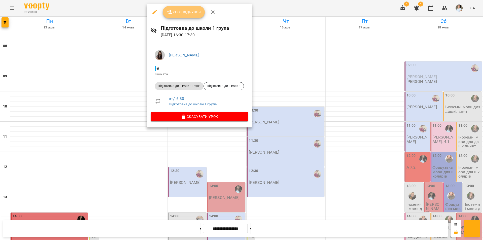
click at [183, 14] on span "Урок відбувся" at bounding box center [184, 12] width 34 height 6
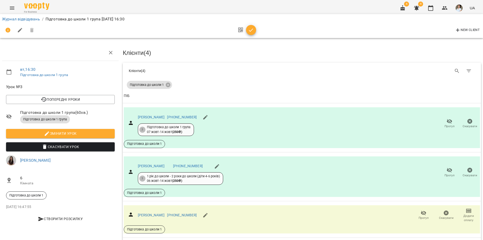
scroll to position [67, 0]
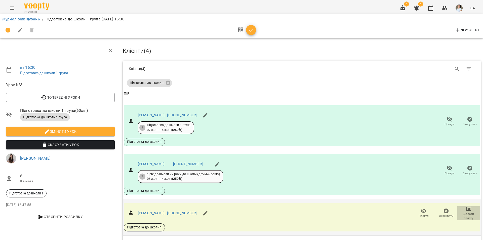
click at [466, 207] on icon "button" at bounding box center [468, 208] width 4 height 2
click at [447, 112] on div at bounding box center [241, 120] width 483 height 240
click at [464, 211] on span "Додати сплату" at bounding box center [468, 215] width 17 height 9
click at [444, 151] on li "Додати сплату разового" at bounding box center [452, 150] width 55 height 9
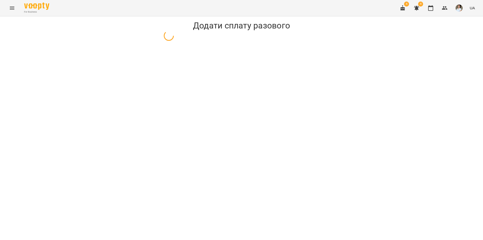
select select "**********"
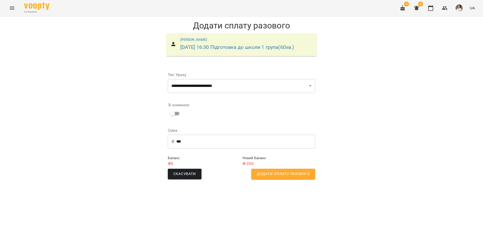
click at [280, 177] on span "Додати сплату разового" at bounding box center [283, 173] width 53 height 7
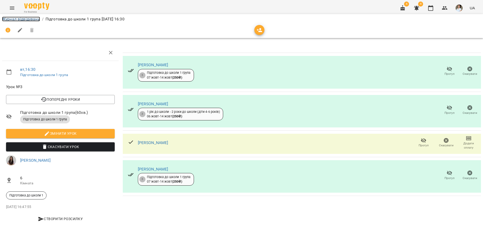
click at [24, 21] on link "Журнал відвідувань" at bounding box center [21, 19] width 38 height 5
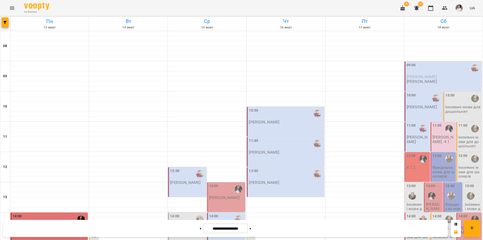
scroll to position [201, 0]
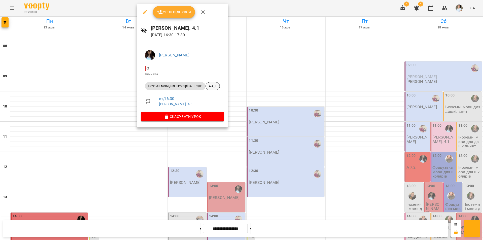
click at [215, 87] on span "А 4_1" at bounding box center [213, 86] width 14 height 5
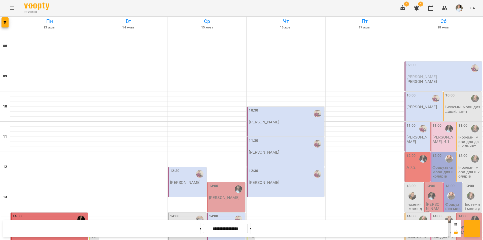
scroll to position [206, 0]
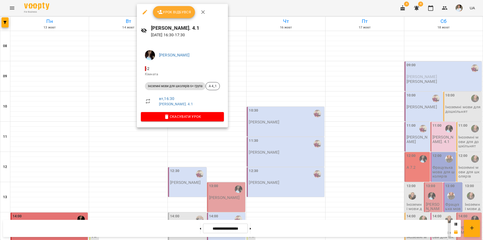
click at [168, 13] on span "Урок відбувся" at bounding box center [174, 12] width 34 height 6
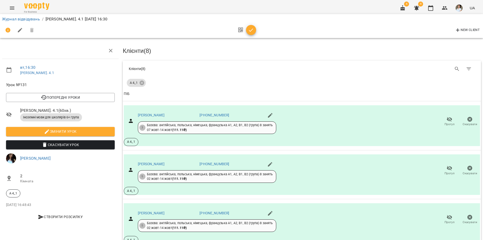
scroll to position [250, 0]
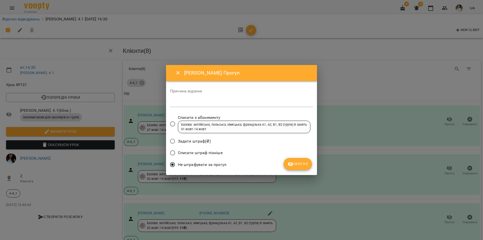
click at [306, 163] on span "Прогул" at bounding box center [297, 164] width 20 height 6
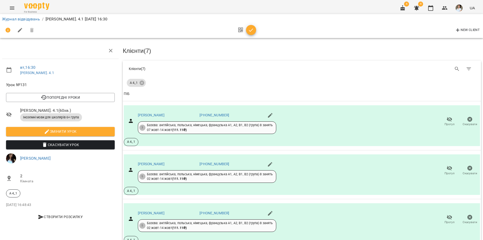
scroll to position [162, 0]
click at [443, 139] on li "Додати сплату разового" at bounding box center [452, 139] width 55 height 9
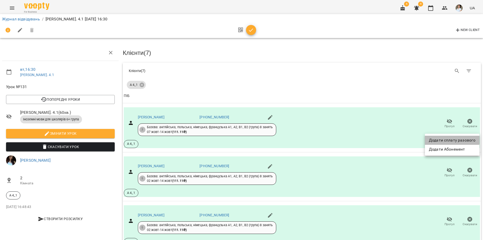
select select "**********"
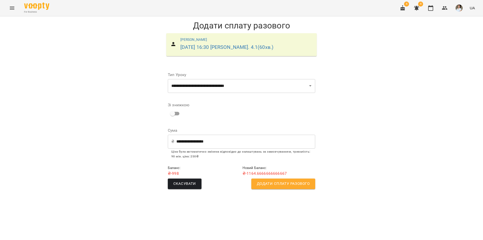
click at [278, 186] on span "Додати сплату разового" at bounding box center [283, 183] width 53 height 7
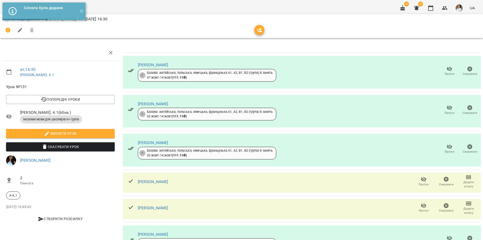
scroll to position [25, 0]
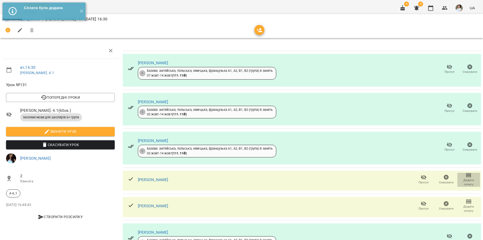
click at [466, 174] on icon "button" at bounding box center [468, 175] width 4 height 2
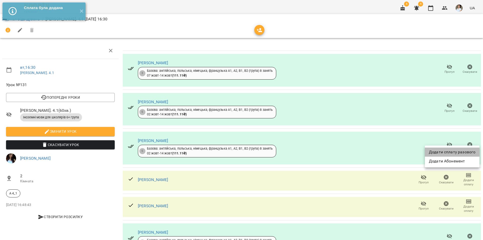
click at [452, 150] on li "Додати сплату разового" at bounding box center [452, 151] width 55 height 9
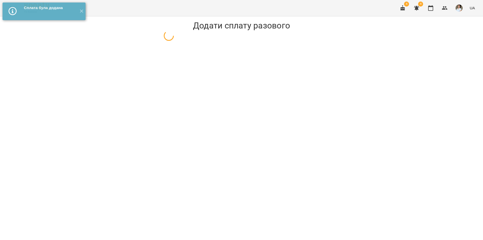
select select "**********"
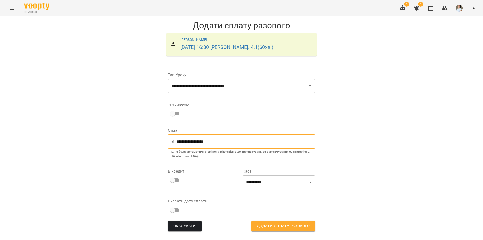
drag, startPoint x: 206, startPoint y: 138, endPoint x: 165, endPoint y: 138, distance: 41.5
click at [165, 138] on form "**********" at bounding box center [241, 150] width 155 height 170
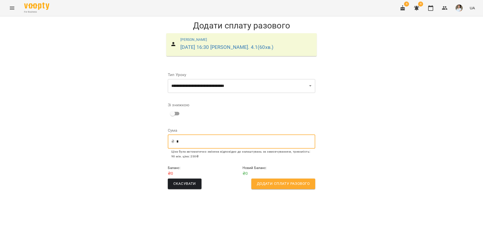
type input "*"
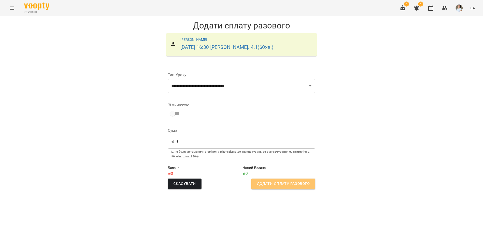
click at [273, 184] on span "Додати сплату разового" at bounding box center [283, 183] width 53 height 7
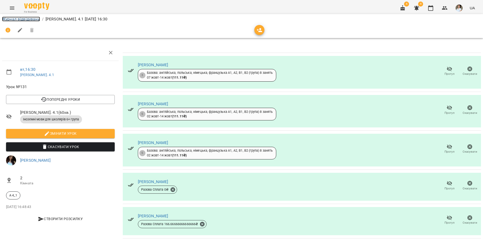
click at [24, 19] on link "Журнал відвідувань" at bounding box center [21, 19] width 38 height 5
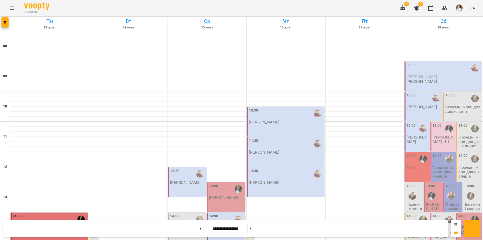
scroll to position [176, 0]
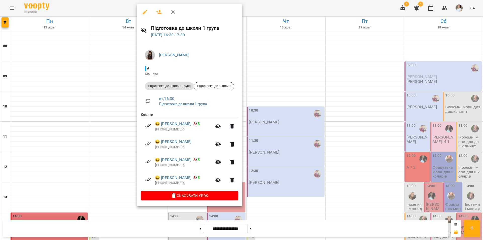
click at [414, 138] on div at bounding box center [241, 120] width 483 height 240
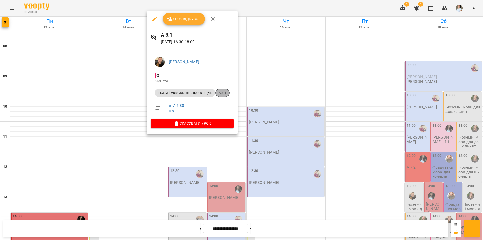
click at [229, 91] on span "А 8_1" at bounding box center [222, 92] width 14 height 5
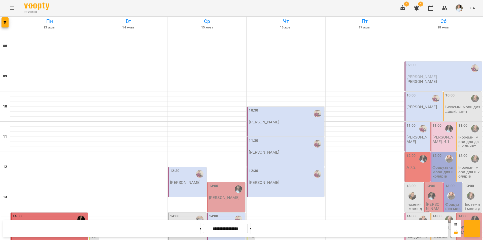
scroll to position [206, 0]
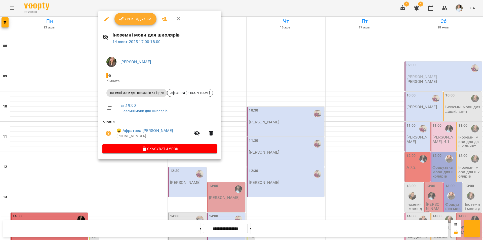
click at [146, 197] on div at bounding box center [241, 120] width 483 height 240
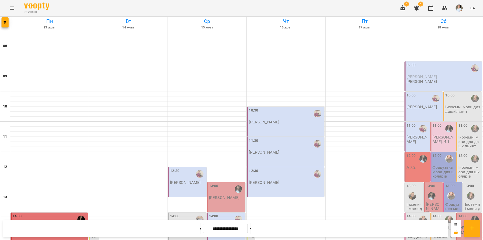
scroll to position [181, 0]
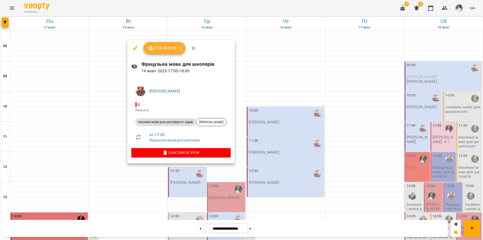
click at [156, 52] on button "Урок відбувся" at bounding box center [164, 48] width 42 height 12
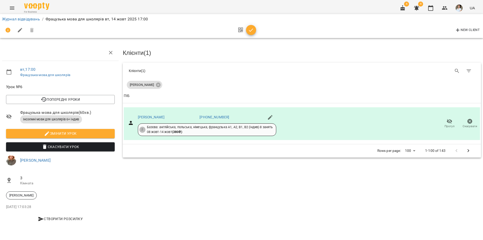
click at [250, 34] on button "button" at bounding box center [251, 30] width 10 height 10
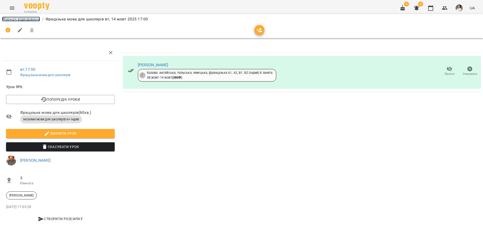
click at [31, 17] on link "Журнал відвідувань" at bounding box center [21, 19] width 38 height 5
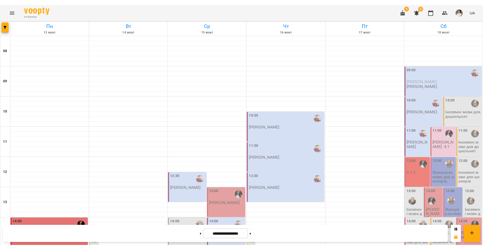
scroll to position [206, 0]
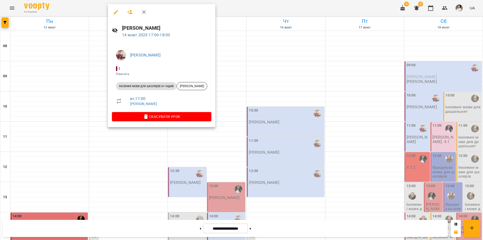
click at [284, 200] on div at bounding box center [241, 120] width 483 height 240
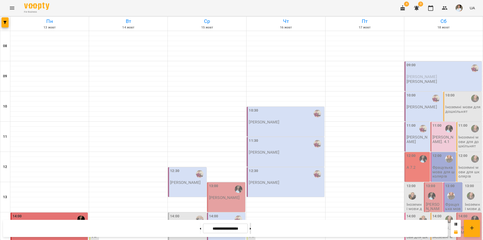
click at [251, 227] on icon at bounding box center [250, 228] width 1 height 2
type input "**********"
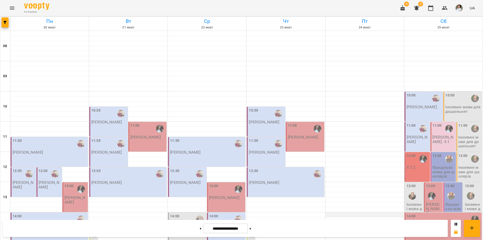
scroll to position [55, 0]
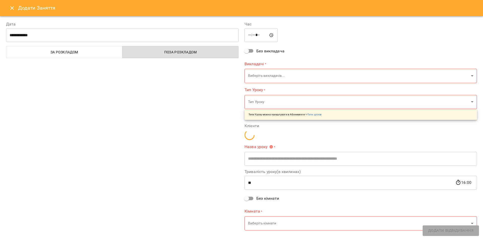
type input "**********"
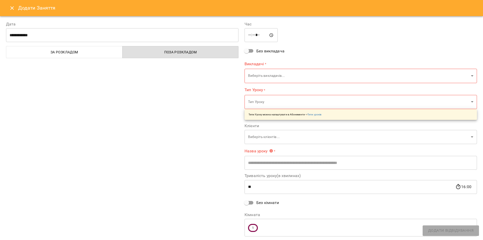
click at [250, 36] on input "*****" at bounding box center [260, 35] width 33 height 14
type input "*****"
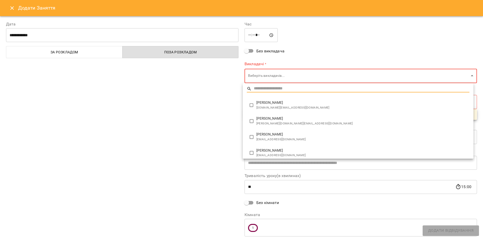
click at [263, 75] on body "For Business 4 3 UA Пн 20 жовт Вт 21 жовт Ср 22 жовт Чт 23 жовт Пт 24 жовт Сб 2…" at bounding box center [241, 223] width 483 height 446
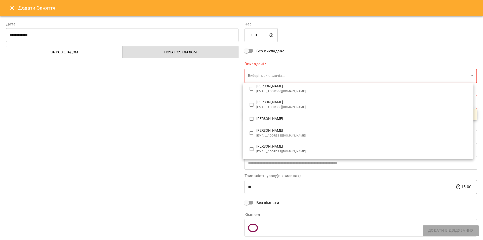
scroll to position [71, 0]
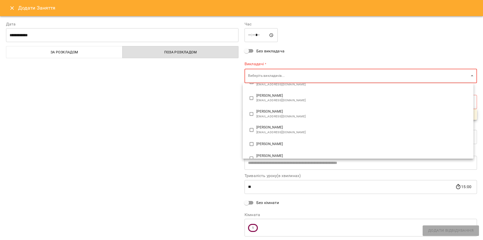
type input "**********"
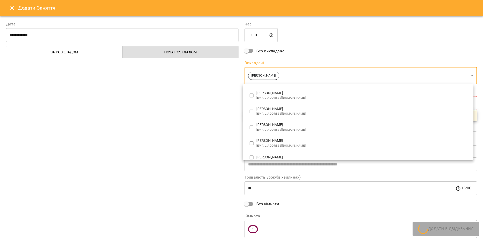
scroll to position [0, 0]
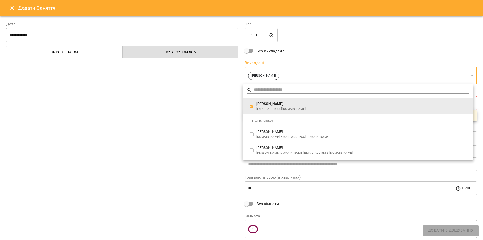
click at [199, 129] on div at bounding box center [241, 120] width 483 height 240
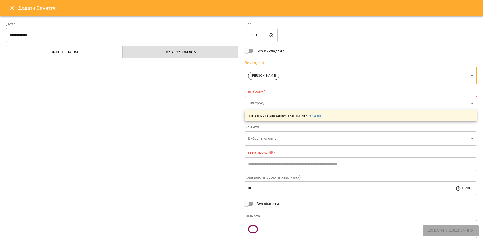
click at [260, 140] on body "For Business 4 3 UA Пн 20 жовт Вт 21 жовт Ср 22 жовт Чт 23 жовт Пт 24 жовт Сб 2…" at bounding box center [241, 223] width 483 height 446
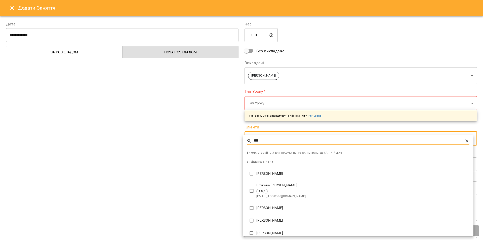
type input "***"
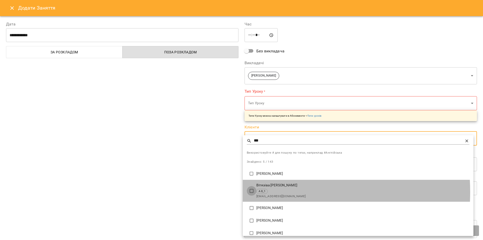
type input "**********"
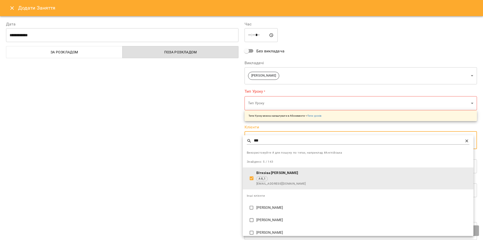
click at [464, 142] on icon at bounding box center [466, 140] width 5 height 5
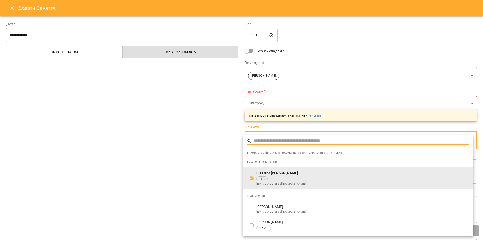
click at [463, 141] on input "text" at bounding box center [361, 140] width 215 height 7
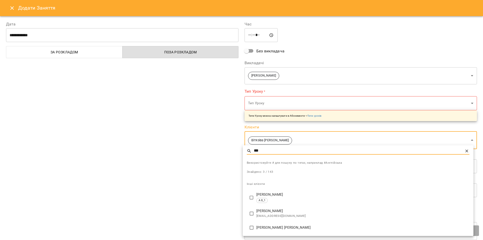
type input "***"
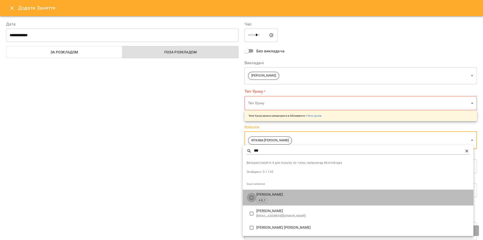
type input "**********"
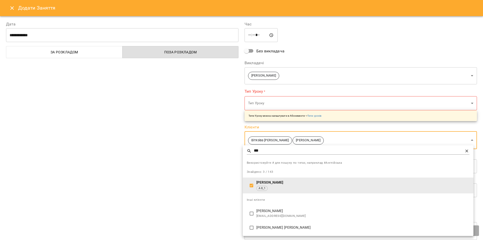
drag, startPoint x: 468, startPoint y: 150, endPoint x: 325, endPoint y: 148, distance: 143.0
click at [468, 150] on icon at bounding box center [466, 150] width 5 height 5
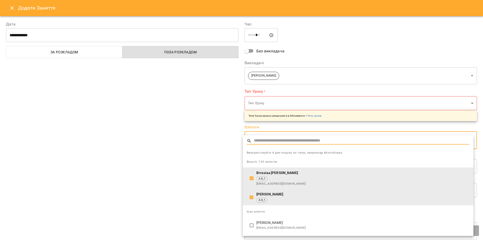
click at [279, 138] on input "text" at bounding box center [361, 140] width 215 height 7
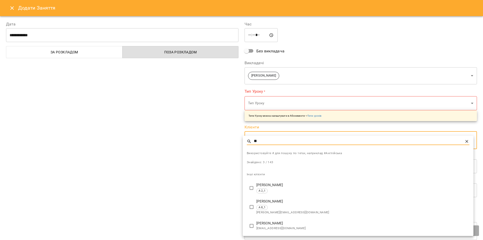
type input "**"
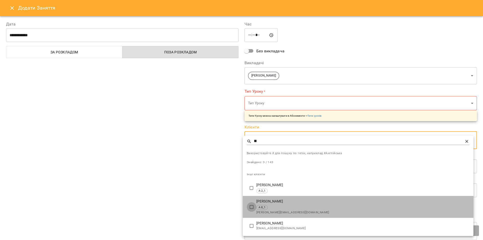
type input "**********"
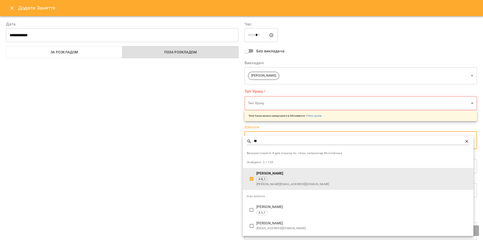
click at [467, 141] on icon at bounding box center [466, 141] width 5 height 5
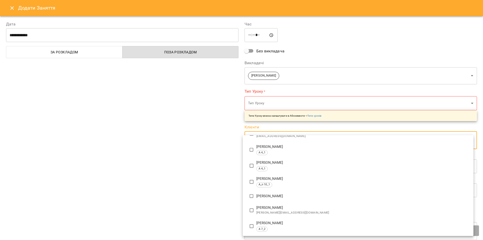
scroll to position [226, 0]
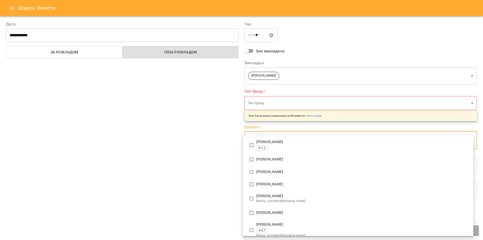
click at [198, 178] on div at bounding box center [241, 120] width 483 height 240
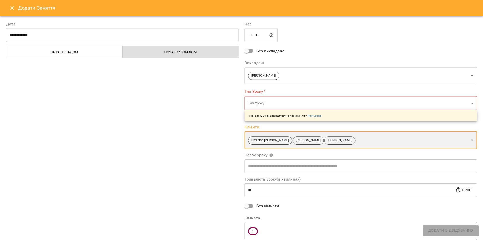
scroll to position [17, 0]
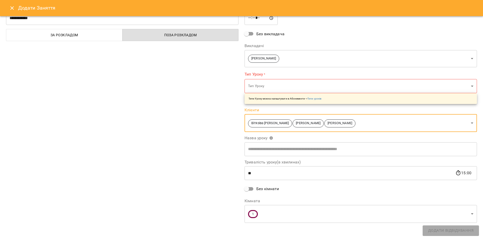
click at [249, 214] on body "For Business 4 3 UA Пн 20 жовт Вт 21 жовт Ср 22 жовт Чт 23 жовт Пт 24 жовт Сб 2…" at bounding box center [241, 223] width 483 height 446
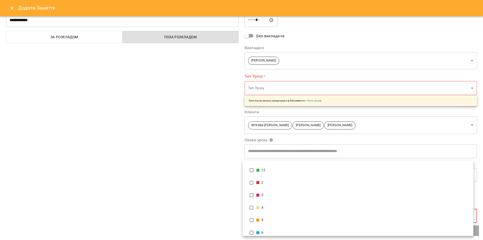
scroll to position [50, 0]
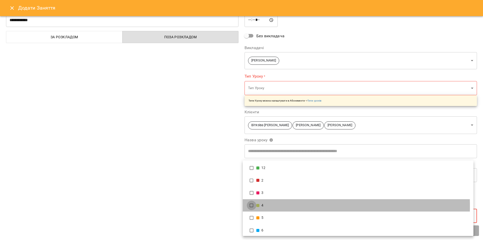
type input "**********"
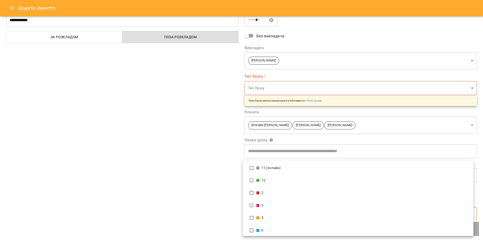
scroll to position [0, 0]
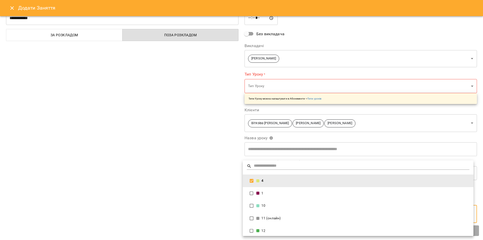
click at [214, 195] on div at bounding box center [241, 120] width 483 height 240
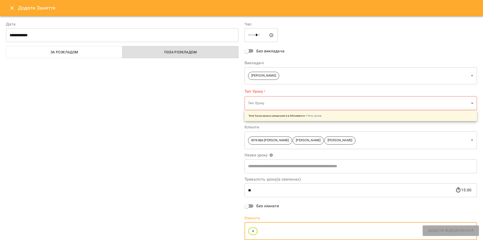
click at [315, 107] on body "For Business 4 3 UA Пн 20 жовт Вт 21 жовт Ср 22 жовт Чт 23 жовт Пт 24 жовт Сб 2…" at bounding box center [241, 223] width 483 height 446
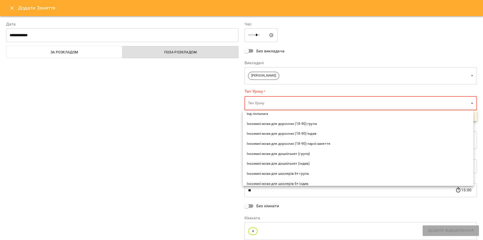
scroll to position [101, 0]
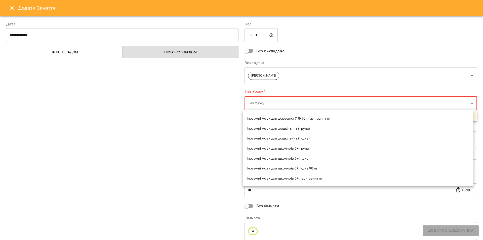
click at [282, 150] on span "Іноземні мови для школярів 6+ група" at bounding box center [358, 148] width 222 height 5
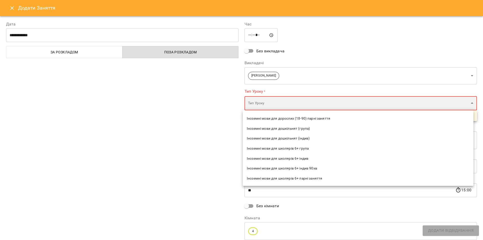
type input "**********"
type input "**"
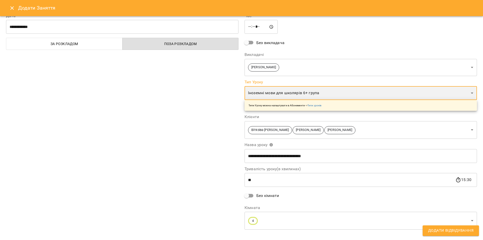
scroll to position [15, 0]
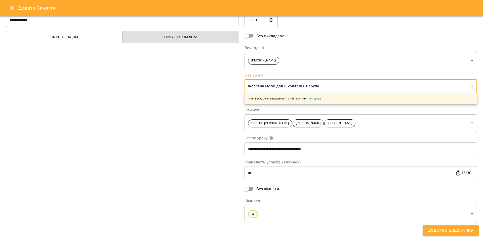
click at [437, 229] on span "Додати Відвідування" at bounding box center [450, 230] width 45 height 7
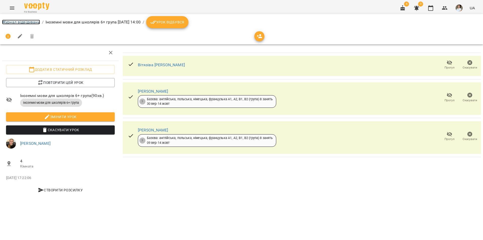
click at [12, 23] on link "Журнал відвідувань" at bounding box center [21, 22] width 38 height 5
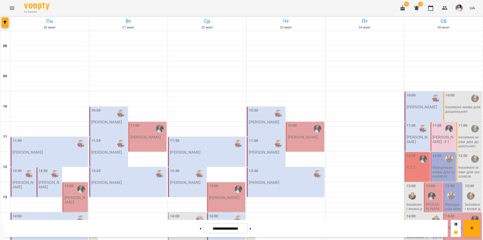
scroll to position [126, 0]
click at [200, 229] on button at bounding box center [200, 227] width 1 height 11
type input "**********"
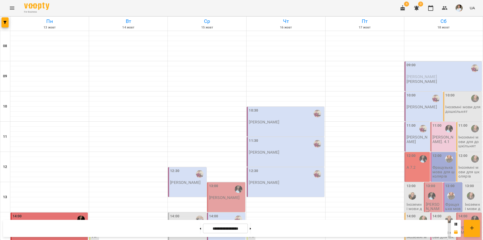
scroll to position [201, 0]
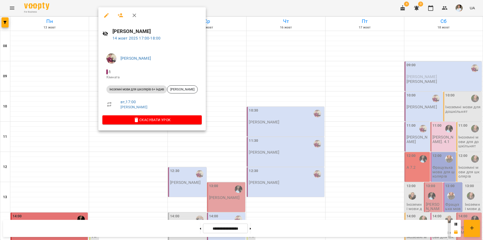
click at [149, 174] on div at bounding box center [241, 120] width 483 height 240
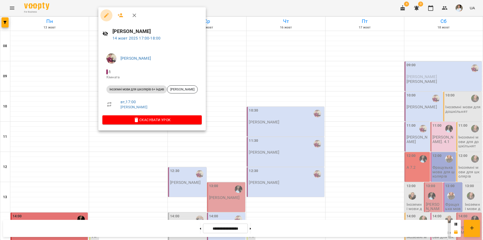
click at [105, 13] on icon "button" at bounding box center [106, 15] width 6 height 6
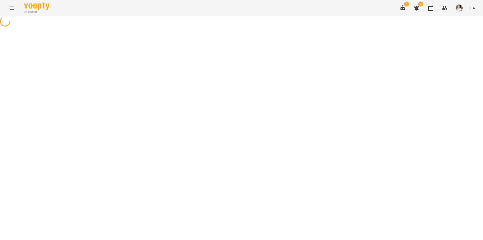
select select "**********"
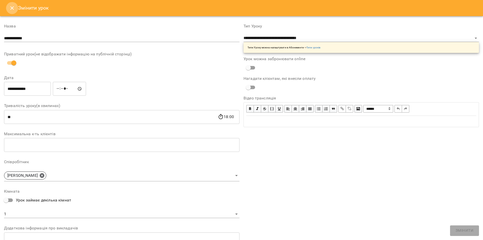
click at [14, 11] on icon "Close" at bounding box center [12, 8] width 6 height 6
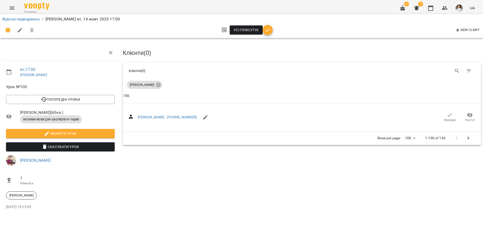
click at [268, 32] on icon "button" at bounding box center [267, 30] width 6 height 6
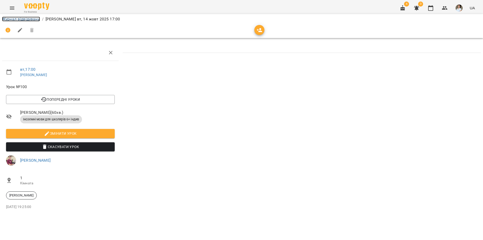
click at [24, 17] on link "Журнал відвідувань" at bounding box center [21, 19] width 38 height 5
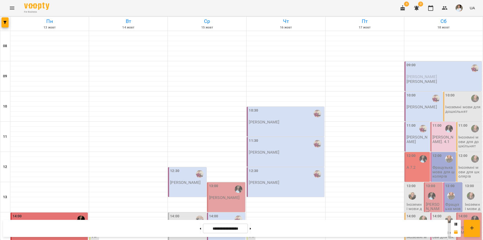
scroll to position [206, 0]
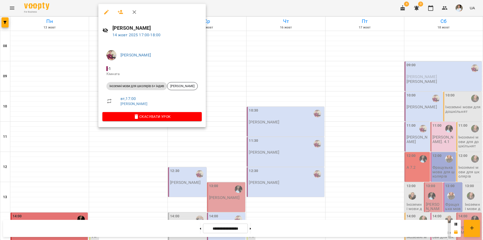
click at [145, 183] on div at bounding box center [241, 120] width 483 height 240
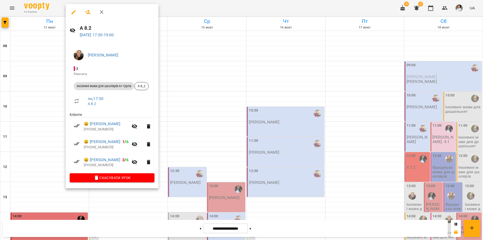
click at [74, 185] on div "Касянчук Софія Сергіївна - 3 Кімната Іноземні мови для школярів 6+ група А 8_2 …" at bounding box center [112, 115] width 93 height 146
drag, startPoint x: 68, startPoint y: 206, endPoint x: 72, endPoint y: 202, distance: 6.8
click at [70, 204] on div at bounding box center [241, 120] width 483 height 240
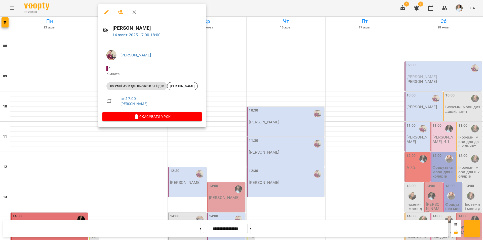
click at [84, 187] on div at bounding box center [241, 120] width 483 height 240
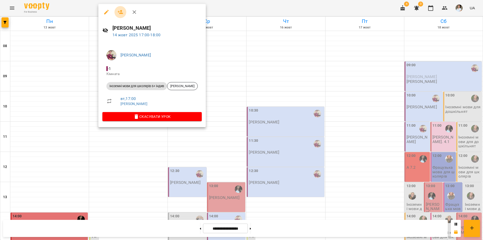
click at [124, 11] on button "button" at bounding box center [120, 12] width 12 height 12
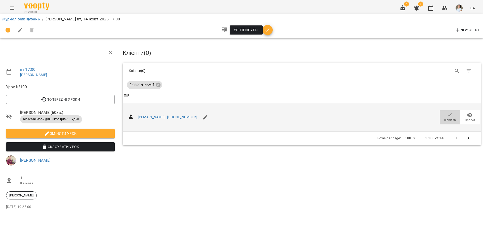
click at [449, 115] on icon "button" at bounding box center [449, 114] width 4 height 3
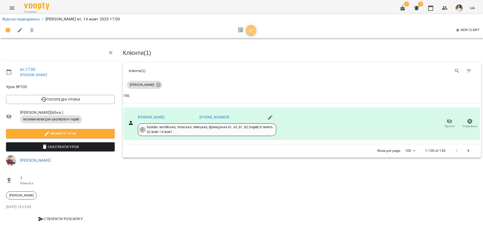
click at [251, 30] on icon "button" at bounding box center [251, 29] width 4 height 3
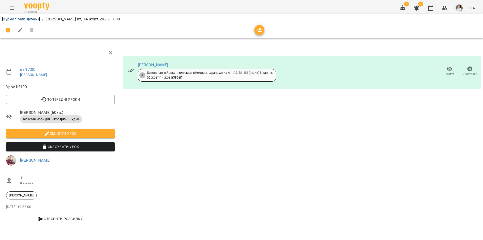
click at [34, 19] on link "Журнал відвідувань" at bounding box center [21, 19] width 38 height 5
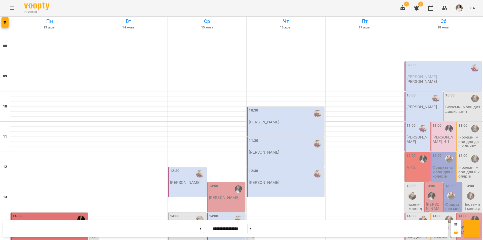
scroll to position [206, 0]
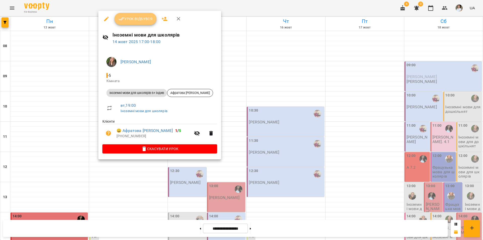
click at [137, 19] on span "Урок відбувся" at bounding box center [135, 19] width 34 height 6
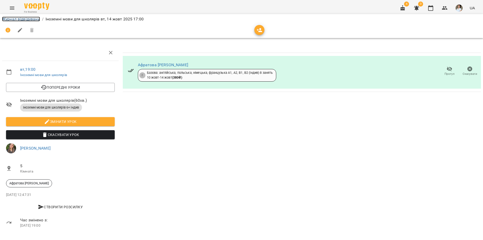
click at [29, 21] on link "Журнал відвідувань" at bounding box center [21, 19] width 38 height 5
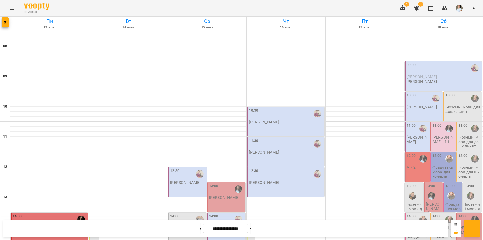
scroll to position [201, 0]
drag, startPoint x: 147, startPoint y: 133, endPoint x: 142, endPoint y: 133, distance: 4.8
click at [146, 132] on div "14:45 Трембовецька Олександра Олегівна Іноземні мови для школярів 15:00 Матвєєв…" at bounding box center [128, 227] width 79 height 392
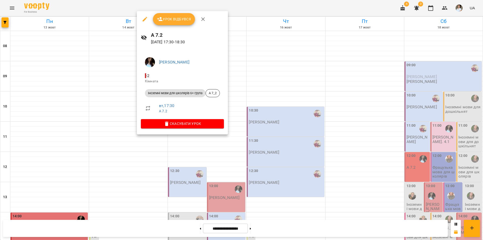
click at [146, 168] on div at bounding box center [241, 120] width 483 height 240
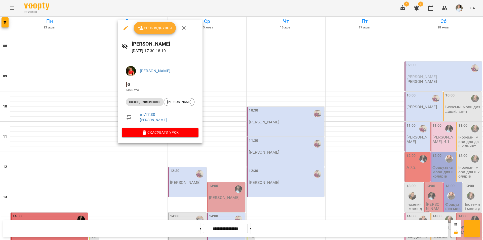
click at [159, 191] on div at bounding box center [241, 120] width 483 height 240
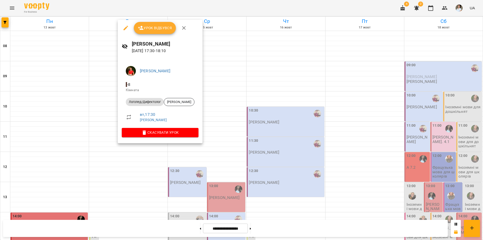
click at [162, 182] on div at bounding box center [241, 120] width 483 height 240
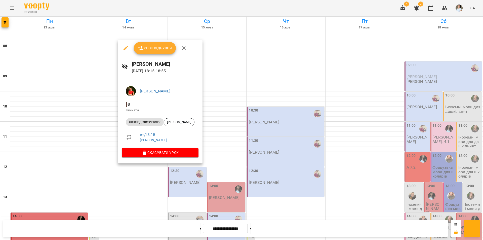
click at [152, 185] on div at bounding box center [241, 120] width 483 height 240
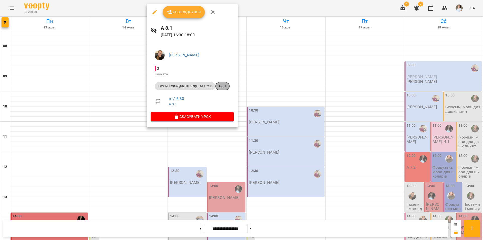
click at [226, 84] on span "А 8_1" at bounding box center [222, 86] width 14 height 5
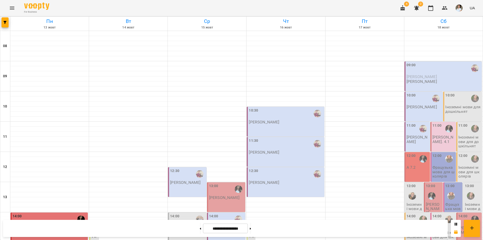
scroll to position [206, 0]
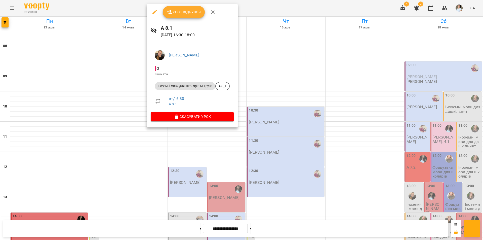
click at [181, 16] on button "Урок відбувся" at bounding box center [184, 12] width 42 height 12
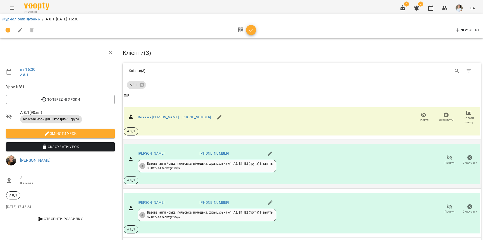
scroll to position [18, 0]
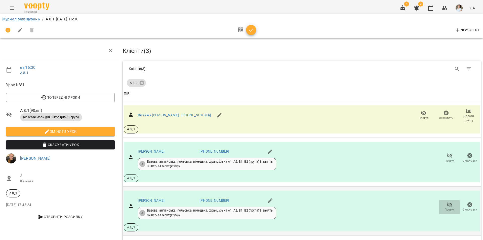
click at [446, 202] on icon "button" at bounding box center [449, 204] width 6 height 5
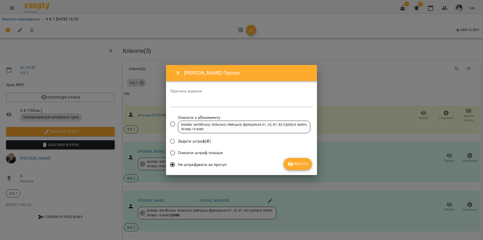
click at [298, 163] on span "Прогул" at bounding box center [297, 164] width 20 height 6
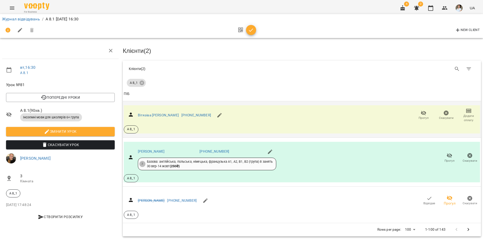
click at [467, 109] on icon "button" at bounding box center [468, 111] width 5 height 4
click at [442, 107] on li "Додати сплату разового" at bounding box center [452, 106] width 55 height 9
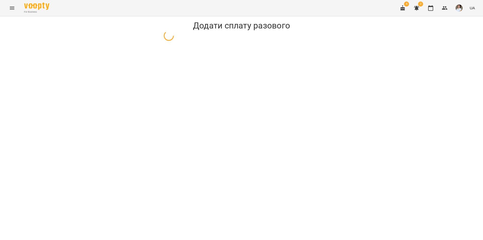
select select "**********"
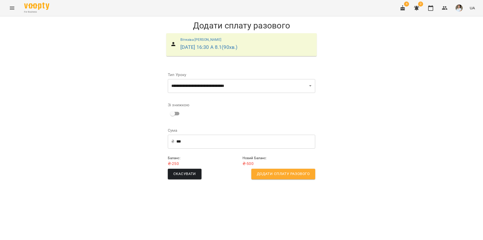
click at [288, 173] on span "Додати сплату разового" at bounding box center [283, 173] width 53 height 7
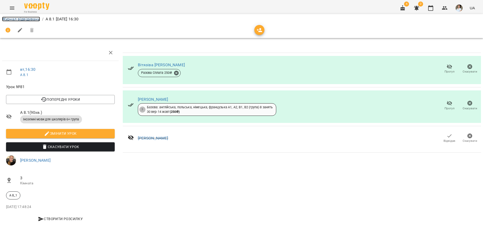
click at [16, 17] on link "Журнал відвідувань" at bounding box center [21, 19] width 38 height 5
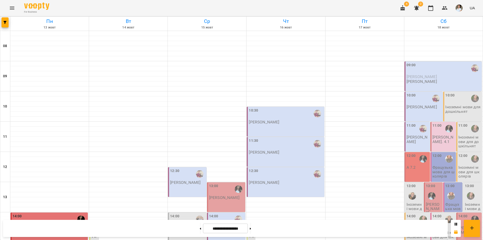
scroll to position [176, 0]
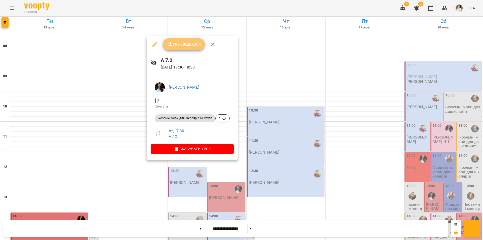
click at [188, 43] on span "Урок відбувся" at bounding box center [184, 44] width 34 height 6
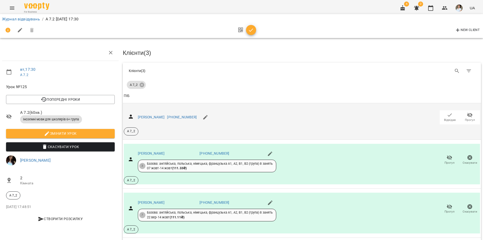
click at [467, 115] on icon "button" at bounding box center [470, 114] width 6 height 5
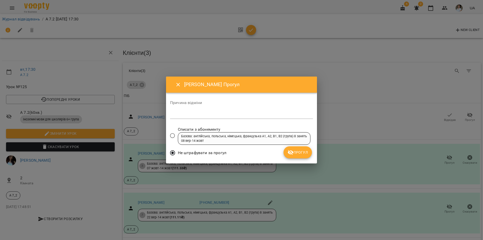
click at [297, 151] on span "Прогул" at bounding box center [297, 152] width 20 height 6
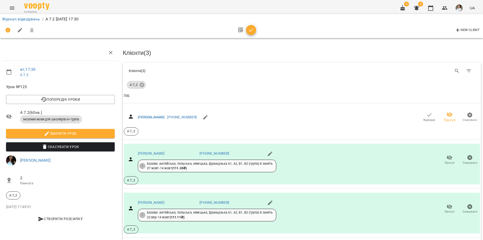
click at [252, 31] on icon "button" at bounding box center [251, 30] width 6 height 6
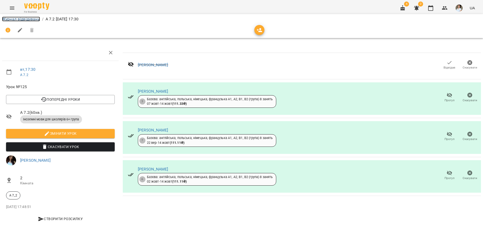
click at [31, 20] on link "Журнал відвідувань" at bounding box center [21, 19] width 38 height 5
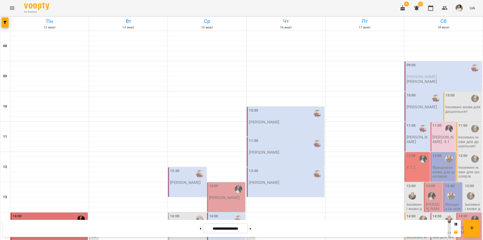
scroll to position [201, 0]
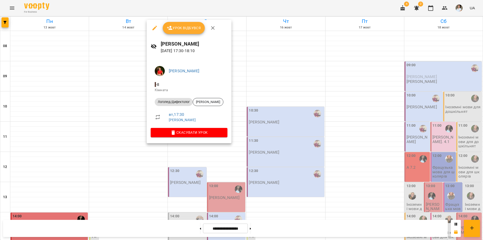
drag, startPoint x: 152, startPoint y: 166, endPoint x: 147, endPoint y: 140, distance: 26.4
click at [153, 166] on div at bounding box center [241, 120] width 483 height 240
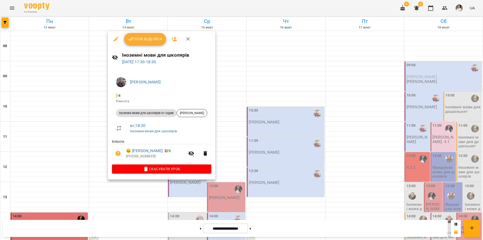
click at [149, 42] on button "Урок відбувся" at bounding box center [145, 39] width 42 height 12
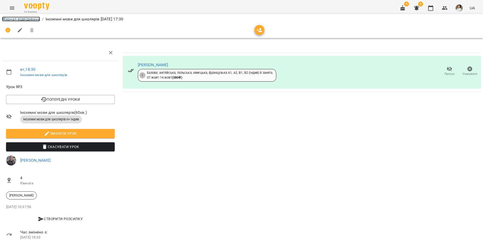
click at [29, 17] on link "Журнал відвідувань" at bounding box center [21, 19] width 38 height 5
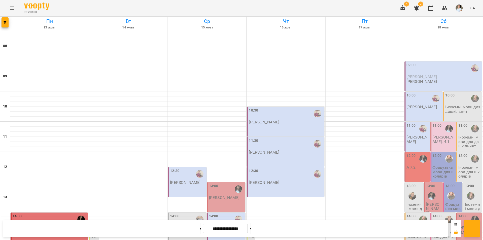
scroll to position [206, 0]
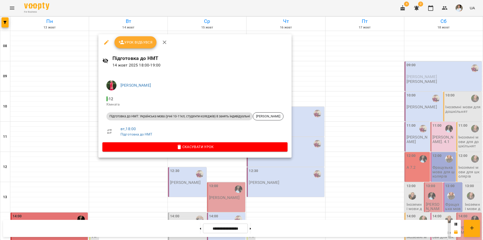
click at [142, 201] on div at bounding box center [241, 120] width 483 height 240
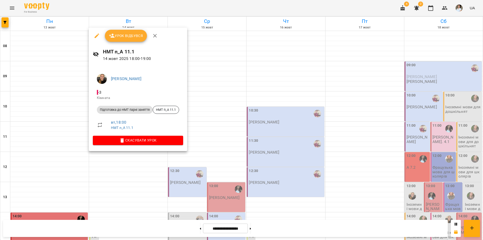
click at [144, 204] on div at bounding box center [241, 120] width 483 height 240
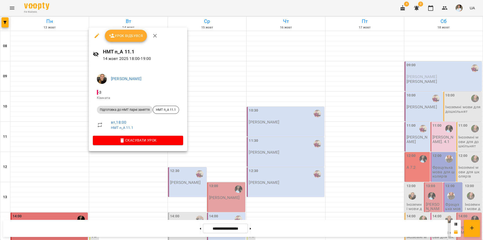
click at [127, 203] on div at bounding box center [241, 120] width 483 height 240
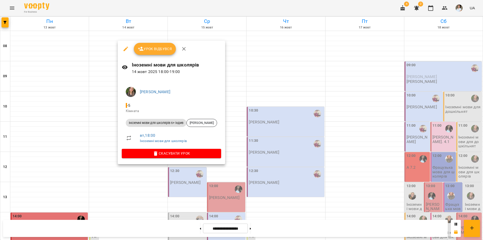
click at [145, 179] on div at bounding box center [241, 120] width 483 height 240
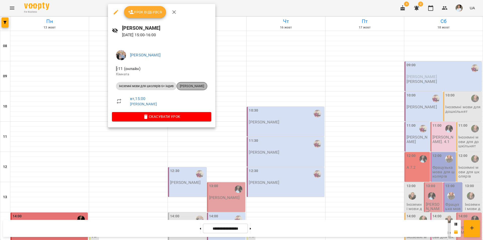
click at [196, 86] on span "[PERSON_NAME]" at bounding box center [192, 86] width 30 height 5
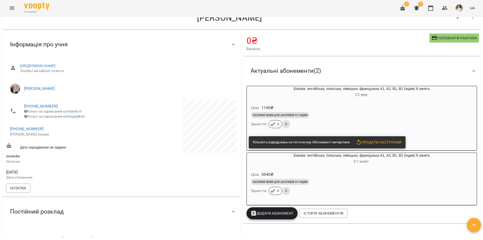
scroll to position [50, 0]
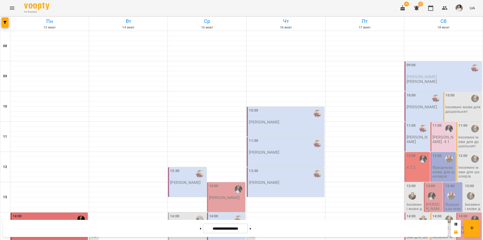
scroll to position [176, 0]
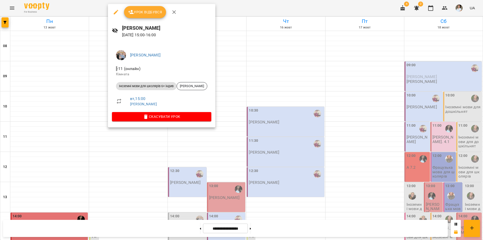
drag, startPoint x: 152, startPoint y: 13, endPoint x: 149, endPoint y: 13, distance: 2.8
click at [151, 13] on span "Урок відбувся" at bounding box center [145, 12] width 34 height 6
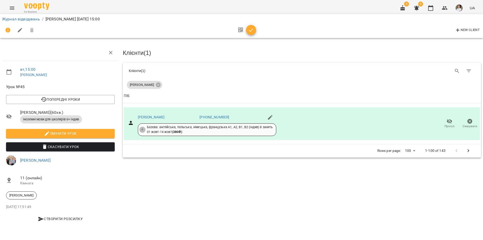
click at [251, 28] on icon "button" at bounding box center [251, 30] width 6 height 6
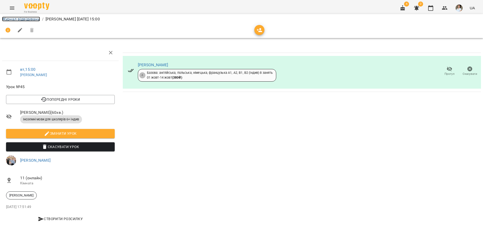
click at [22, 17] on link "Журнал відвідувань" at bounding box center [21, 19] width 38 height 5
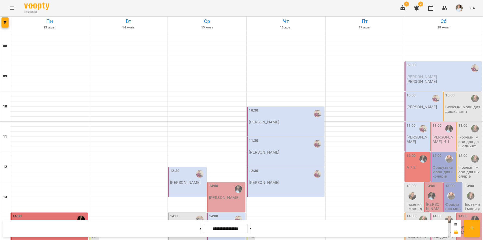
scroll to position [206, 0]
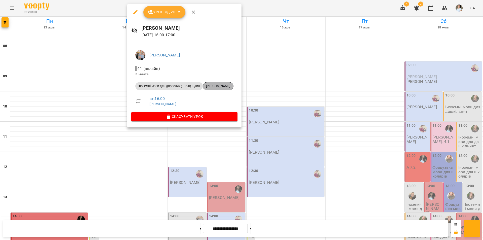
click at [222, 83] on div "[PERSON_NAME]" at bounding box center [218, 86] width 31 height 8
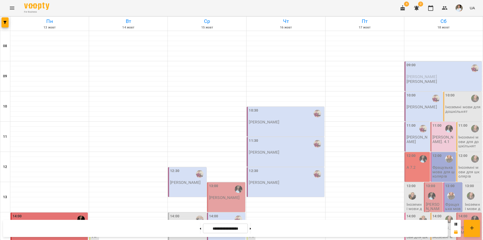
scroll to position [206, 0]
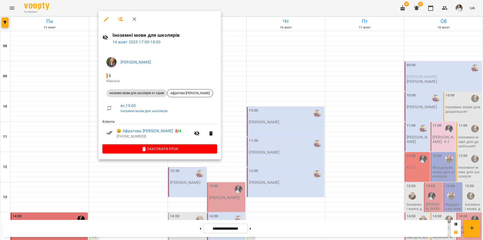
click at [144, 173] on div at bounding box center [241, 120] width 483 height 240
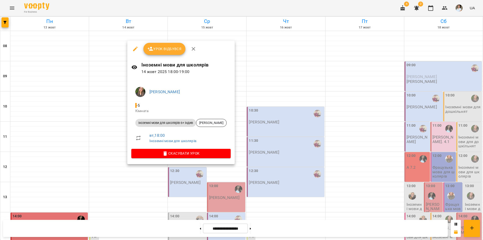
click at [153, 177] on div at bounding box center [241, 120] width 483 height 240
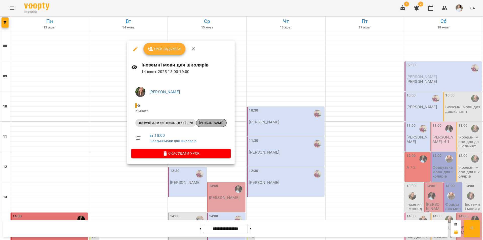
click at [212, 124] on span "[PERSON_NAME]" at bounding box center [211, 122] width 30 height 5
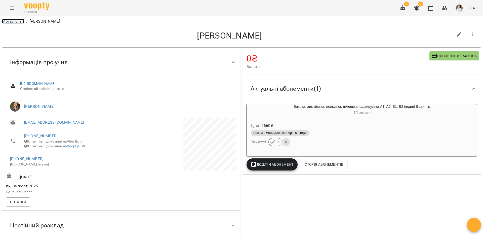
click at [8, 20] on link "Мої клієнти" at bounding box center [13, 21] width 22 height 5
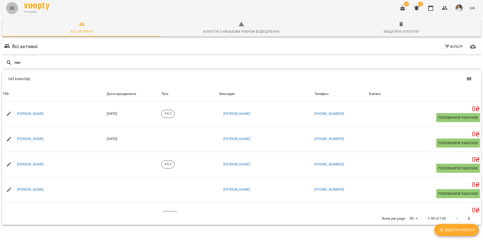
click at [13, 4] on button "Menu" at bounding box center [12, 8] width 12 height 12
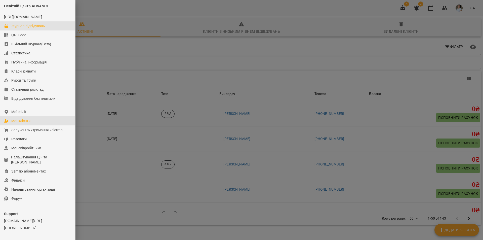
click at [24, 28] on div "Журнал відвідувань" at bounding box center [27, 25] width 33 height 5
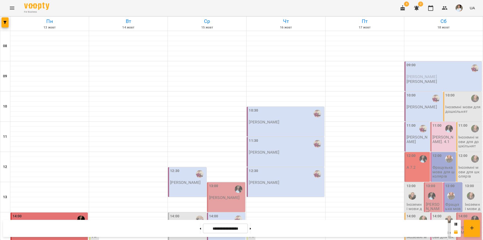
scroll to position [201, 0]
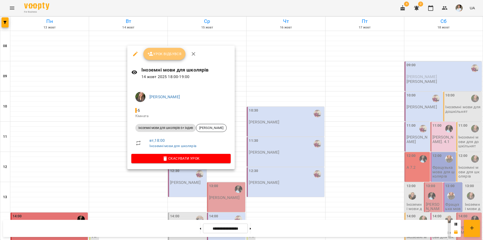
click at [165, 55] on span "Урок відбувся" at bounding box center [164, 54] width 34 height 6
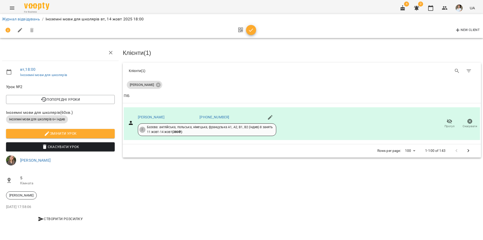
click at [251, 29] on icon "button" at bounding box center [251, 30] width 6 height 6
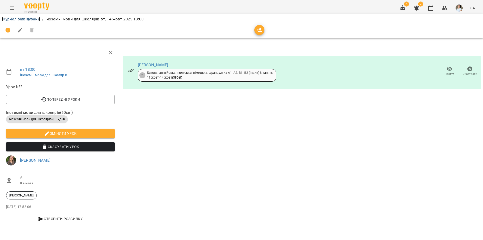
click at [14, 19] on link "Журнал відвідувань" at bounding box center [21, 19] width 38 height 5
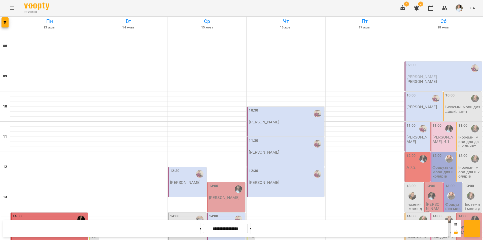
scroll to position [206, 0]
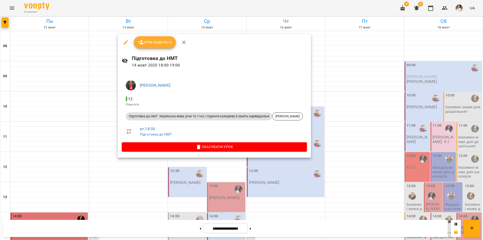
click at [159, 182] on div at bounding box center [241, 120] width 483 height 240
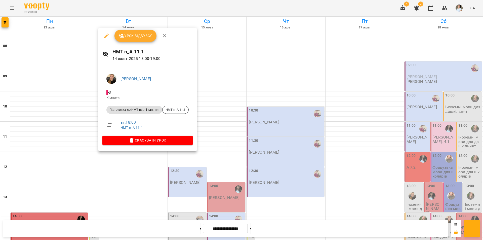
click at [150, 208] on div at bounding box center [241, 120] width 483 height 240
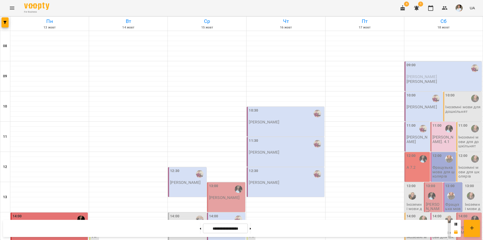
scroll to position [55, 0]
click at [445, 165] on p "Фрацузька мова для школярів" at bounding box center [443, 171] width 22 height 13
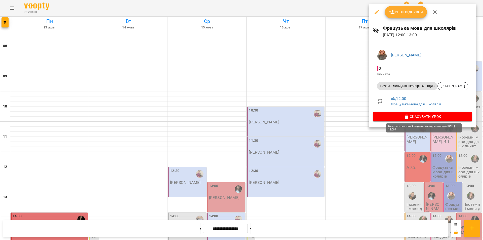
click at [427, 117] on span "Скасувати Урок" at bounding box center [422, 116] width 91 height 6
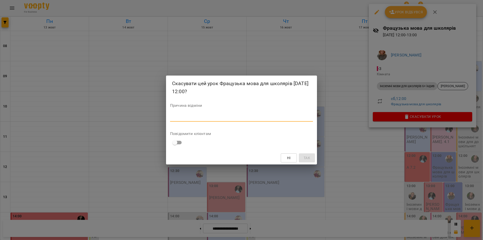
click at [241, 118] on textarea at bounding box center [241, 117] width 143 height 5
click at [310, 158] on span "Так" at bounding box center [307, 158] width 8 height 6
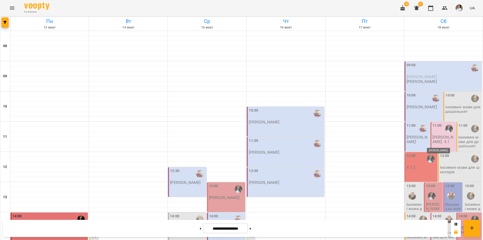
click at [449, 192] on img "Кульбанська Руслана Василівна" at bounding box center [451, 196] width 8 height 8
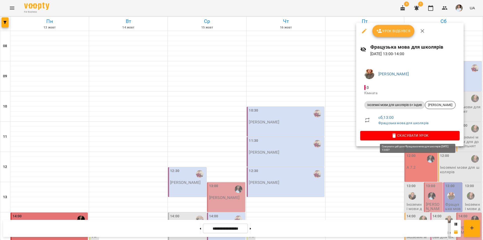
click at [419, 134] on span "Скасувати Урок" at bounding box center [409, 135] width 91 height 6
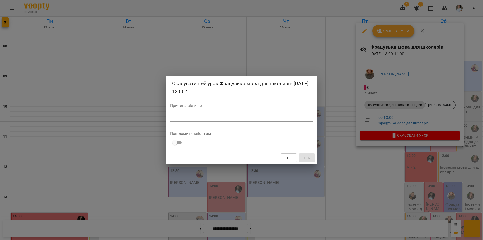
click at [186, 117] on textarea at bounding box center [241, 117] width 143 height 5
click at [307, 159] on span "Так" at bounding box center [306, 158] width 7 height 6
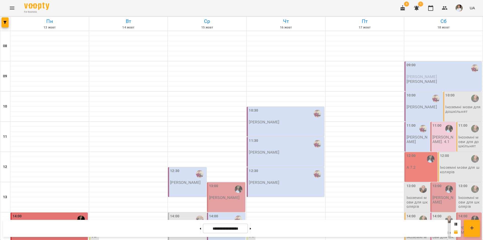
scroll to position [206, 0]
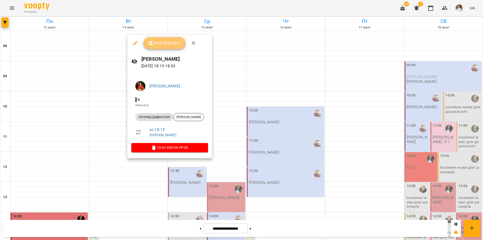
click at [166, 42] on span "Урок відбувся" at bounding box center [164, 43] width 34 height 6
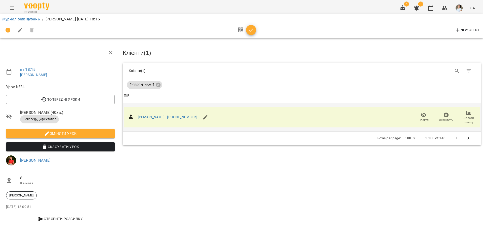
click at [468, 111] on icon "button" at bounding box center [468, 113] width 6 height 6
click at [461, 114] on li "Додати сплату разового" at bounding box center [452, 111] width 55 height 9
select select "**********"
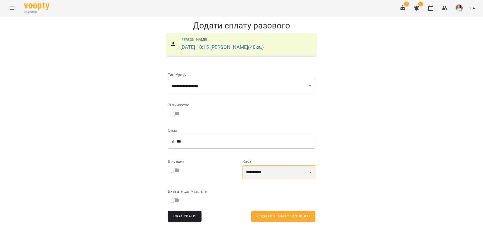
click at [261, 178] on select "**********" at bounding box center [278, 172] width 73 height 14
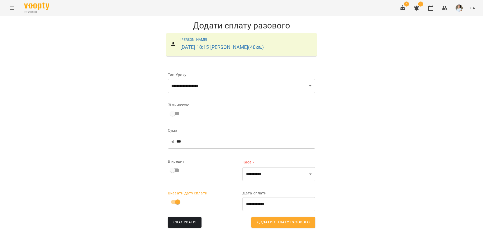
click at [270, 220] on span "Додати сплату разового" at bounding box center [283, 222] width 53 height 7
click at [271, 179] on select "**********" at bounding box center [278, 174] width 73 height 14
select select "****"
click at [242, 167] on select "**********" at bounding box center [278, 174] width 73 height 14
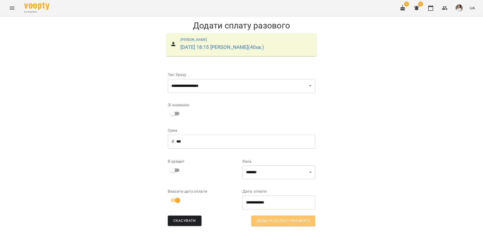
click at [278, 220] on span "Додати сплату разового" at bounding box center [283, 220] width 53 height 7
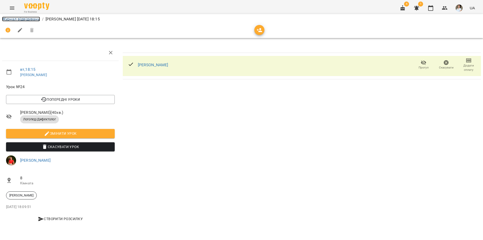
click at [33, 19] on link "Журнал відвідувань" at bounding box center [21, 19] width 38 height 5
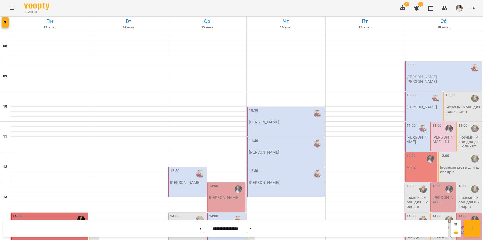
scroll to position [206, 0]
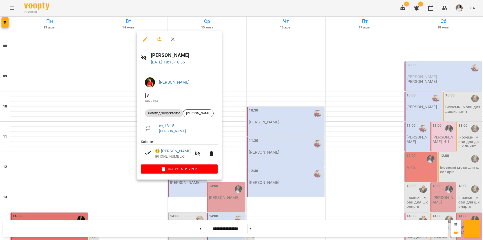
drag, startPoint x: 133, startPoint y: 192, endPoint x: 137, endPoint y: 172, distance: 19.6
click at [134, 189] on div at bounding box center [241, 120] width 483 height 240
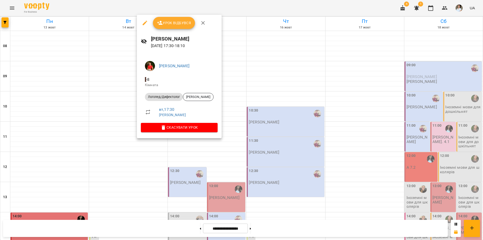
click at [176, 24] on span "Урок відбувся" at bounding box center [174, 23] width 34 height 6
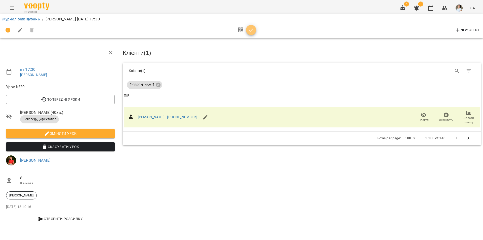
click at [250, 27] on icon "button" at bounding box center [251, 30] width 6 height 6
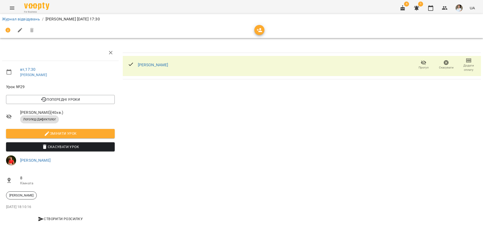
click at [469, 63] on icon "button" at bounding box center [468, 60] width 6 height 6
click at [446, 61] on li "Додати сплату разового" at bounding box center [452, 60] width 55 height 9
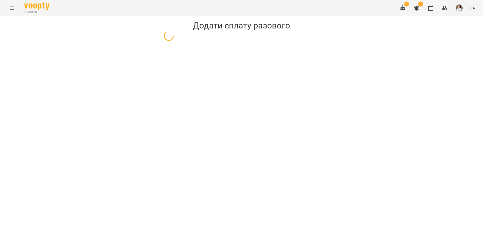
select select "**********"
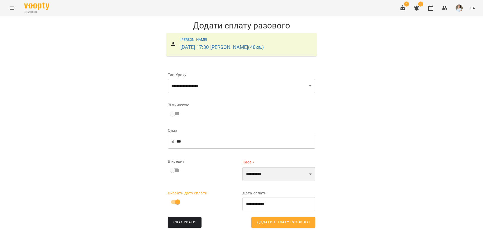
click at [266, 174] on select "**********" at bounding box center [278, 174] width 73 height 14
select select "****"
click at [242, 167] on select "**********" at bounding box center [278, 174] width 73 height 14
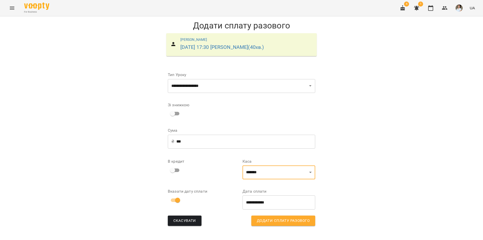
click at [279, 221] on span "Додати сплату разового" at bounding box center [283, 220] width 53 height 7
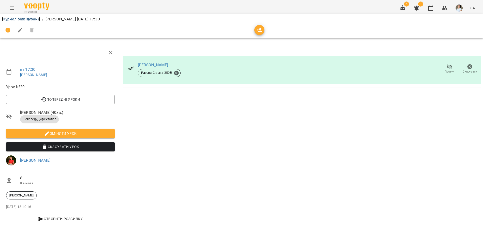
click at [31, 20] on link "Журнал відвідувань" at bounding box center [21, 19] width 38 height 5
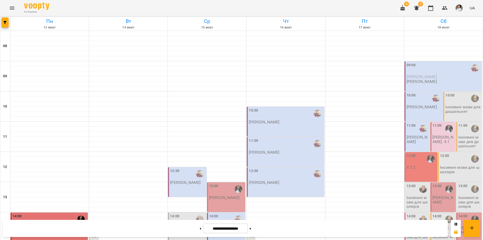
scroll to position [206, 0]
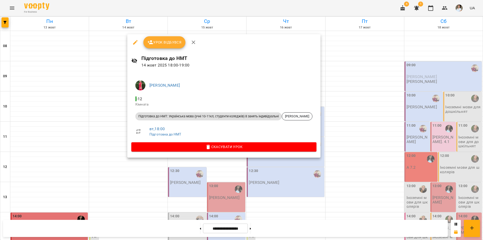
click at [169, 44] on span "Урок відбувся" at bounding box center [164, 42] width 34 height 6
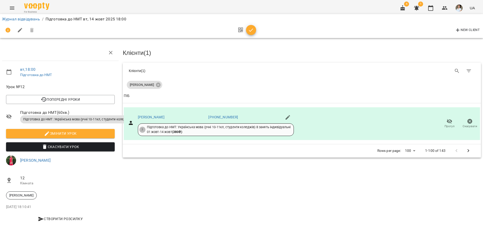
click at [252, 33] on icon "button" at bounding box center [251, 30] width 6 height 6
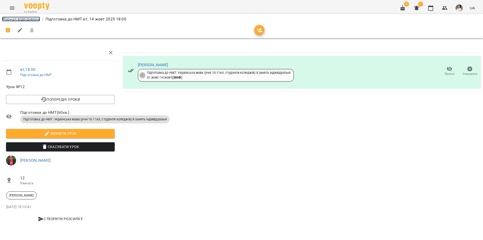
click at [18, 21] on link "Журнал відвідувань" at bounding box center [21, 19] width 38 height 5
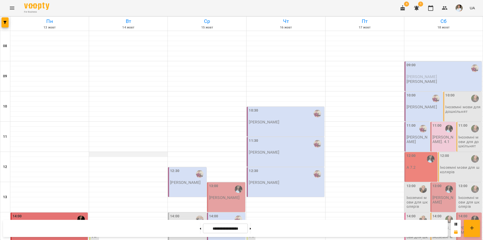
scroll to position [206, 0]
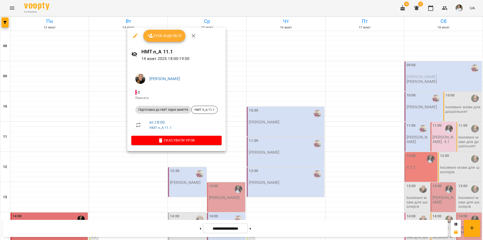
click at [143, 183] on div at bounding box center [241, 120] width 483 height 240
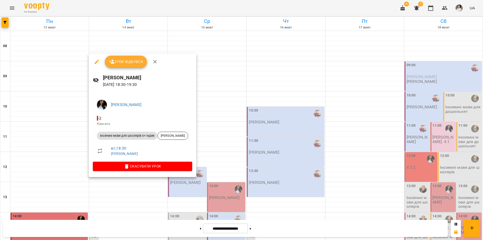
click at [131, 199] on div at bounding box center [241, 120] width 483 height 240
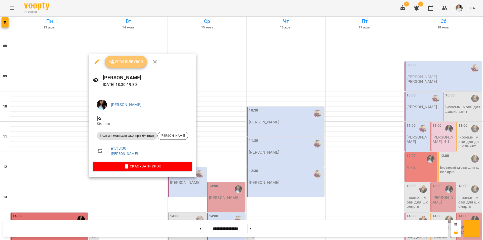
click at [119, 61] on span "Урок відбувся" at bounding box center [126, 62] width 34 height 6
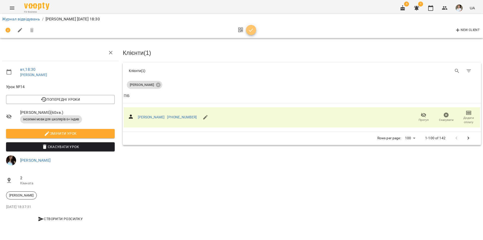
click at [249, 29] on icon "button" at bounding box center [251, 30] width 6 height 6
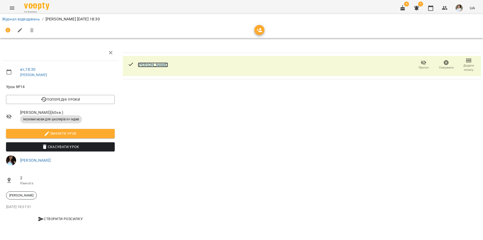
click at [167, 66] on link "[PERSON_NAME]" at bounding box center [153, 64] width 30 height 5
click at [22, 19] on link "Журнал відвідувань" at bounding box center [21, 19] width 38 height 5
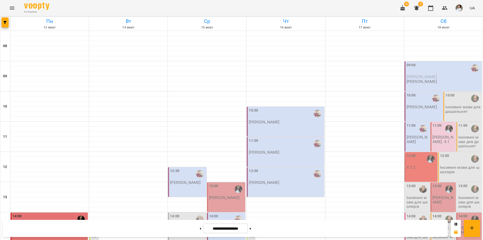
scroll to position [206, 0]
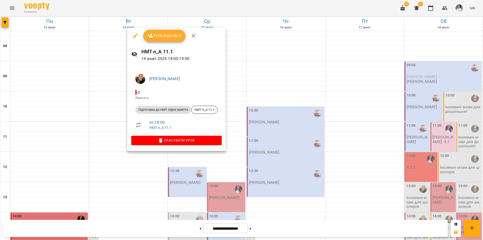
click at [141, 180] on div at bounding box center [241, 120] width 483 height 240
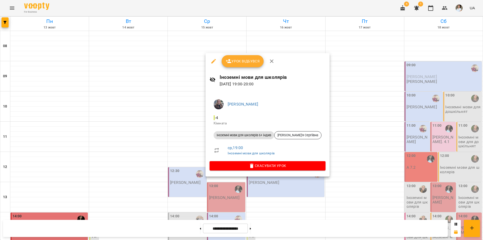
drag, startPoint x: 267, startPoint y: 207, endPoint x: 263, endPoint y: 203, distance: 5.5
click at [264, 204] on div at bounding box center [241, 120] width 483 height 240
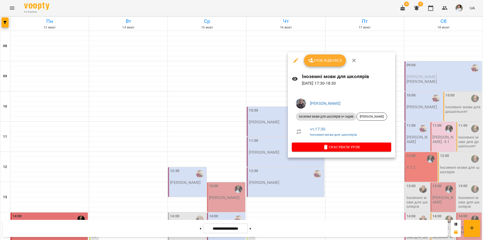
click at [306, 195] on div at bounding box center [241, 120] width 483 height 240
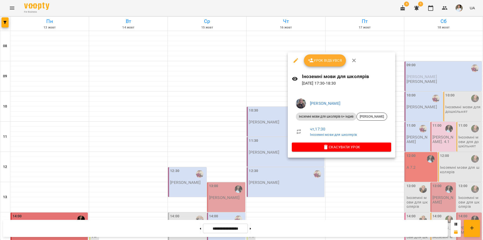
click at [308, 197] on div at bounding box center [241, 120] width 483 height 240
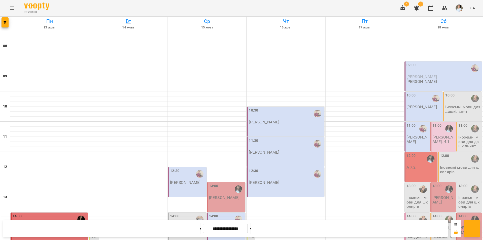
scroll to position [181, 0]
click at [251, 227] on icon at bounding box center [250, 228] width 1 height 2
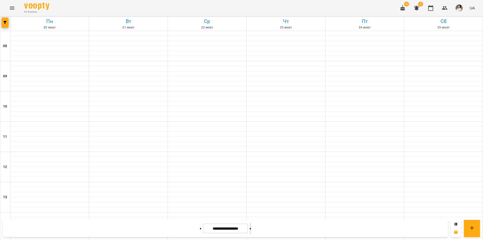
type input "**********"
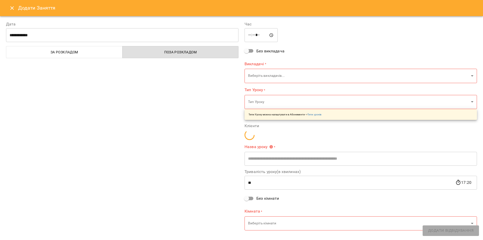
type input "**********"
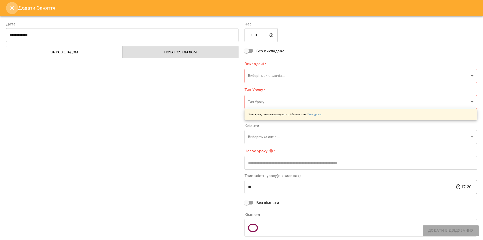
click at [12, 9] on icon "Close" at bounding box center [12, 8] width 6 height 6
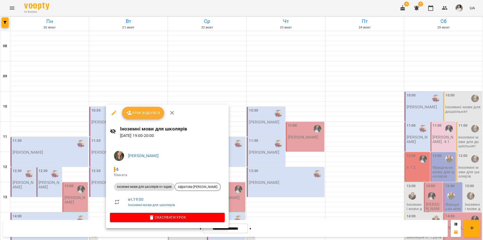
click at [69, 204] on div at bounding box center [241, 120] width 483 height 240
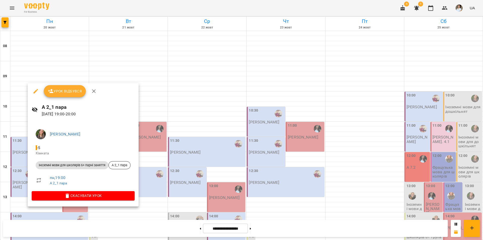
click at [76, 219] on div at bounding box center [241, 120] width 483 height 240
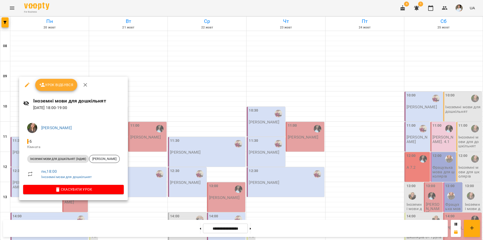
click at [69, 202] on div at bounding box center [241, 120] width 483 height 240
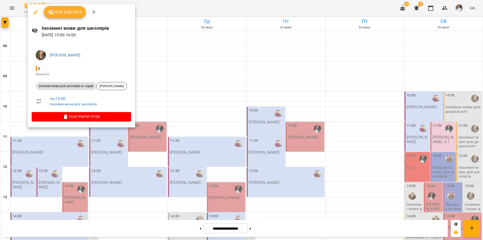
click at [75, 197] on div at bounding box center [241, 120] width 483 height 240
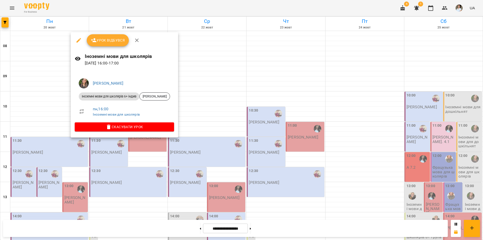
click at [81, 193] on div at bounding box center [241, 120] width 483 height 240
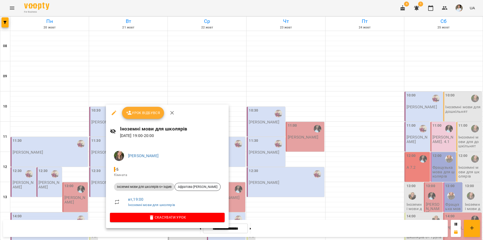
click at [68, 190] on div at bounding box center [241, 120] width 483 height 240
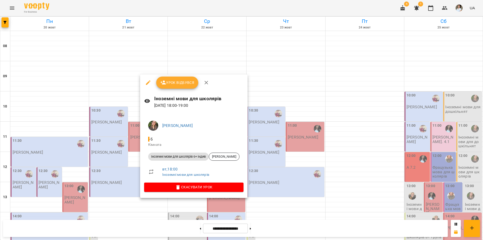
drag, startPoint x: 151, startPoint y: 200, endPoint x: 140, endPoint y: 173, distance: 28.1
click at [149, 199] on div at bounding box center [241, 120] width 483 height 240
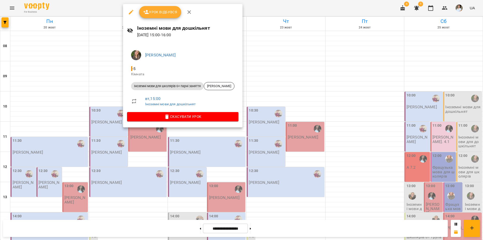
drag, startPoint x: 161, startPoint y: 169, endPoint x: 157, endPoint y: 167, distance: 4.2
click at [159, 168] on div at bounding box center [241, 120] width 483 height 240
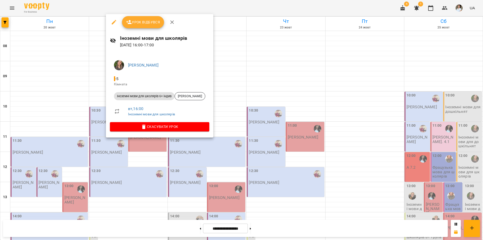
drag, startPoint x: 165, startPoint y: 164, endPoint x: 153, endPoint y: 158, distance: 13.5
click at [164, 164] on div at bounding box center [241, 120] width 483 height 240
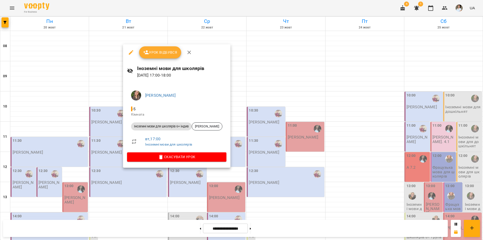
click at [156, 184] on div at bounding box center [241, 120] width 483 height 240
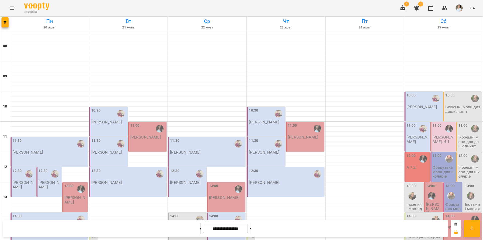
click at [200, 225] on button at bounding box center [200, 227] width 1 height 11
type input "**********"
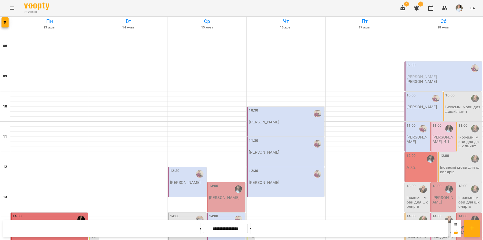
scroll to position [206, 0]
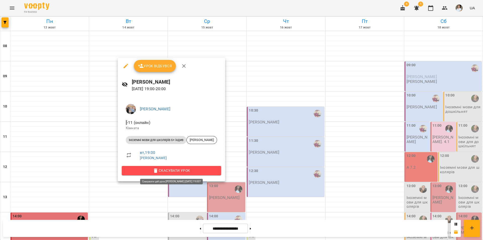
click at [170, 170] on span "Скасувати Урок" at bounding box center [171, 170] width 91 height 6
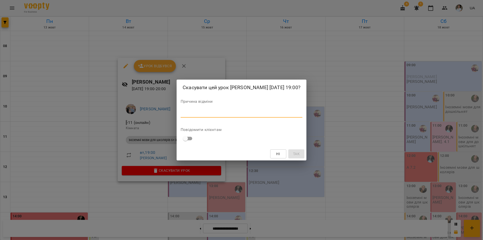
click at [187, 113] on textarea at bounding box center [241, 113] width 122 height 5
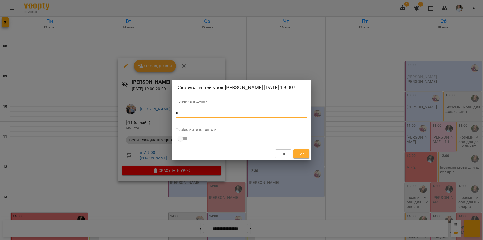
click at [305, 152] on span "Так" at bounding box center [301, 154] width 8 height 6
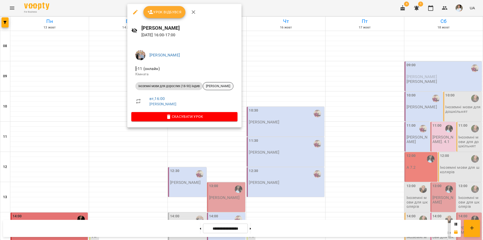
click at [219, 85] on span "[PERSON_NAME]" at bounding box center [218, 86] width 30 height 5
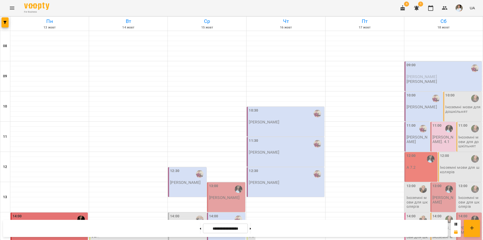
scroll to position [201, 0]
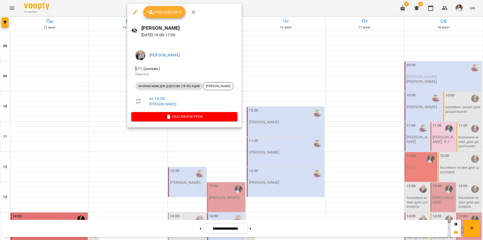
click at [156, 10] on span "Урок відбувся" at bounding box center [164, 12] width 34 height 6
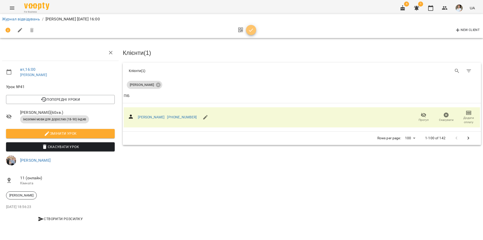
click at [251, 32] on icon "button" at bounding box center [251, 30] width 6 height 6
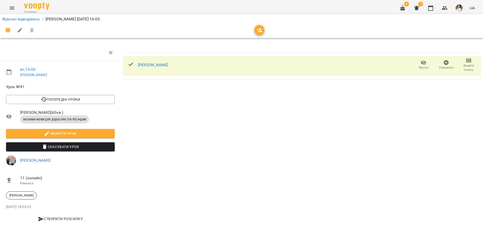
click at [468, 62] on icon "button" at bounding box center [468, 60] width 6 height 6
click at [452, 63] on li "Додати сплату разового" at bounding box center [452, 60] width 55 height 9
select select "**********"
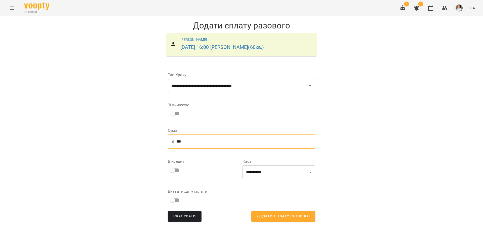
drag, startPoint x: 197, startPoint y: 142, endPoint x: 147, endPoint y: 145, distance: 49.9
click at [147, 145] on div "**********" at bounding box center [241, 122] width 483 height 213
drag, startPoint x: 146, startPoint y: 146, endPoint x: 231, endPoint y: 154, distance: 84.8
click at [231, 151] on div "**********" at bounding box center [241, 122] width 483 height 213
drag, startPoint x: 197, startPoint y: 141, endPoint x: 171, endPoint y: 144, distance: 26.1
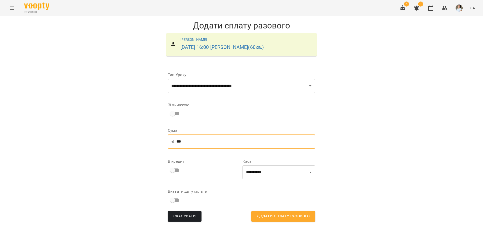
click at [171, 144] on div "₴ *** ​" at bounding box center [241, 141] width 147 height 14
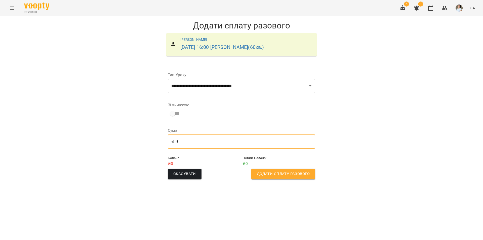
type input "*"
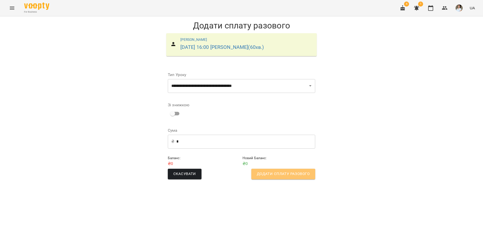
click at [278, 176] on span "Додати сплату разового" at bounding box center [283, 173] width 53 height 7
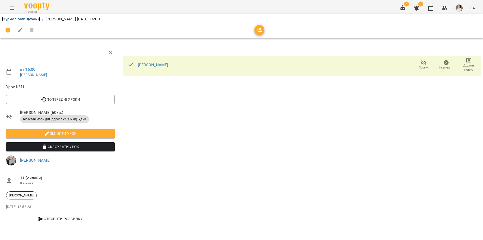
click at [29, 21] on link "Журнал відвідувань" at bounding box center [21, 19] width 38 height 5
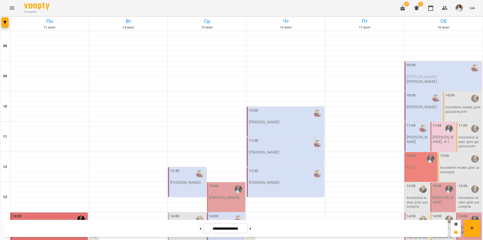
scroll to position [206, 0]
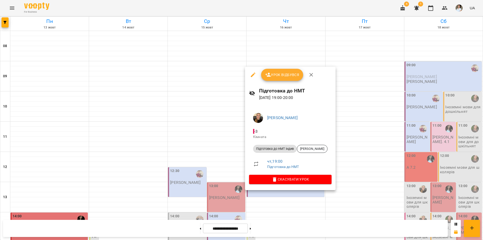
click at [269, 209] on div at bounding box center [241, 120] width 483 height 240
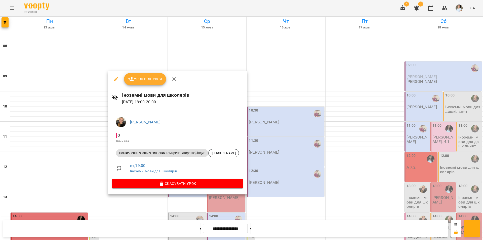
click at [304, 176] on div at bounding box center [241, 120] width 483 height 240
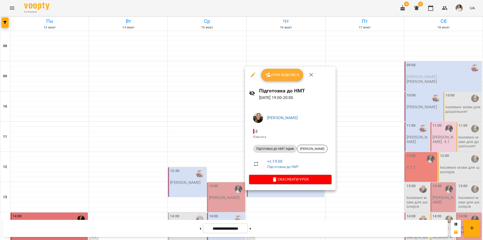
click at [123, 182] on div at bounding box center [241, 120] width 483 height 240
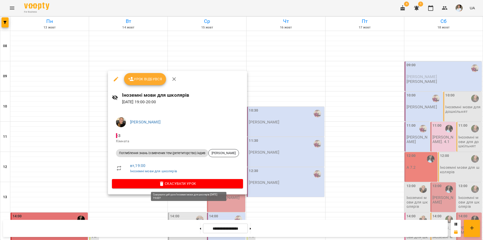
click at [189, 182] on span "Скасувати Урок" at bounding box center [177, 183] width 123 height 6
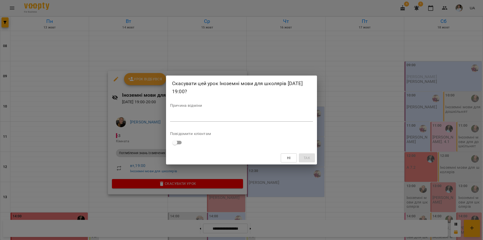
click at [195, 119] on div "*" at bounding box center [241, 117] width 143 height 8
click at [303, 160] on span "Так" at bounding box center [306, 158] width 7 height 6
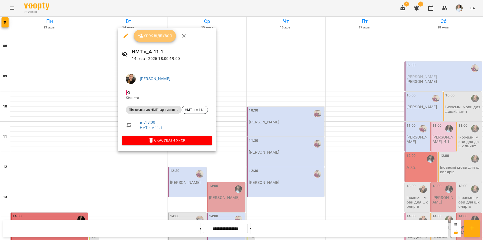
click at [150, 35] on span "Урок відбувся" at bounding box center [155, 36] width 34 height 6
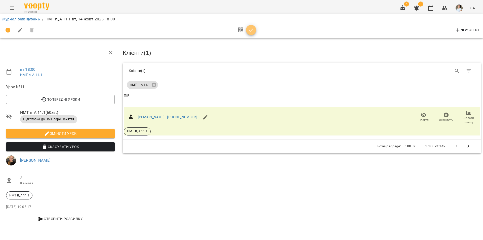
click at [248, 30] on icon "button" at bounding box center [251, 30] width 6 height 6
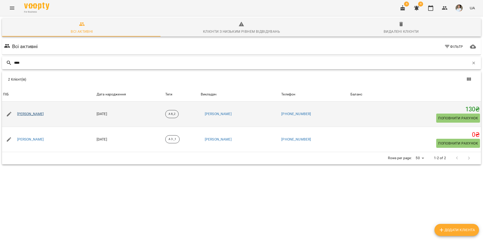
type input "****"
click at [44, 115] on link "[PERSON_NAME]" at bounding box center [30, 113] width 27 height 5
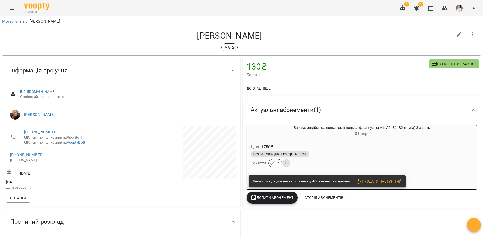
click at [361, 182] on span "Продати наступний" at bounding box center [378, 181] width 46 height 6
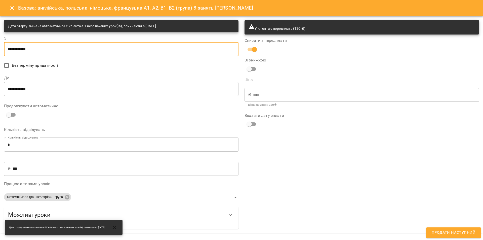
click at [24, 47] on input "**********" at bounding box center [121, 49] width 234 height 14
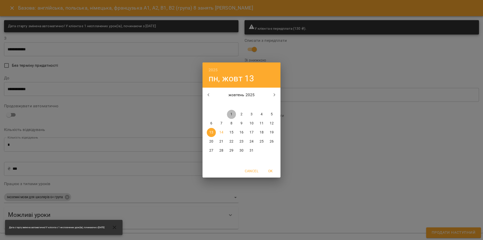
click at [233, 115] on span "1" at bounding box center [231, 114] width 9 height 5
type input "**********"
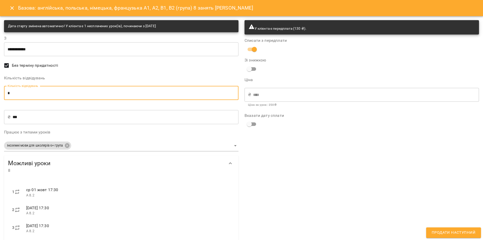
drag, startPoint x: 17, startPoint y: 95, endPoint x: 2, endPoint y: 92, distance: 16.1
click at [2, 92] on div "**********" at bounding box center [121, 177] width 240 height 320
type input "*"
type input "****"
type input "*"
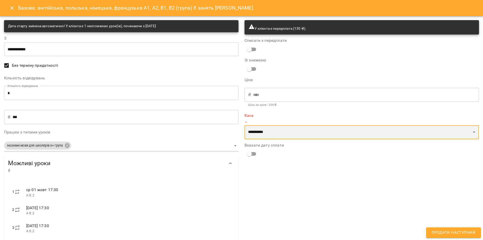
drag, startPoint x: 305, startPoint y: 133, endPoint x: 303, endPoint y: 134, distance: 2.9
click at [305, 133] on select "**********" at bounding box center [361, 132] width 234 height 14
select select "****"
click at [244, 125] on select "**********" at bounding box center [361, 132] width 234 height 14
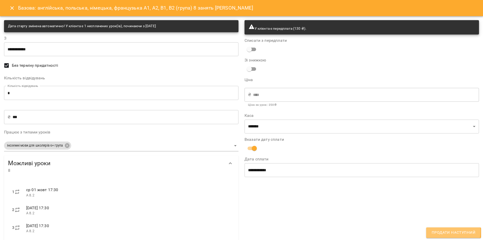
click at [438, 231] on span "Продати наступний" at bounding box center [453, 232] width 44 height 7
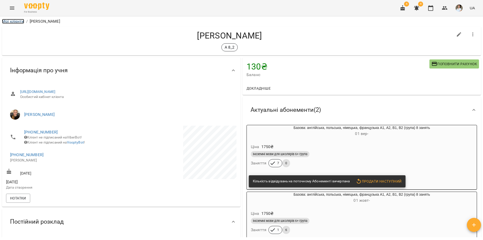
click at [13, 22] on link "Мої клієнти" at bounding box center [13, 21] width 22 height 5
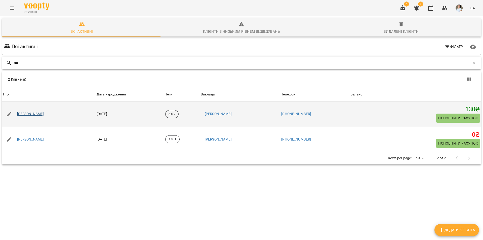
type input "***"
click at [44, 113] on link "[PERSON_NAME]" at bounding box center [30, 113] width 27 height 5
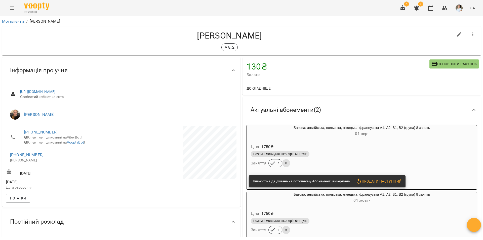
click at [261, 87] on span "Докладніше" at bounding box center [258, 88] width 24 height 6
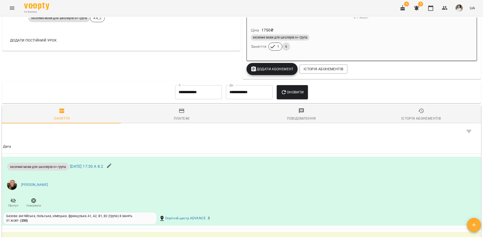
scroll to position [276, 0]
click at [211, 94] on input "**********" at bounding box center [198, 92] width 47 height 14
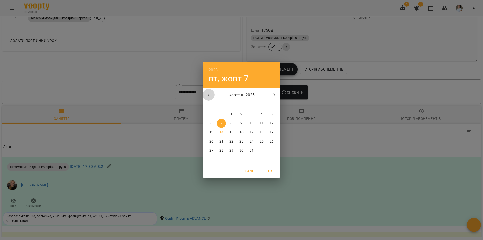
click at [212, 94] on button "button" at bounding box center [208, 95] width 12 height 12
click at [211, 93] on button "button" at bounding box center [208, 95] width 12 height 12
click at [275, 92] on icon "button" at bounding box center [274, 95] width 6 height 6
click at [210, 113] on p "1" at bounding box center [211, 114] width 2 height 5
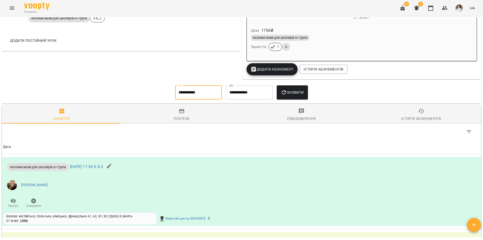
type input "**********"
click at [257, 93] on input "**********" at bounding box center [249, 92] width 47 height 14
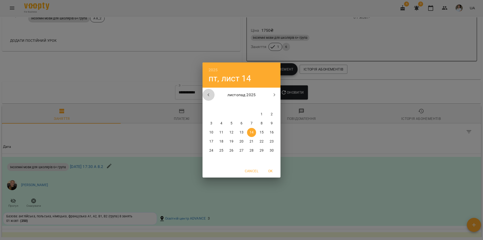
click at [210, 96] on icon "button" at bounding box center [208, 95] width 6 height 6
click at [209, 96] on icon "button" at bounding box center [208, 95] width 6 height 6
drag, startPoint x: 222, startPoint y: 151, endPoint x: 248, endPoint y: 134, distance: 30.5
click at [222, 150] on p "30" at bounding box center [221, 150] width 4 height 5
type input "**********"
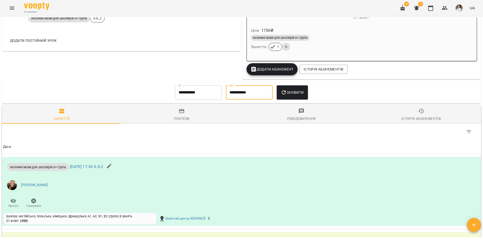
click at [288, 97] on button "Оновити" at bounding box center [291, 92] width 31 height 14
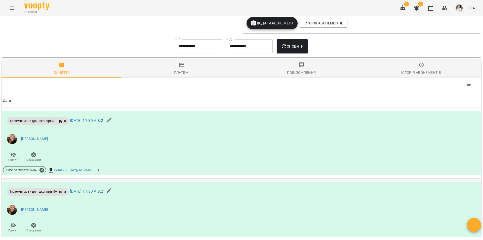
scroll to position [299, 0]
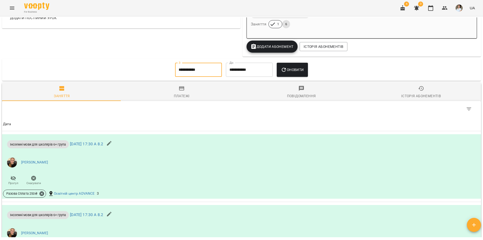
click at [198, 77] on input "**********" at bounding box center [198, 70] width 47 height 14
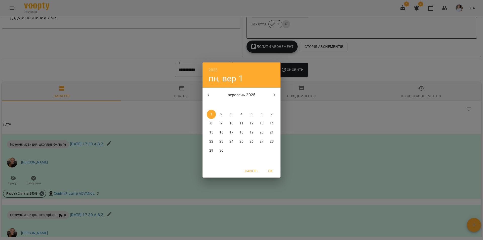
click at [207, 94] on icon "button" at bounding box center [208, 95] width 6 height 6
click at [255, 112] on span "1" at bounding box center [251, 114] width 9 height 5
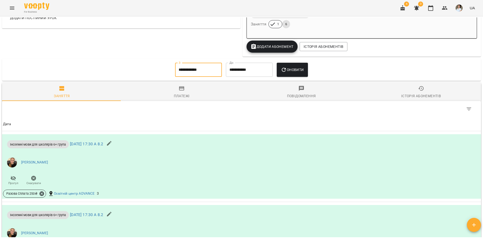
click at [285, 72] on icon "button" at bounding box center [283, 70] width 4 height 4
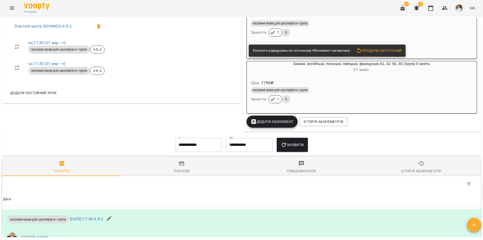
scroll to position [224, 0]
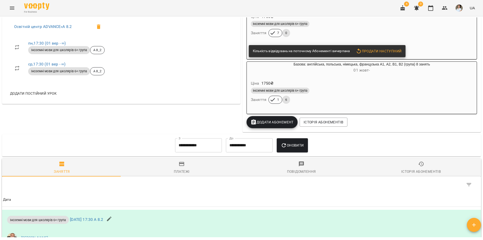
click at [290, 148] on span "Оновити" at bounding box center [291, 145] width 23 height 6
click at [184, 149] on input "**********" at bounding box center [198, 145] width 47 height 14
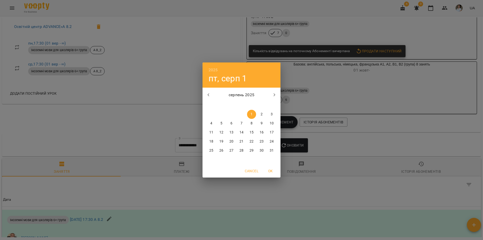
click at [208, 94] on icon "button" at bounding box center [208, 94] width 2 height 3
click at [242, 114] on p "1" at bounding box center [241, 114] width 2 height 5
type input "**********"
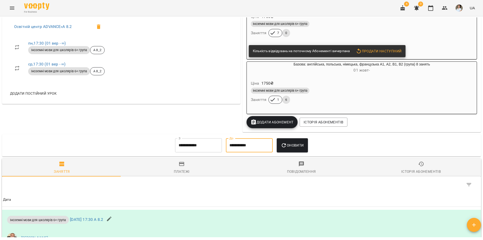
click at [261, 146] on input "**********" at bounding box center [249, 145] width 47 height 14
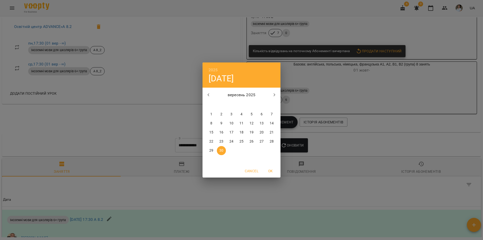
drag, startPoint x: 296, startPoint y: 151, endPoint x: 294, endPoint y: 149, distance: 3.1
click at [295, 150] on div "2025 вт, вер [DATE] вт ср чт пт сб нд 1 2 3 4 5 6 7 8 9 10 11 12 13 14 15 16 17…" at bounding box center [241, 120] width 483 height 240
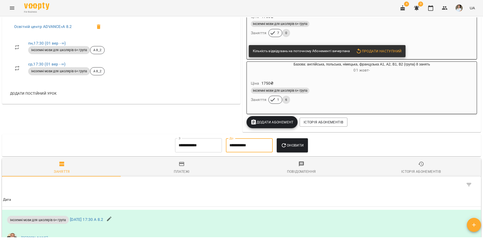
click at [290, 145] on span "Оновити" at bounding box center [291, 145] width 23 height 6
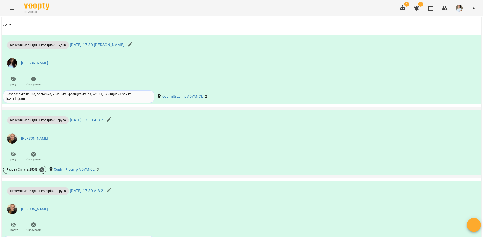
scroll to position [902, 0]
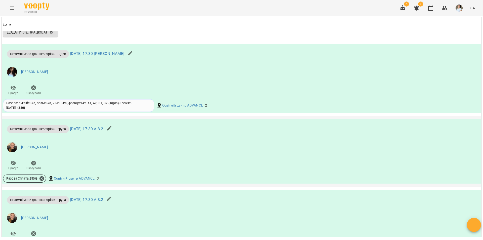
click at [89, 136] on div "Іноземні мови для школярів 6+ група [DATE] 17:30 А 8.2" at bounding box center [60, 128] width 114 height 16
click at [90, 133] on p "Іноземні мови для школярів 6+ група ср 03 вер 2025 17:30 А 8.2" at bounding box center [55, 129] width 96 height 8
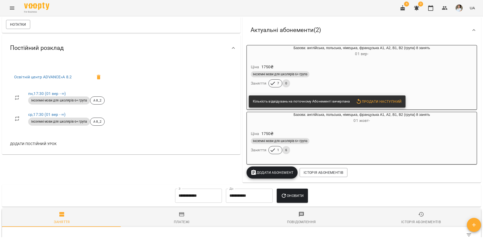
scroll to position [0, 0]
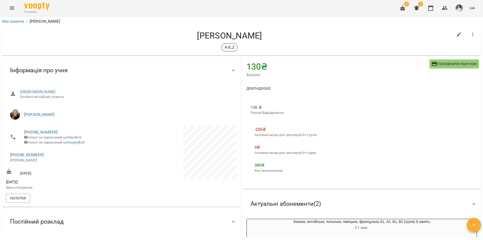
click at [261, 88] on span "Докладніше" at bounding box center [258, 88] width 24 height 6
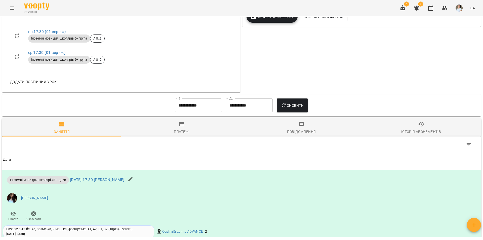
scroll to position [327, 0]
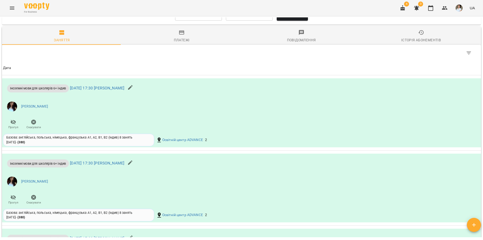
click at [181, 43] on div "Платежі" at bounding box center [182, 40] width 16 height 6
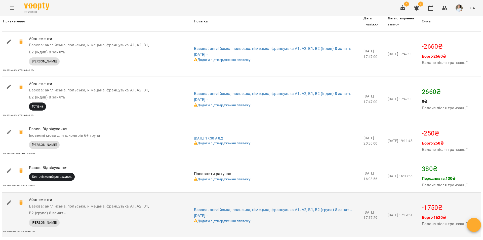
scroll to position [478, 0]
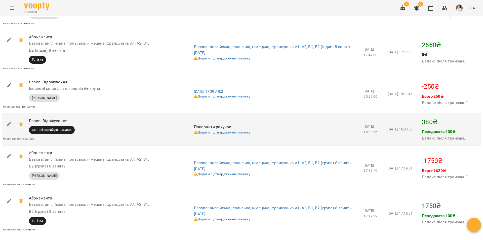
click at [11, 127] on icon "button" at bounding box center [9, 124] width 6 height 6
select select "****"
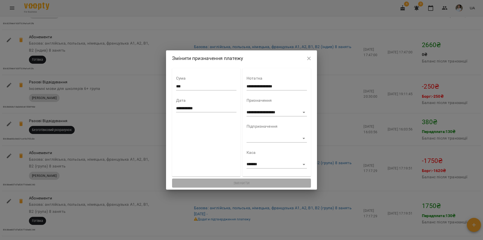
click at [308, 59] on icon "button" at bounding box center [309, 59] width 4 height 4
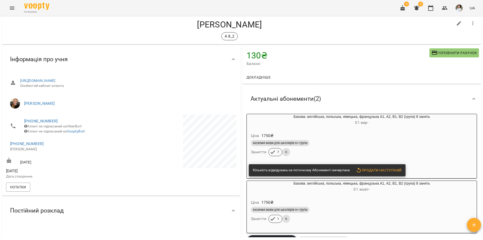
scroll to position [0, 0]
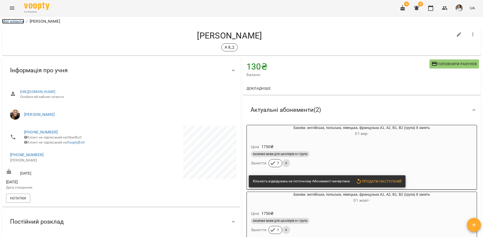
click at [17, 21] on link "Мої клієнти" at bounding box center [13, 21] width 22 height 5
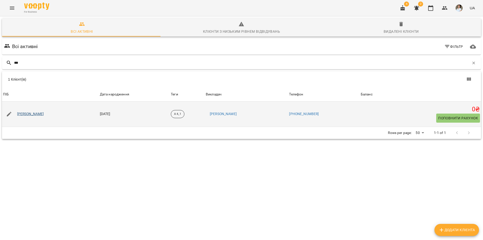
type input "***"
click at [31, 114] on link "Прус Кіра Володимирівна" at bounding box center [30, 113] width 27 height 5
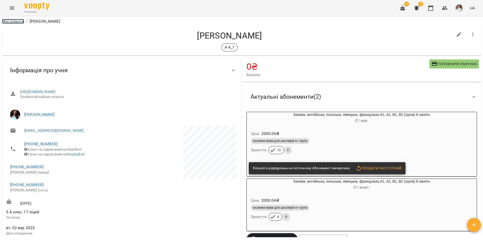
click at [20, 22] on link "Мої клієнти" at bounding box center [13, 21] width 22 height 5
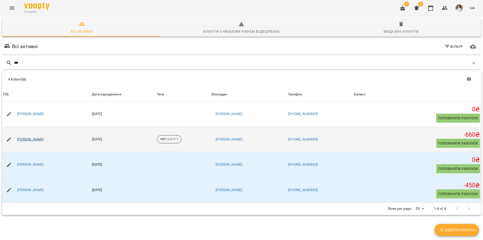
type input "***"
click at [39, 140] on link "[PERSON_NAME]" at bounding box center [30, 139] width 27 height 5
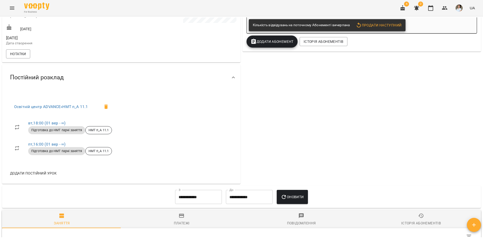
scroll to position [238, 0]
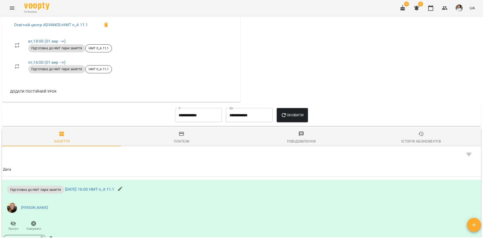
click at [196, 122] on input "**********" at bounding box center [198, 115] width 47 height 14
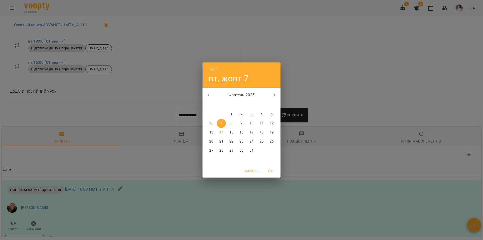
drag, startPoint x: 233, startPoint y: 112, endPoint x: 240, endPoint y: 112, distance: 7.3
click at [233, 112] on span "1" at bounding box center [231, 114] width 9 height 5
type input "**********"
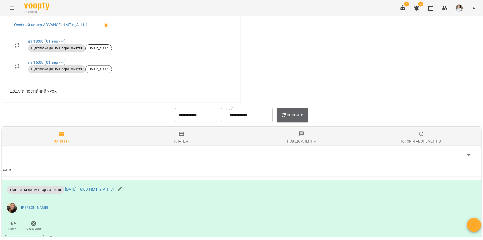
click at [290, 118] on span "Оновити" at bounding box center [291, 115] width 23 height 6
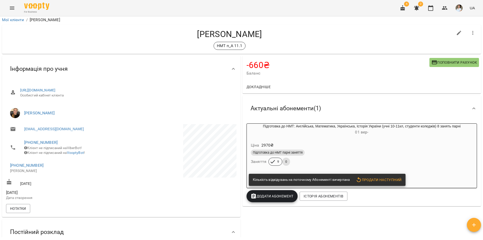
scroll to position [0, 0]
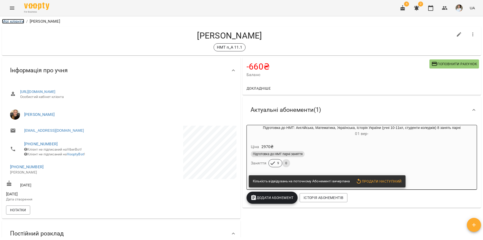
click at [13, 22] on link "Мої клієнти" at bounding box center [13, 21] width 22 height 5
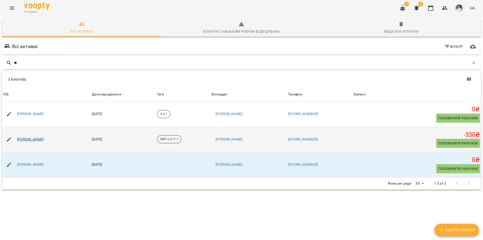
type input "**"
click at [44, 139] on link "Жилюк Катерина Олександрівна" at bounding box center [30, 139] width 27 height 5
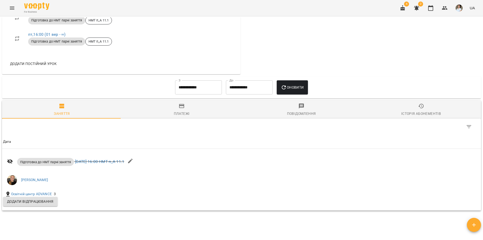
scroll to position [251, 0]
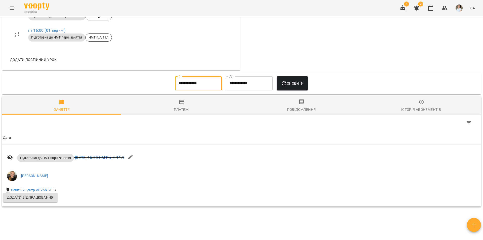
click at [182, 89] on input "**********" at bounding box center [198, 83] width 47 height 14
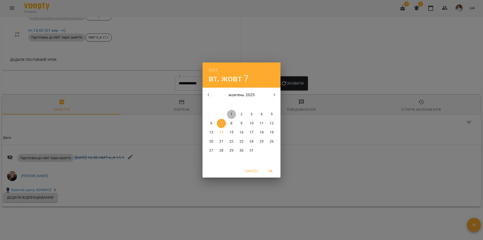
drag, startPoint x: 235, startPoint y: 113, endPoint x: 249, endPoint y: 106, distance: 15.9
click at [235, 112] on span "1" at bounding box center [231, 114] width 9 height 5
type input "**********"
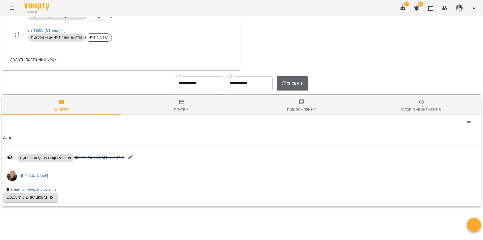
click at [290, 86] on span "Оновити" at bounding box center [291, 83] width 23 height 6
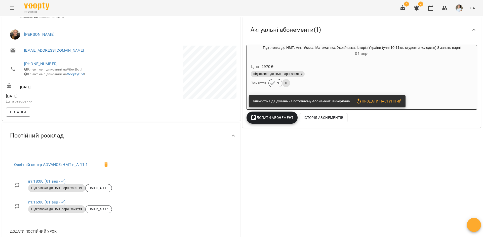
scroll to position [55, 0]
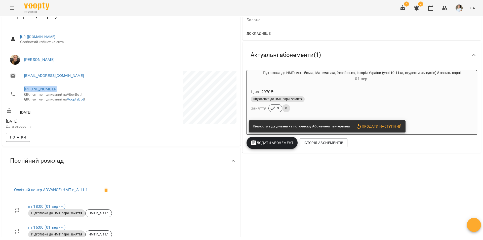
drag, startPoint x: 55, startPoint y: 87, endPoint x: 18, endPoint y: 84, distance: 36.8
click at [18, 84] on li "+380673495002 Клієнт не підписаний на ViberBot! Клієнт не підписаний на VooptyB…" at bounding box center [63, 93] width 114 height 23
copy link "+380673495002"
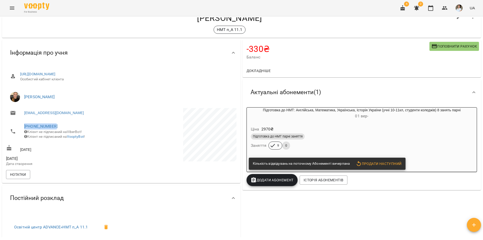
scroll to position [0, 0]
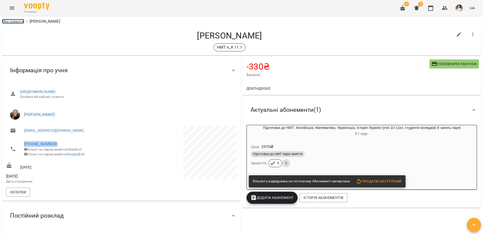
click at [4, 22] on link "Мої клієнти" at bounding box center [13, 21] width 22 height 5
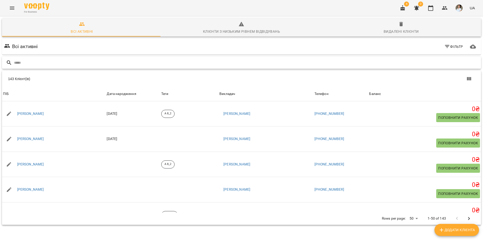
click at [55, 59] on input "text" at bounding box center [246, 63] width 464 height 8
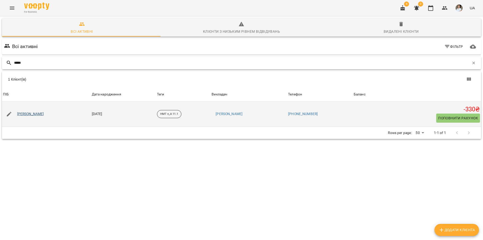
type input "*****"
click at [44, 114] on link "Жилюк Катерина Олександрівна" at bounding box center [30, 113] width 27 height 5
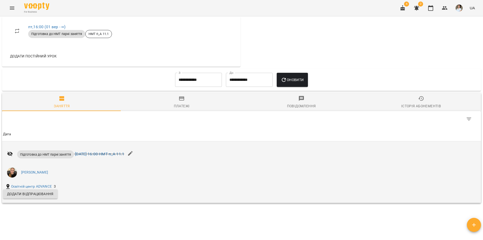
scroll to position [286, 0]
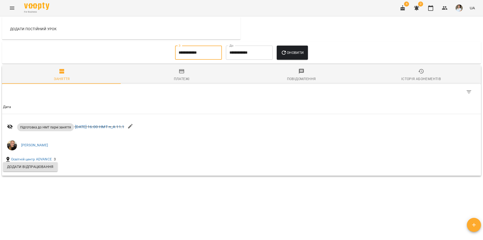
click at [183, 56] on input "**********" at bounding box center [198, 52] width 47 height 14
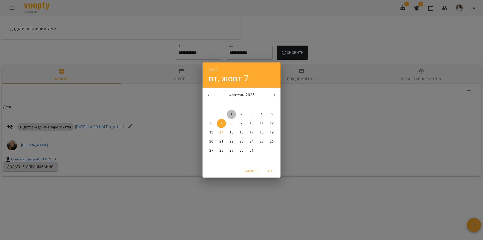
click at [231, 115] on p "1" at bounding box center [231, 114] width 2 height 5
type input "**********"
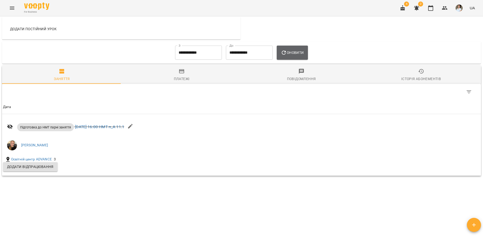
click at [296, 50] on span "Оновити" at bounding box center [291, 53] width 23 height 6
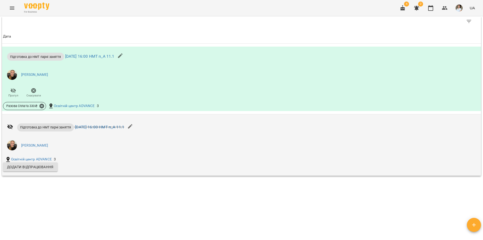
scroll to position [356, 0]
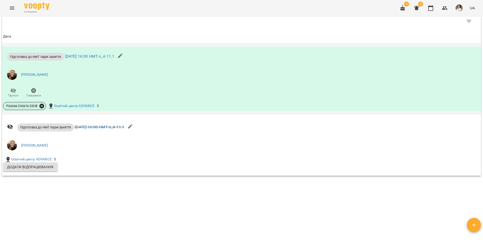
click at [41, 107] on icon at bounding box center [41, 106] width 5 height 5
click at [81, 122] on span "Скасувати" at bounding box center [78, 123] width 21 height 6
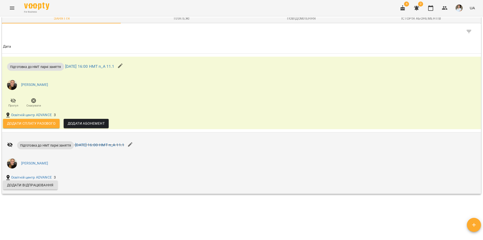
scroll to position [331, 0]
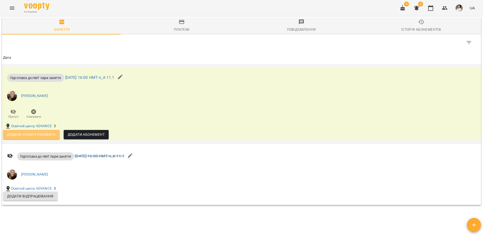
click at [38, 137] on span "Додати сплату разового" at bounding box center [31, 134] width 49 height 6
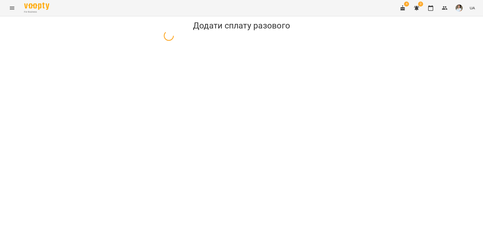
select select "**********"
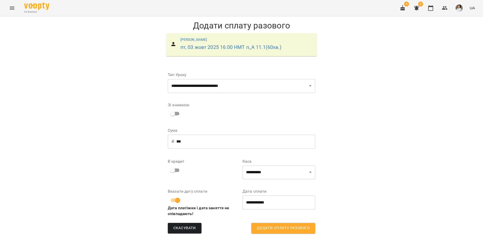
scroll to position [2, 0]
click at [269, 177] on select "**********" at bounding box center [278, 172] width 73 height 14
select select "****"
click at [242, 165] on select "**********" at bounding box center [278, 172] width 73 height 14
click at [280, 225] on span "Додати сплату разового" at bounding box center [283, 227] width 53 height 7
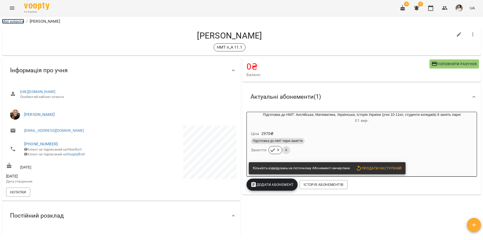
click at [13, 21] on link "Мої клієнти" at bounding box center [13, 21] width 22 height 5
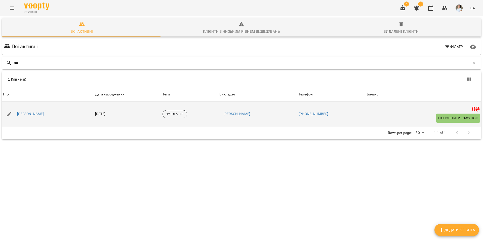
type input "***"
click at [9, 116] on icon "button" at bounding box center [9, 114] width 6 height 6
select select "**"
click at [44, 115] on link "Жилюк Катерина Олександрівна" at bounding box center [30, 113] width 27 height 5
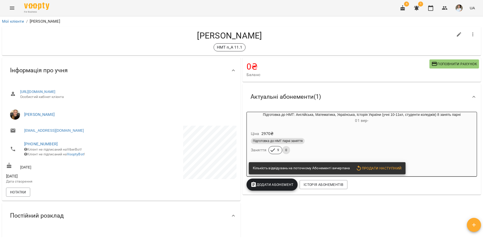
click at [469, 33] on icon "button" at bounding box center [472, 34] width 6 height 6
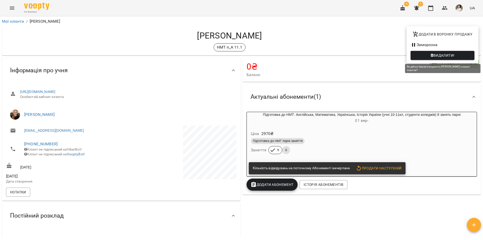
click at [432, 56] on icon "button" at bounding box center [431, 56] width 3 height 4
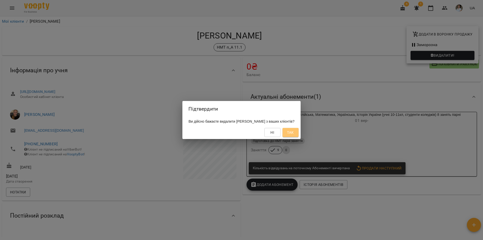
click at [293, 134] on span "Так" at bounding box center [290, 132] width 7 height 6
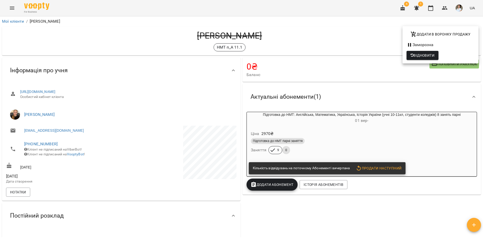
click at [11, 22] on div at bounding box center [241, 120] width 483 height 240
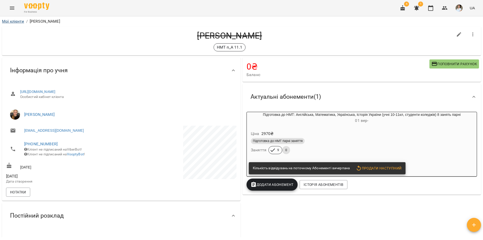
drag, startPoint x: 16, startPoint y: 24, endPoint x: 17, endPoint y: 20, distance: 4.5
click at [17, 22] on li "Мої клієнти" at bounding box center [13, 21] width 22 height 6
click at [18, 20] on link "Мої клієнти" at bounding box center [13, 21] width 22 height 5
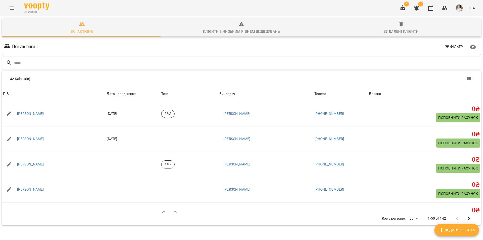
click at [98, 58] on div at bounding box center [241, 63] width 479 height 12
click at [12, 8] on icon "Menu" at bounding box center [12, 8] width 6 height 6
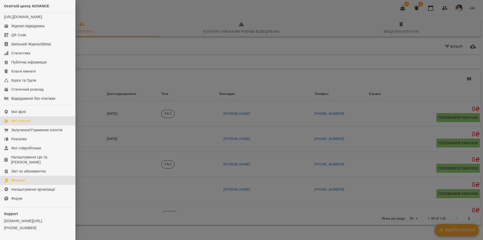
click at [24, 182] on div "Фінанси" at bounding box center [17, 179] width 13 height 5
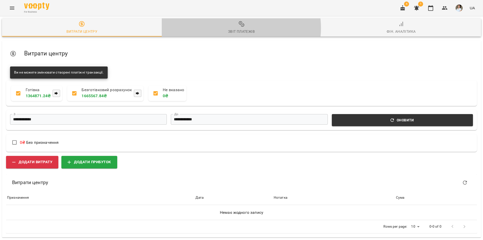
click at [239, 28] on span "Звіт платежів" at bounding box center [242, 28] width 154 height 14
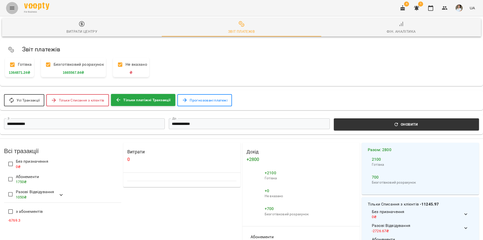
click at [11, 7] on icon "Menu" at bounding box center [12, 8] width 6 height 6
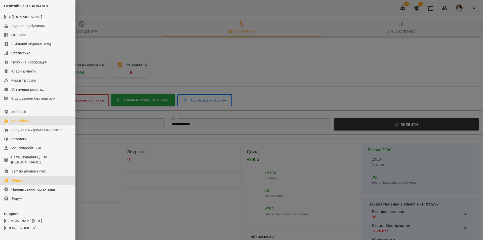
click at [30, 123] on div "Мої клієнти" at bounding box center [20, 120] width 19 height 5
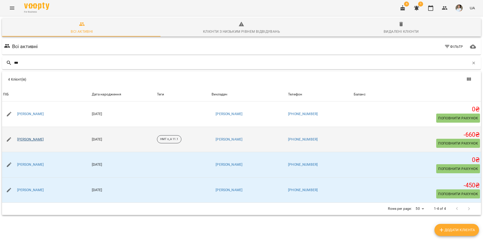
type input "***"
click at [35, 137] on link "[PERSON_NAME]" at bounding box center [30, 139] width 27 height 5
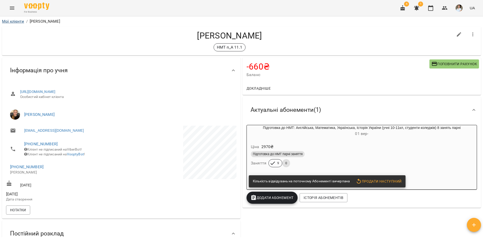
drag, startPoint x: 16, startPoint y: 24, endPoint x: 15, endPoint y: 21, distance: 2.8
click at [15, 24] on li "Мої клієнти" at bounding box center [13, 21] width 22 height 6
click at [15, 20] on link "Мої клієнти" at bounding box center [13, 21] width 22 height 5
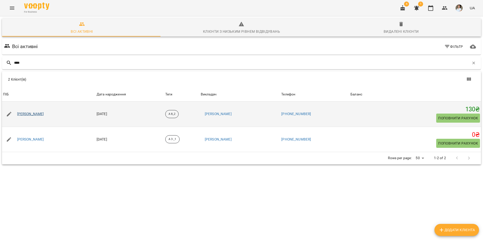
type input "****"
click at [44, 116] on link "[PERSON_NAME]" at bounding box center [30, 113] width 27 height 5
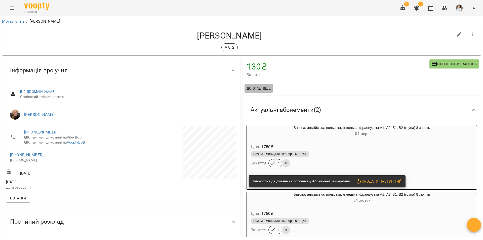
click at [259, 86] on span "Докладніше" at bounding box center [258, 88] width 24 height 6
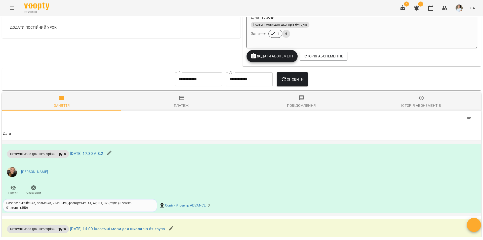
scroll to position [302, 0]
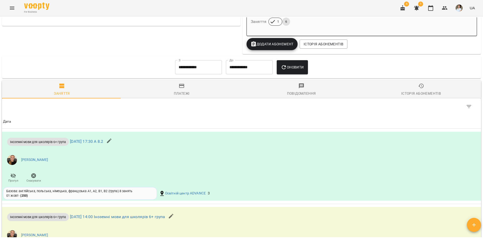
click at [208, 69] on input "**********" at bounding box center [198, 67] width 47 height 14
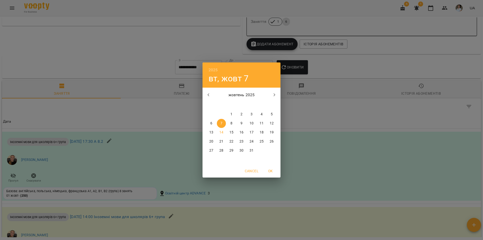
click at [210, 93] on icon "button" at bounding box center [208, 95] width 6 height 6
click at [209, 95] on icon "button" at bounding box center [208, 95] width 6 height 6
click at [255, 116] on span "1" at bounding box center [251, 114] width 9 height 5
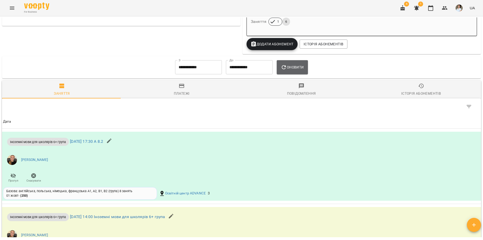
click at [297, 69] on span "Оновити" at bounding box center [291, 67] width 23 height 6
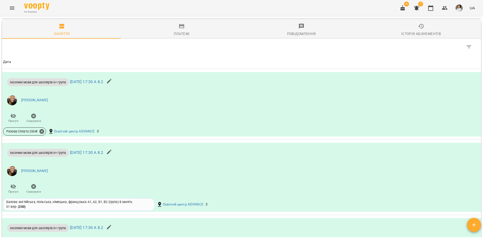
scroll to position [251, 0]
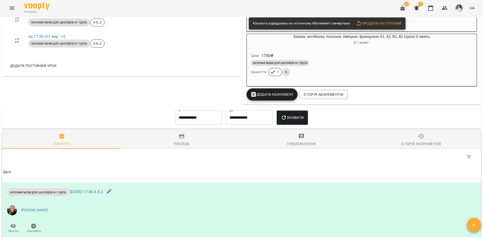
click at [191, 120] on input "**********" at bounding box center [198, 117] width 47 height 14
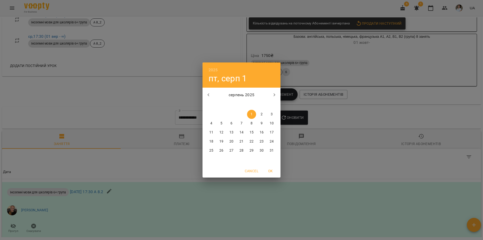
click at [212, 94] on button "button" at bounding box center [208, 95] width 12 height 12
click at [224, 113] on span "1" at bounding box center [221, 114] width 9 height 5
type input "**********"
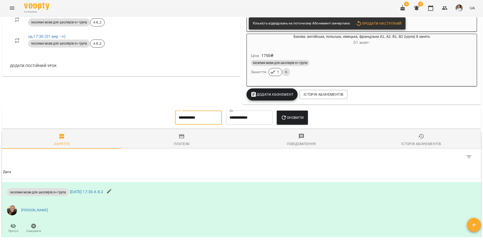
click at [286, 119] on icon "button" at bounding box center [283, 117] width 6 height 6
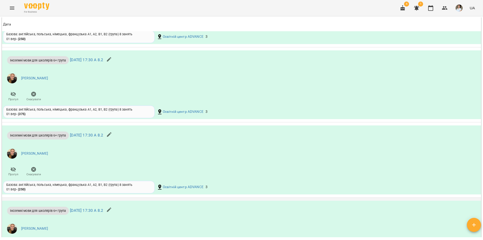
scroll to position [829, 0]
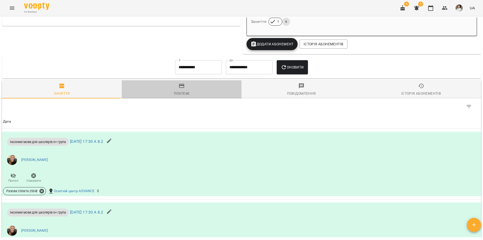
click at [180, 92] on div "Платежі" at bounding box center [182, 93] width 16 height 6
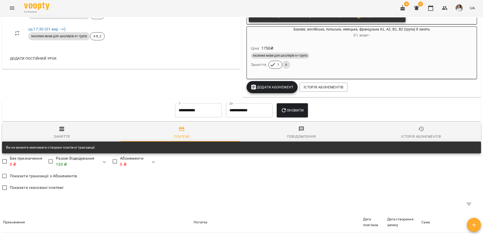
scroll to position [251, 0]
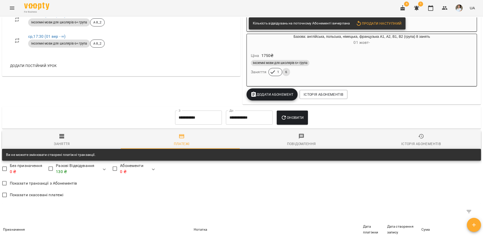
click at [210, 121] on input "**********" at bounding box center [198, 117] width 47 height 14
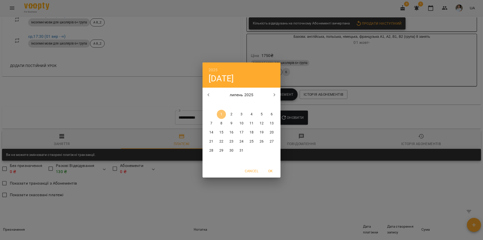
click at [224, 114] on span "1" at bounding box center [221, 114] width 9 height 5
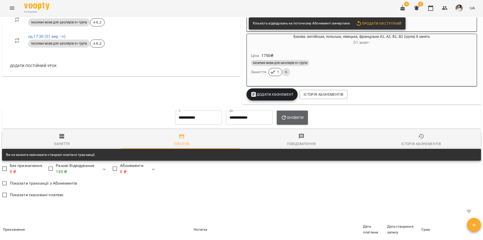
click at [286, 117] on icon "button" at bounding box center [283, 117] width 4 height 4
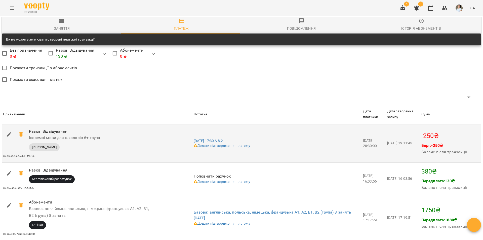
scroll to position [392, 0]
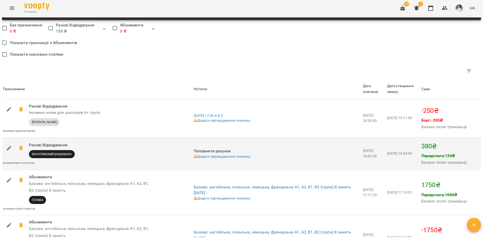
click at [9, 150] on icon "button" at bounding box center [9, 148] width 5 height 5
select select "****"
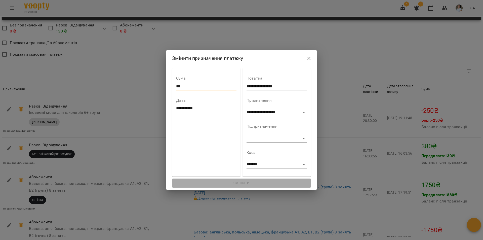
drag, startPoint x: 187, startPoint y: 86, endPoint x: 169, endPoint y: 82, distance: 18.2
click at [169, 82] on div "**********" at bounding box center [241, 127] width 151 height 123
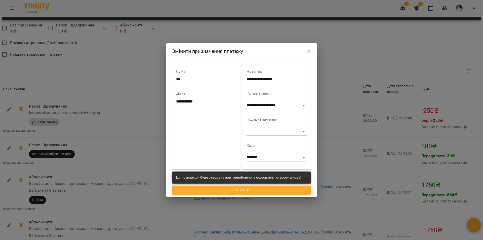
type input "***"
click at [246, 191] on span "Змінити" at bounding box center [241, 190] width 131 height 6
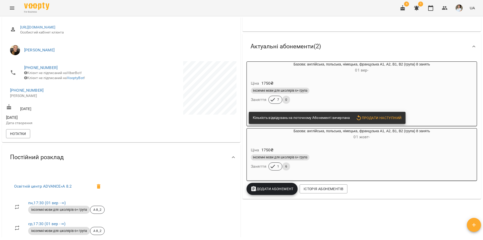
scroll to position [0, 0]
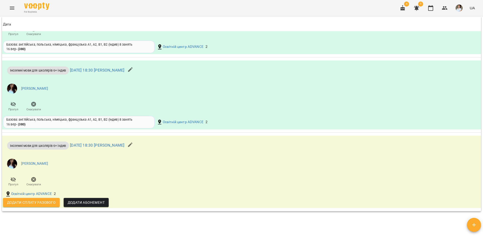
scroll to position [402, 0]
click at [44, 205] on span "Додати сплату разового" at bounding box center [31, 202] width 49 height 6
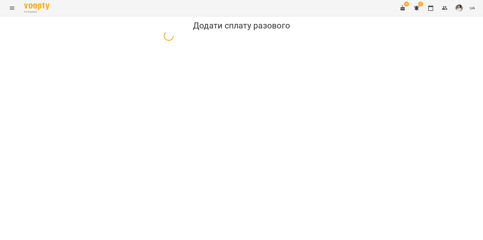
select select "**********"
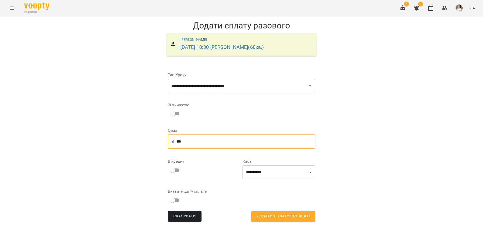
drag, startPoint x: 186, startPoint y: 141, endPoint x: 163, endPoint y: 140, distance: 23.1
click at [163, 140] on div "**********" at bounding box center [241, 145] width 161 height 166
type input "***"
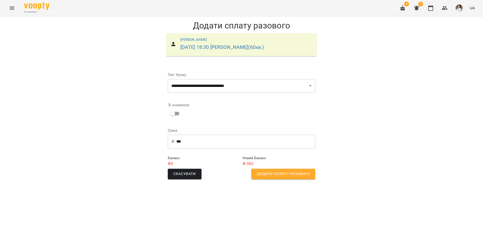
click at [271, 177] on span "Додати сплату разового" at bounding box center [283, 173] width 53 height 7
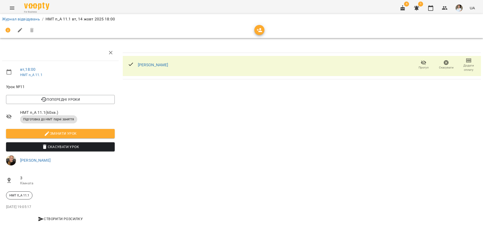
click at [470, 62] on icon "button" at bounding box center [468, 60] width 6 height 6
click at [446, 60] on li "Додати сплату разового" at bounding box center [452, 60] width 55 height 9
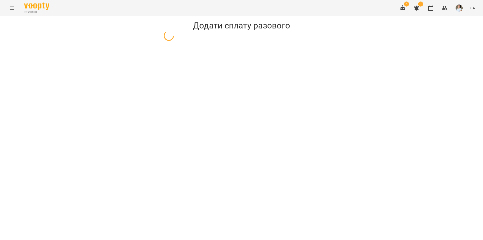
select select "**********"
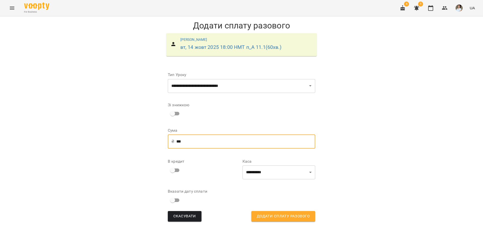
click at [179, 140] on input "***" at bounding box center [245, 141] width 139 height 14
type input "***"
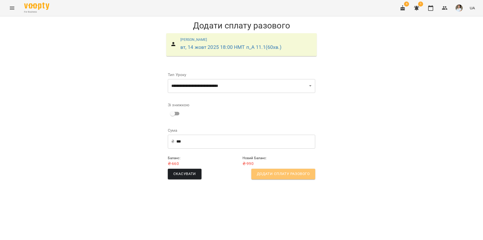
click at [285, 176] on span "Додати сплату разового" at bounding box center [283, 173] width 53 height 7
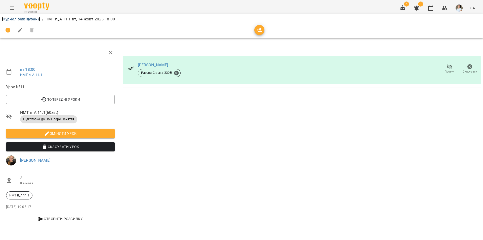
click at [35, 20] on link "Журнал відвідувань" at bounding box center [21, 19] width 38 height 5
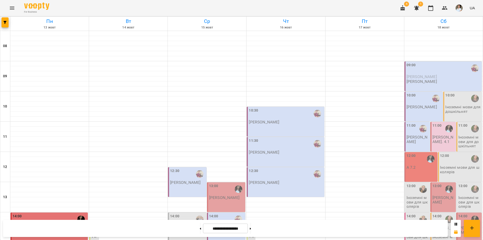
scroll to position [176, 0]
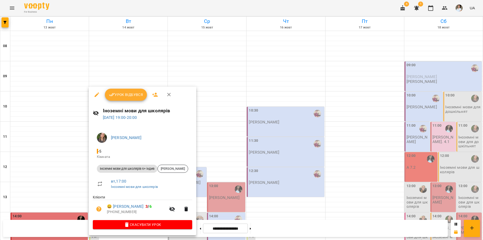
click at [125, 92] on span "Урок відбувся" at bounding box center [126, 94] width 34 height 6
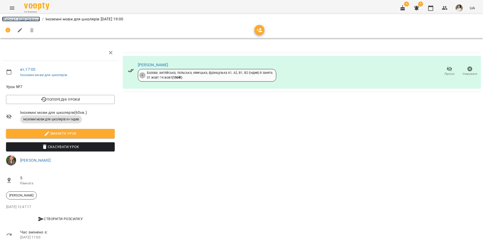
click at [28, 20] on link "Журнал відвідувань" at bounding box center [21, 19] width 38 height 5
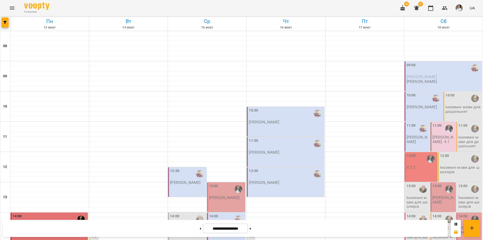
scroll to position [201, 0]
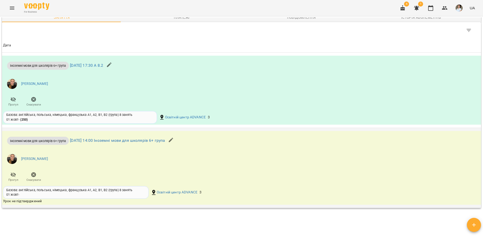
scroll to position [226, 0]
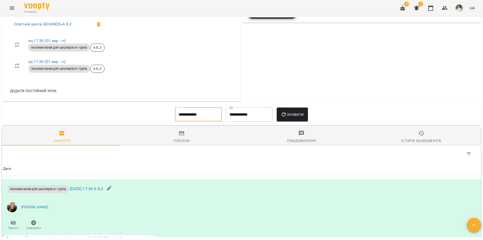
click at [195, 118] on input "**********" at bounding box center [198, 114] width 47 height 14
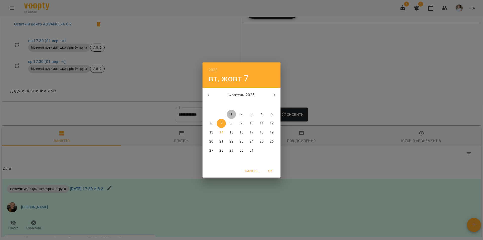
click at [231, 111] on button "1" at bounding box center [231, 114] width 9 height 9
type input "**********"
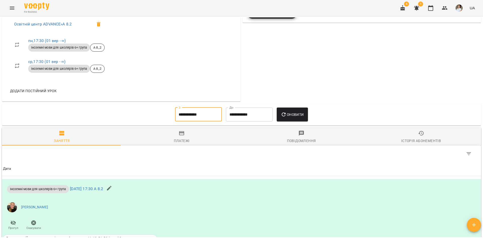
click at [296, 117] on span "Оновити" at bounding box center [291, 114] width 23 height 6
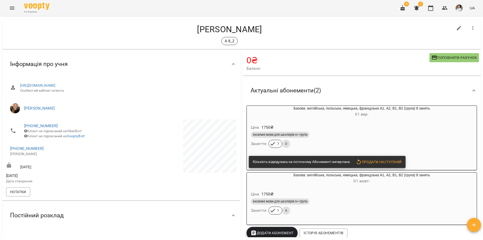
scroll to position [0, 0]
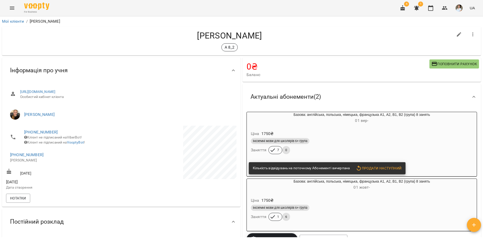
click at [10, 9] on icon "Menu" at bounding box center [12, 8] width 6 height 6
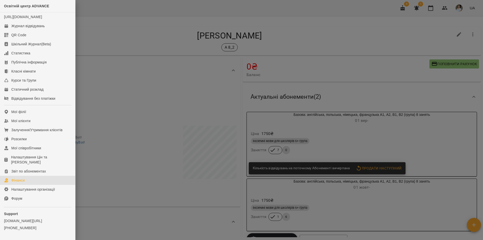
click at [28, 184] on link "Фінанси" at bounding box center [37, 179] width 75 height 9
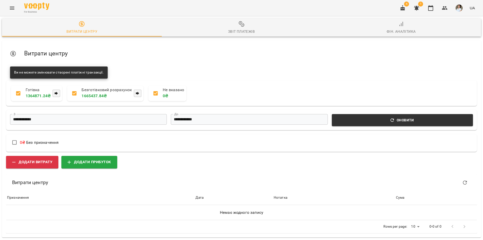
click at [233, 35] on button "Звіт платежів" at bounding box center [242, 27] width 160 height 18
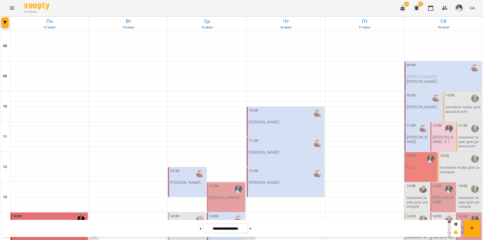
scroll to position [206, 0]
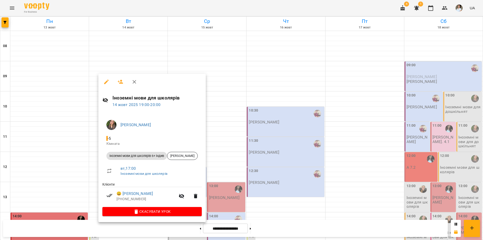
click at [282, 202] on div at bounding box center [241, 120] width 483 height 240
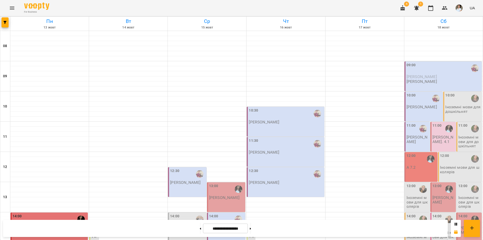
scroll to position [156, 0]
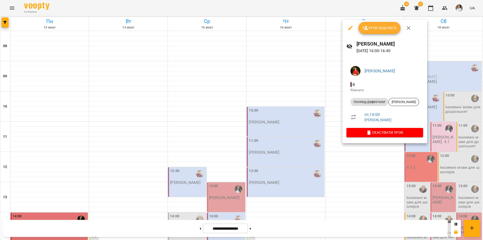
click at [421, 172] on div at bounding box center [241, 120] width 483 height 240
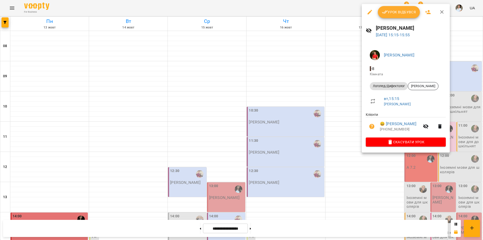
drag, startPoint x: 429, startPoint y: 168, endPoint x: 427, endPoint y: 166, distance: 3.1
click at [427, 166] on div at bounding box center [241, 120] width 483 height 240
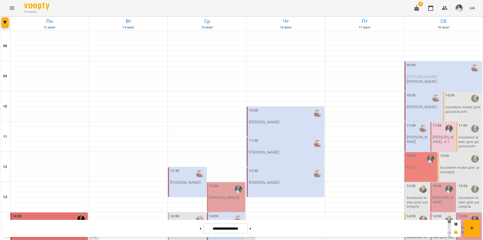
scroll to position [80, 0]
click at [186, 168] on div "12:30" at bounding box center [187, 174] width 35 height 12
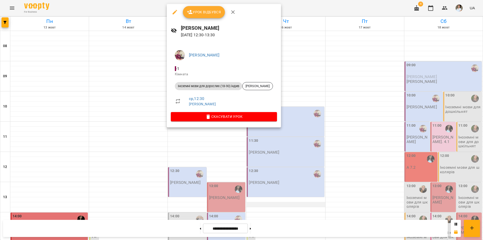
drag, startPoint x: 296, startPoint y: 139, endPoint x: 277, endPoint y: 125, distance: 23.0
click at [292, 135] on div at bounding box center [241, 120] width 483 height 240
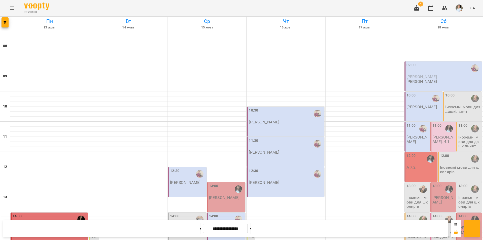
scroll to position [156, 0]
